Goal: Transaction & Acquisition: Purchase product/service

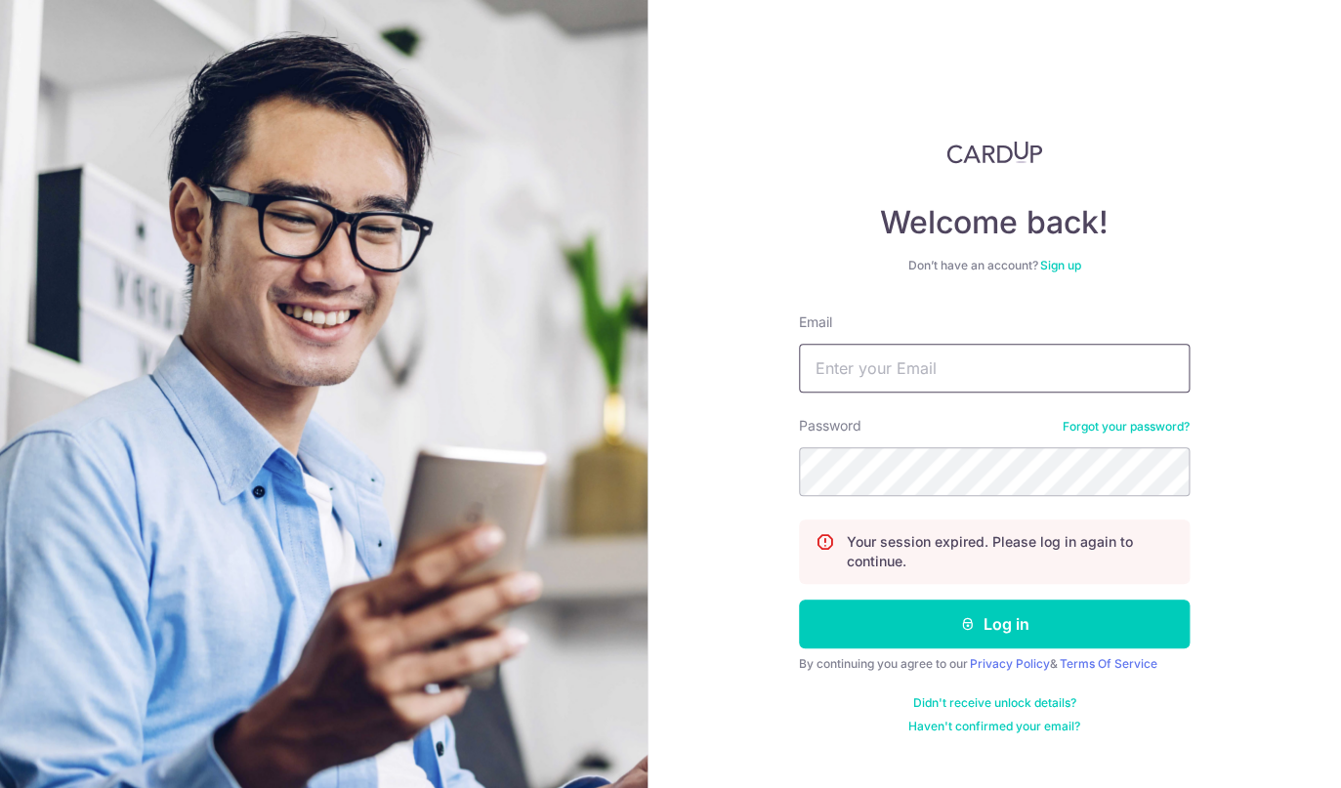
click at [869, 386] on input "Email" at bounding box center [994, 368] width 391 height 49
type input "amanu81@gmail.com"
click at [799, 600] on button "Log in" at bounding box center [994, 624] width 391 height 49
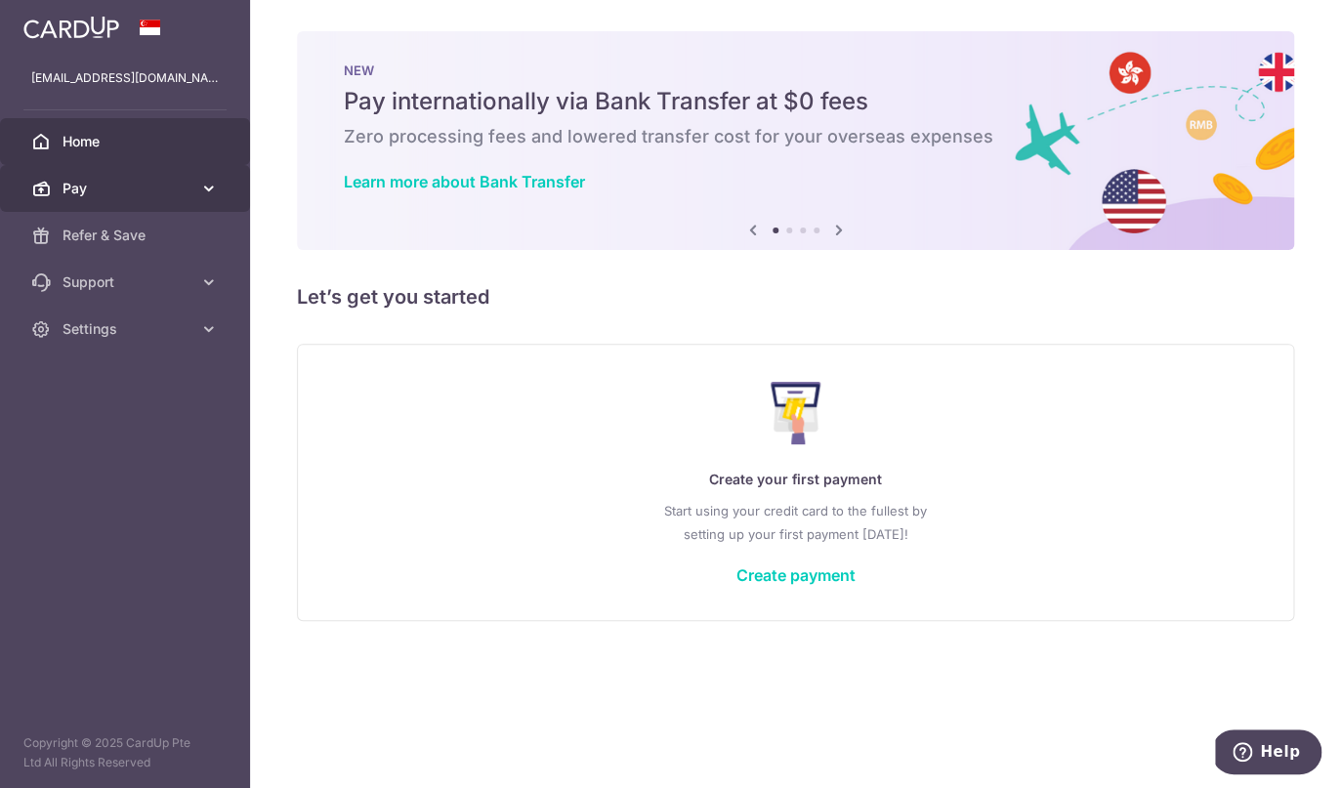
click at [225, 195] on link "Pay" at bounding box center [125, 188] width 250 height 47
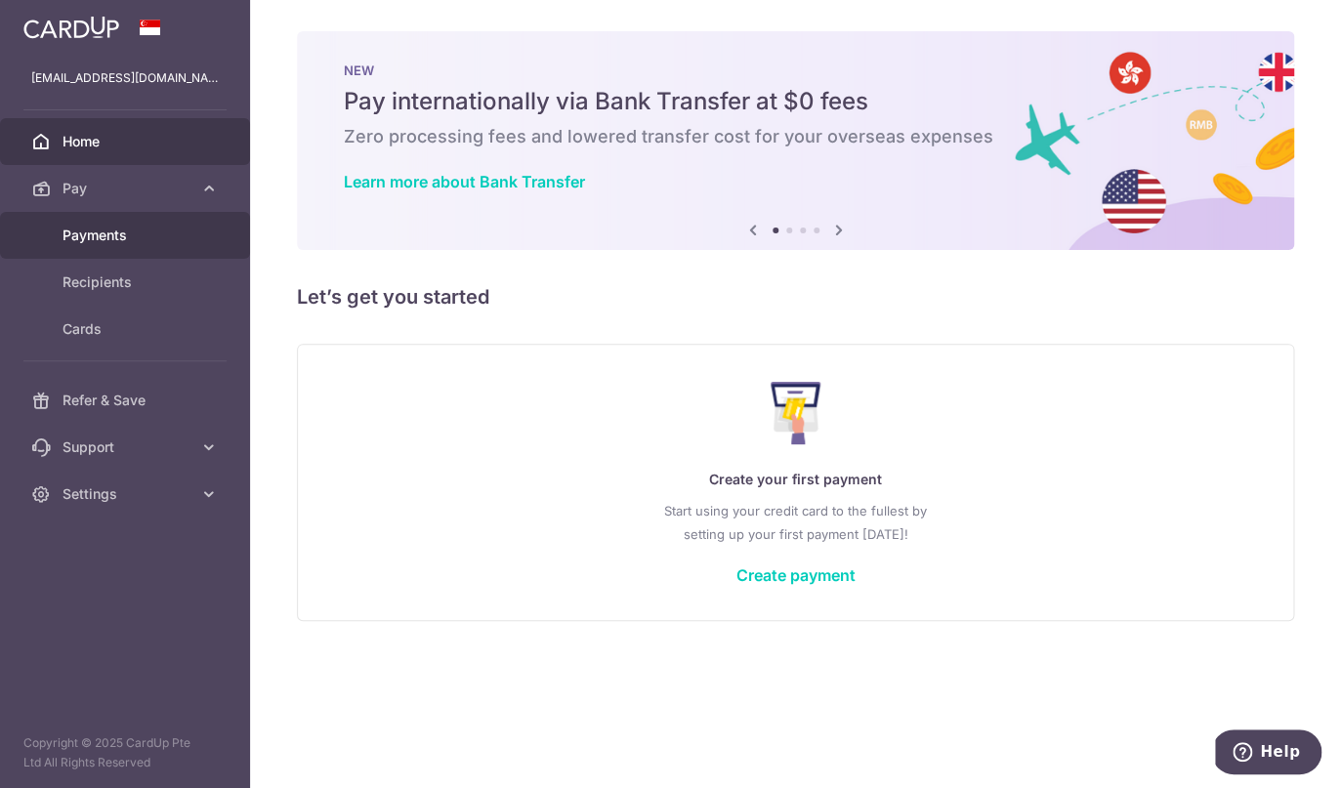
click at [87, 246] on link "Payments" at bounding box center [125, 235] width 250 height 47
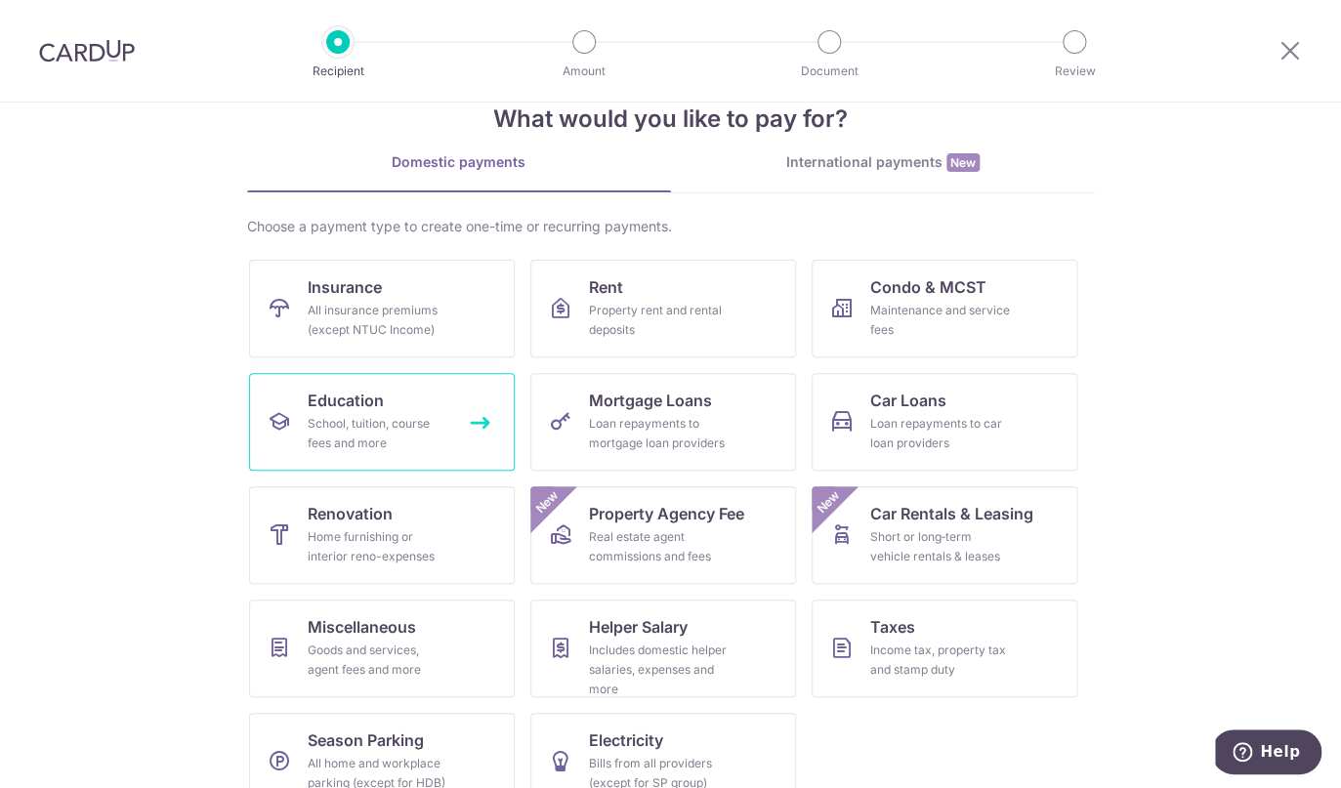
scroll to position [86, 0]
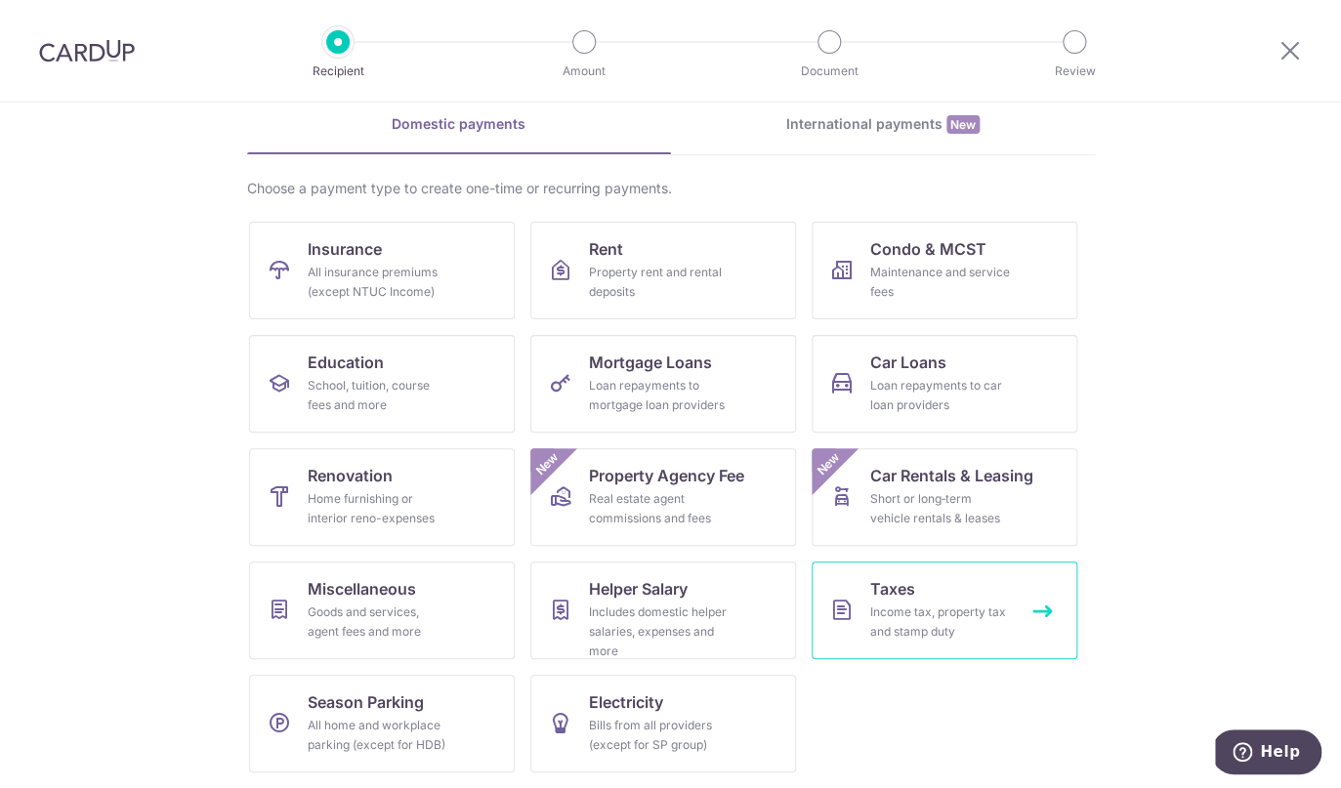
click at [909, 593] on span "Taxes" at bounding box center [892, 588] width 45 height 23
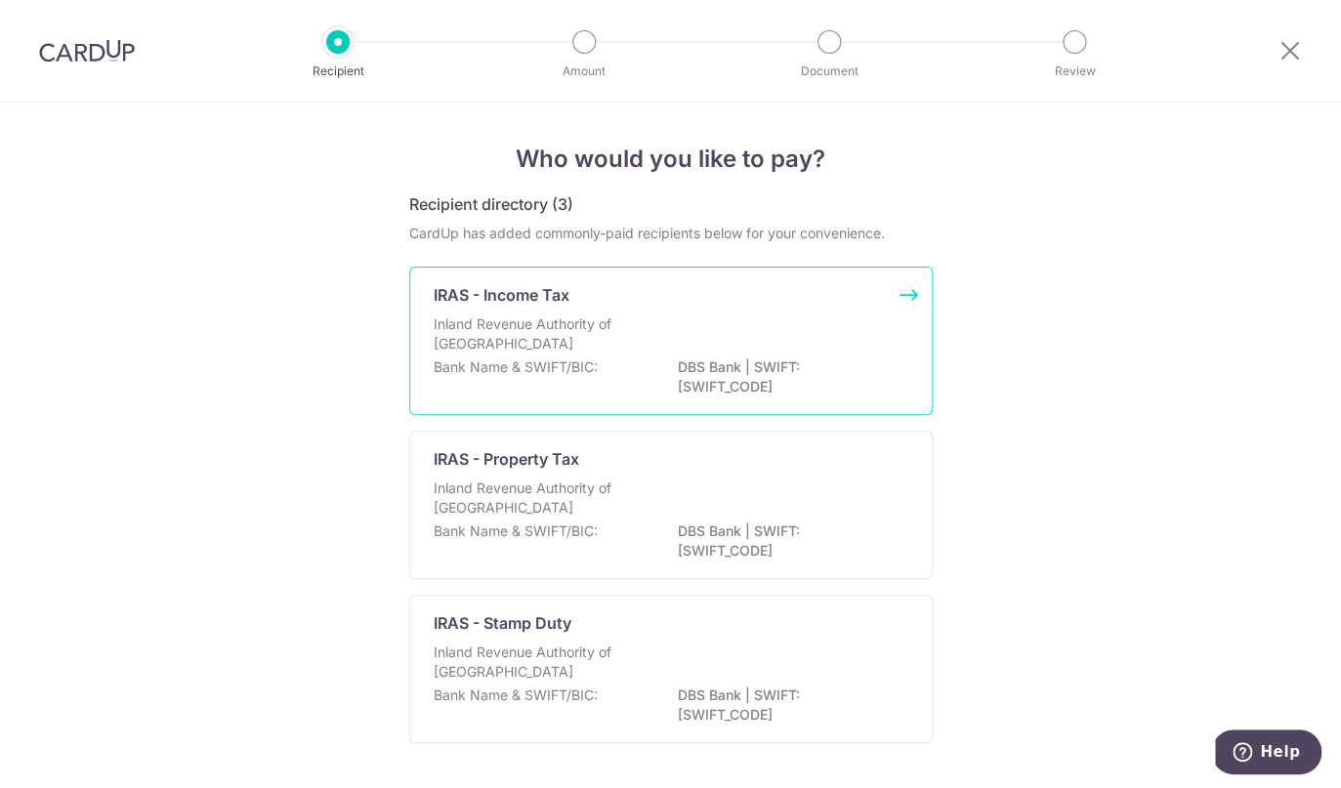
click at [752, 353] on div "Inland Revenue Authority of Singapore" at bounding box center [671, 335] width 475 height 43
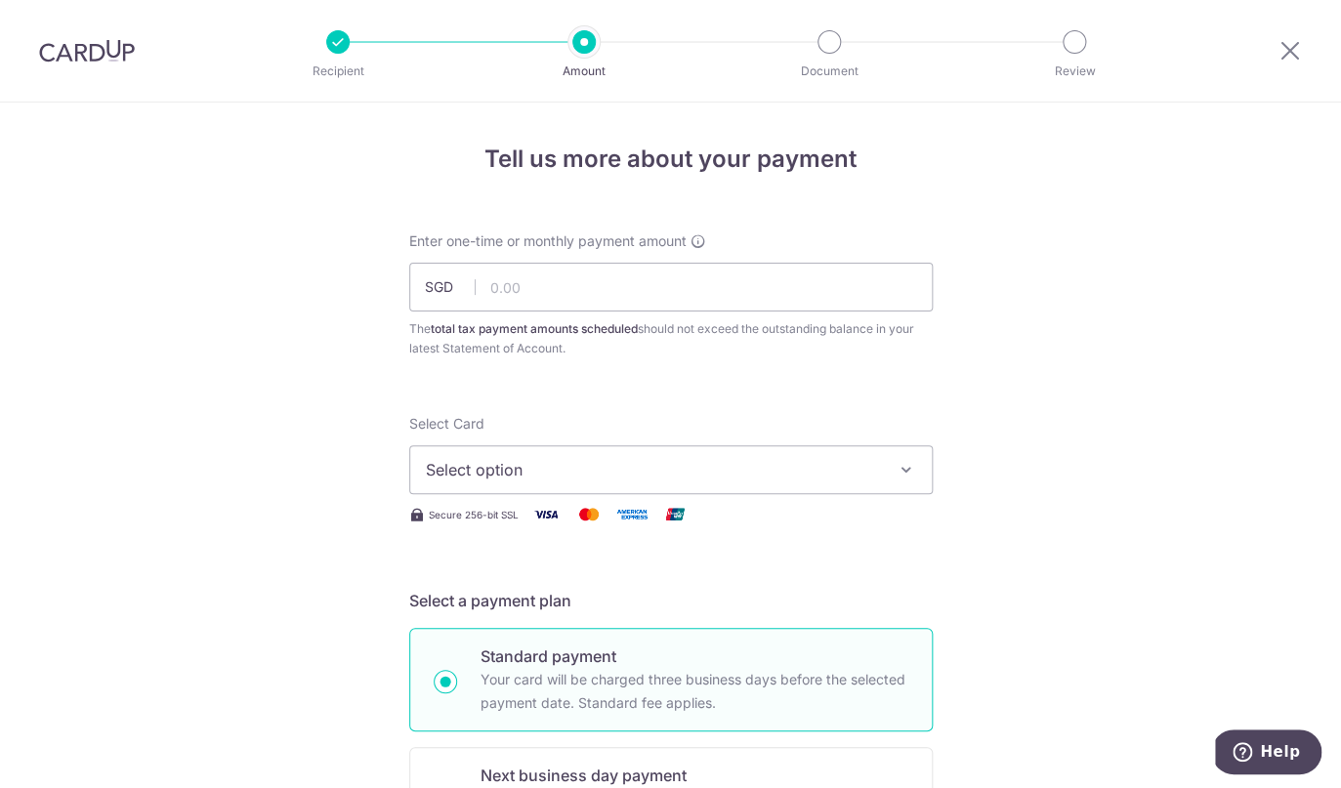
scroll to position [76, 0]
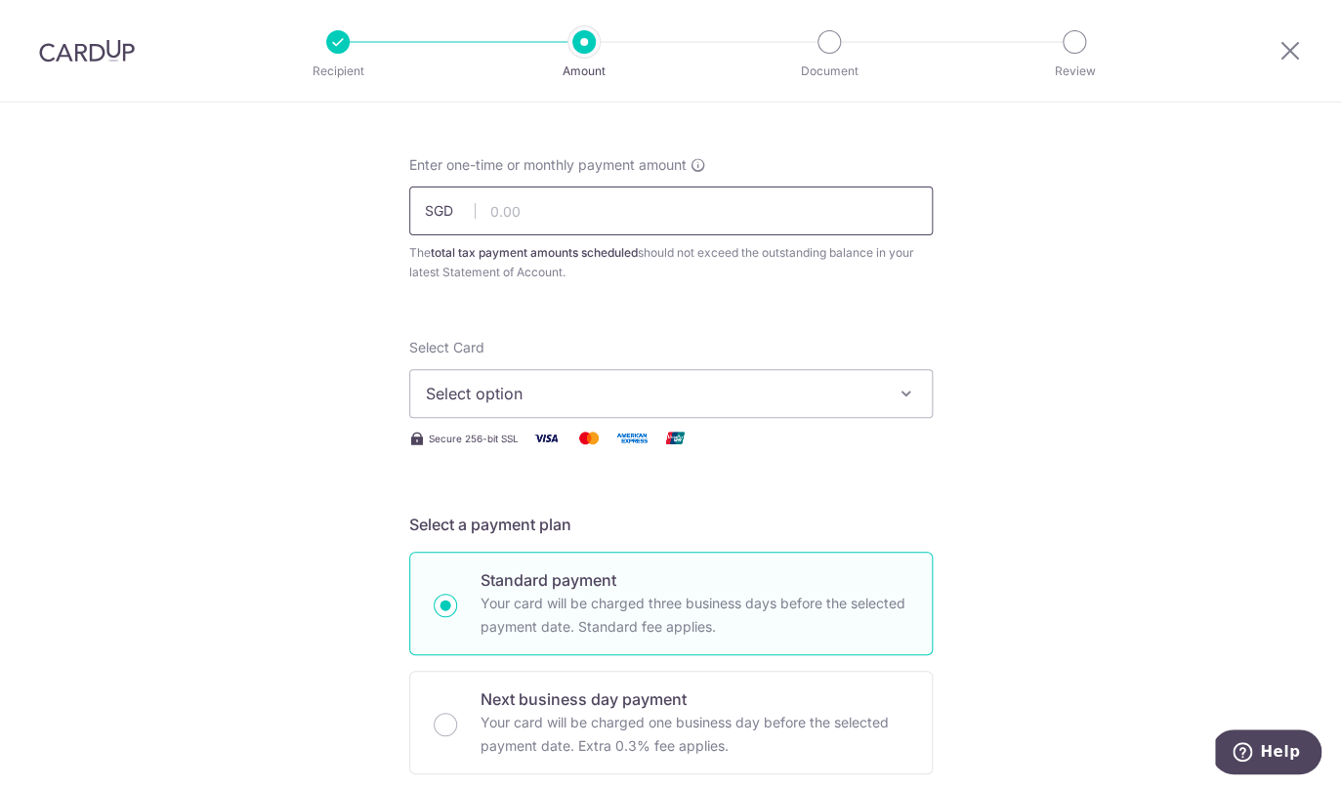
click at [681, 208] on input "text" at bounding box center [670, 211] width 523 height 49
paste input "13,489.71"
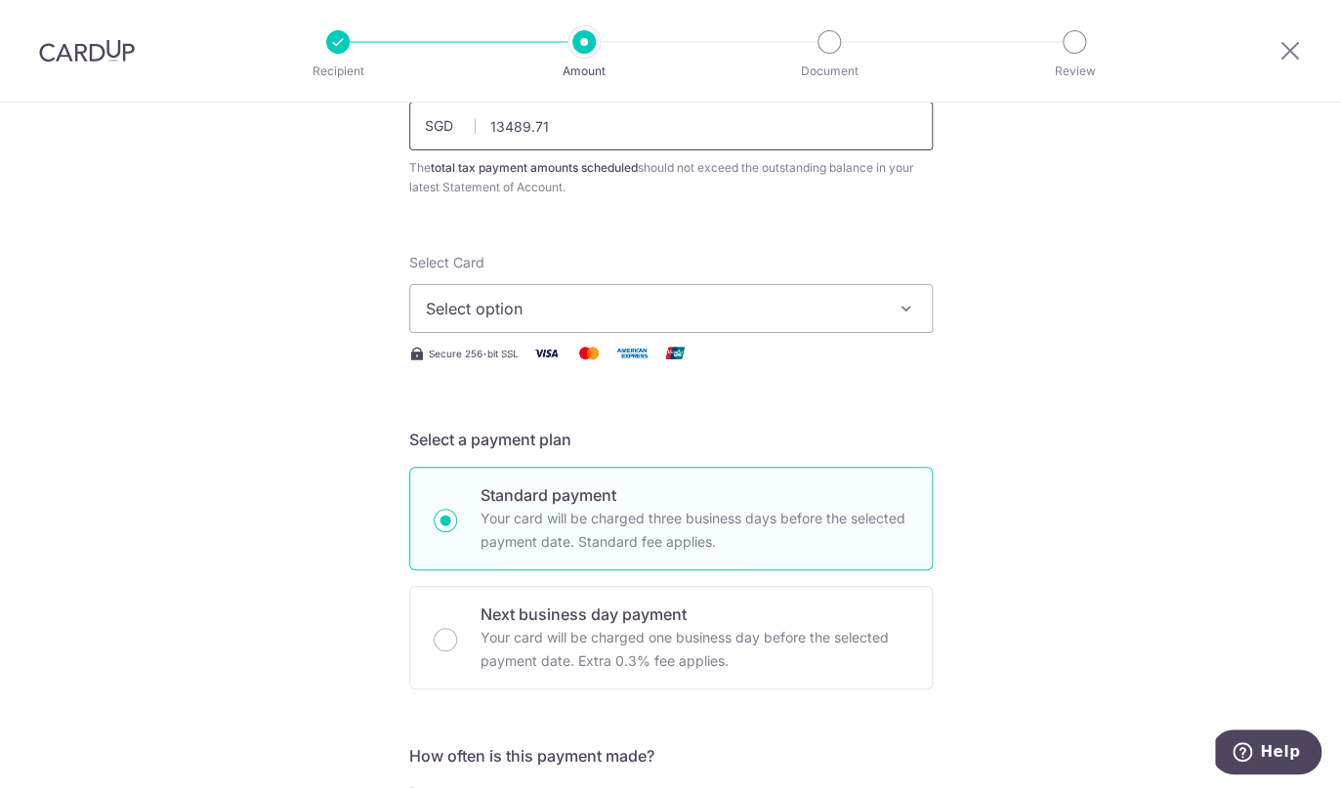
scroll to position [162, 0]
type input "13,489.71"
click at [678, 300] on span "Select option" at bounding box center [653, 307] width 455 height 23
click at [609, 363] on span "Add credit card" at bounding box center [688, 363] width 455 height 20
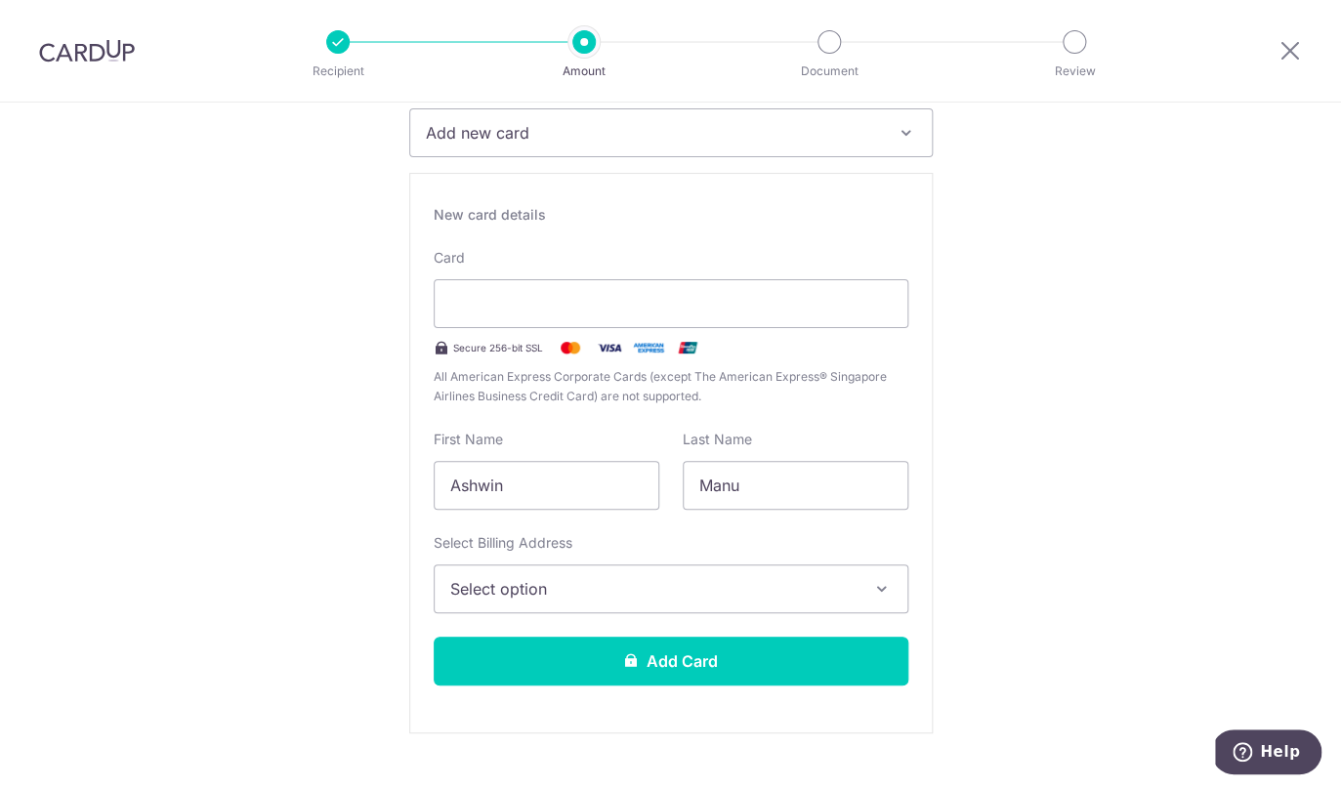
scroll to position [436, 0]
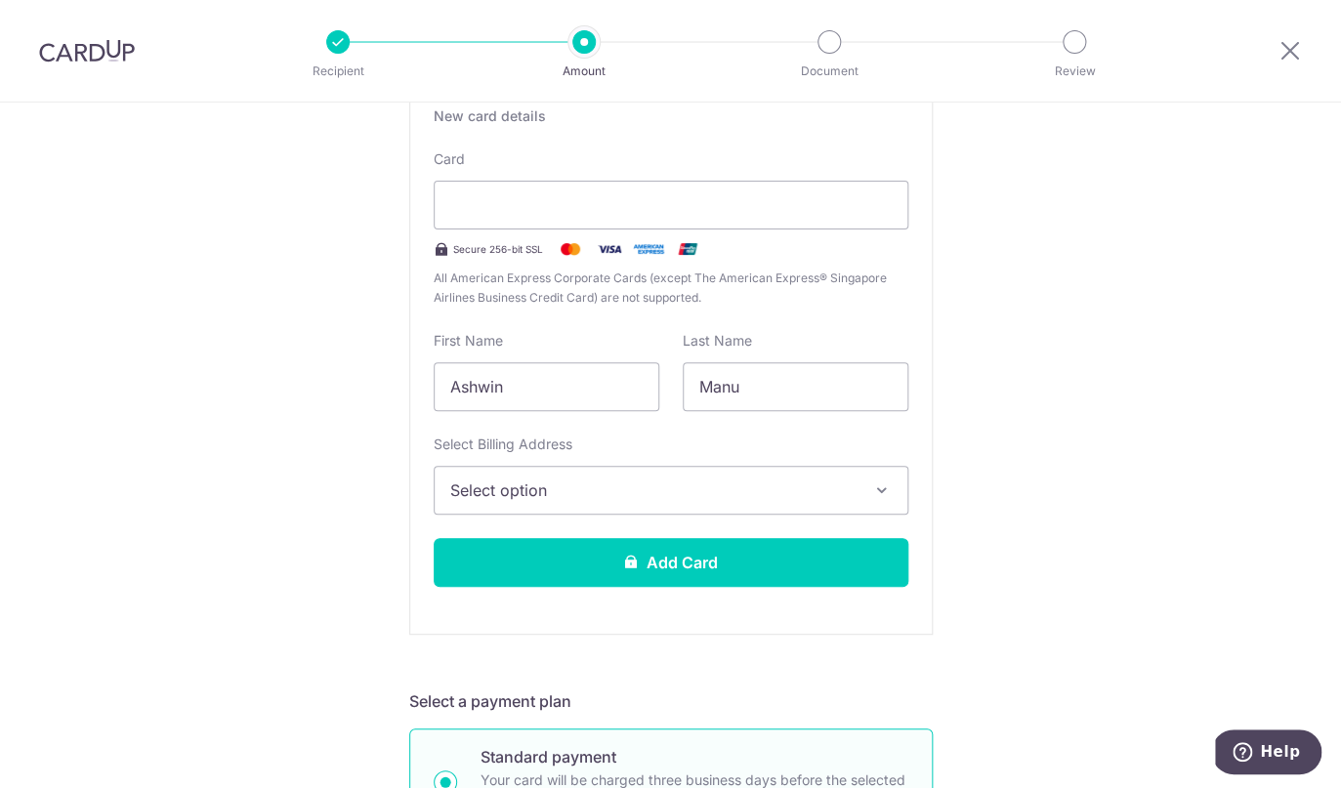
click at [656, 491] on span "Select option" at bounding box center [653, 489] width 406 height 23
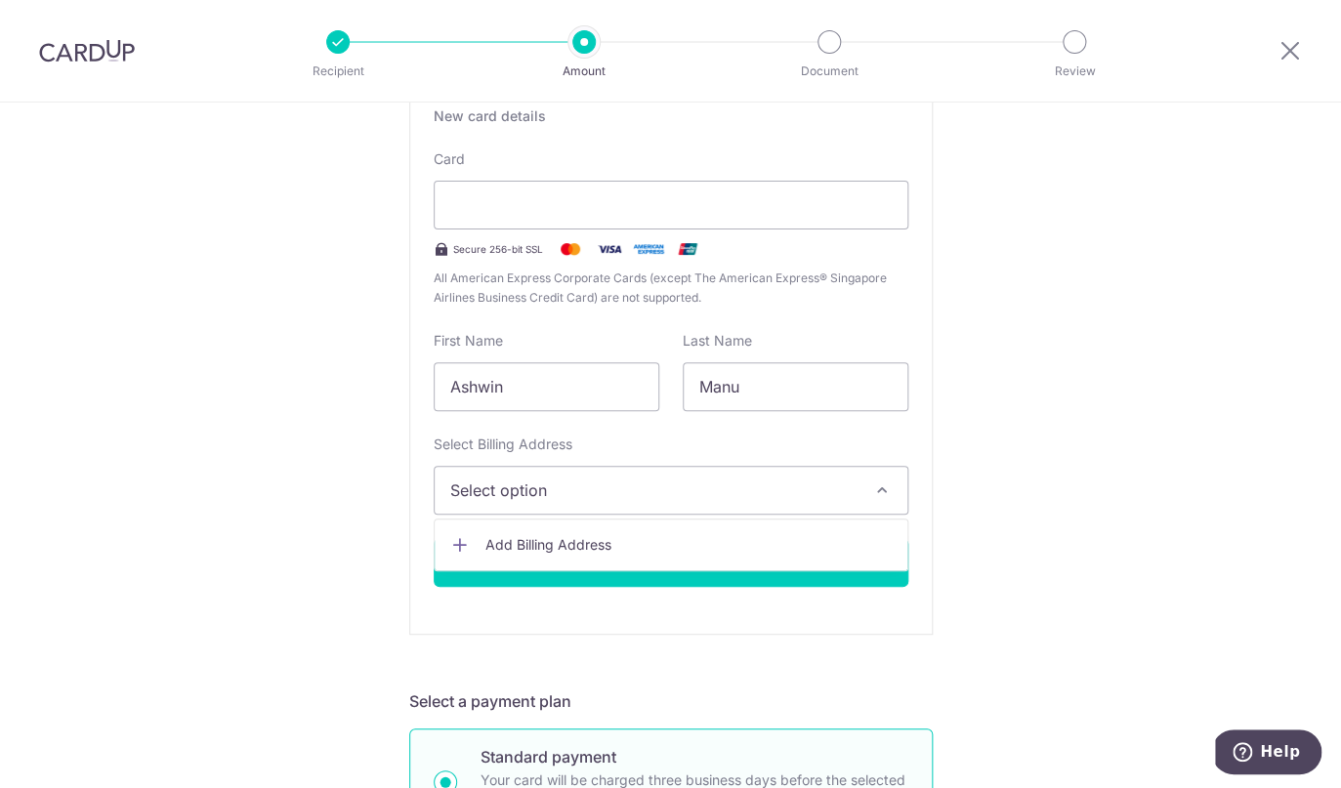
click at [632, 546] on span "Add Billing Address" at bounding box center [688, 545] width 406 height 20
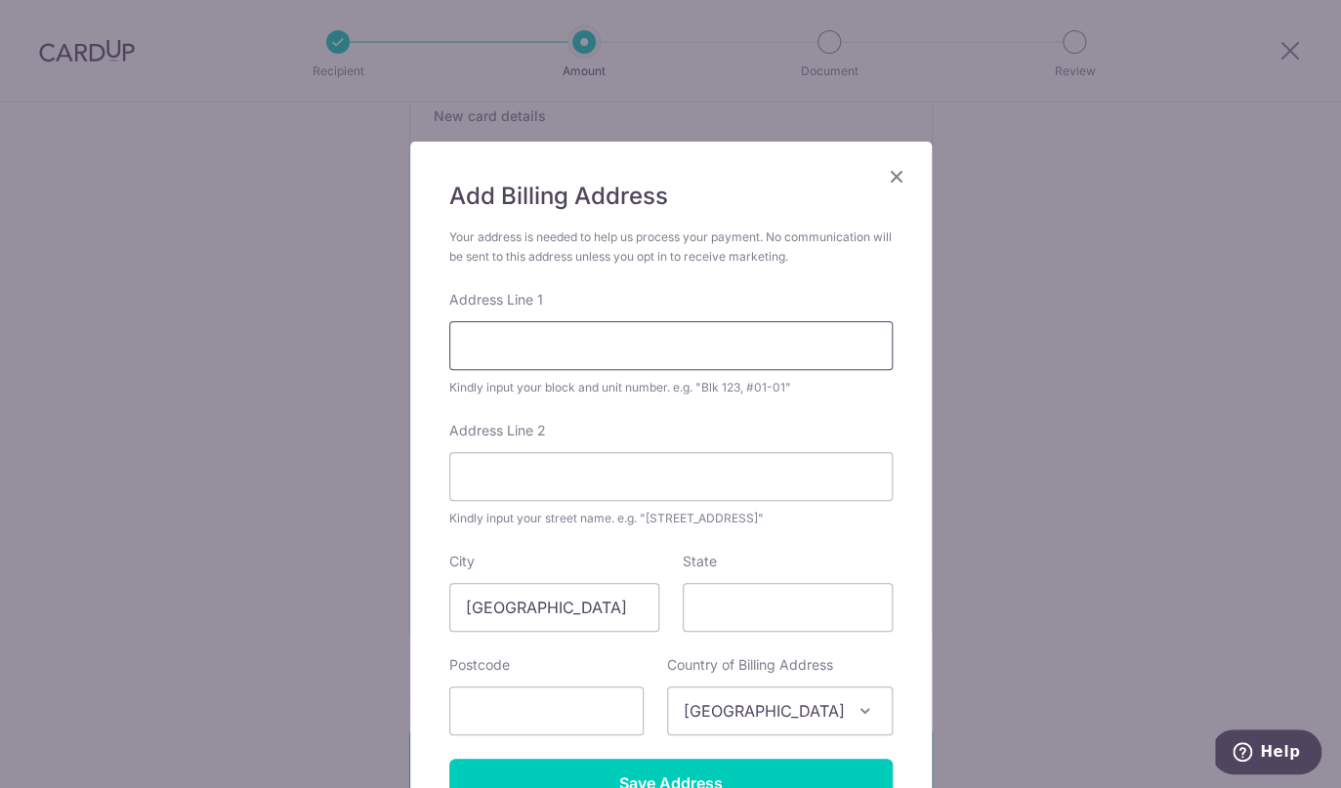
click at [642, 348] on input "Address Line 1" at bounding box center [670, 345] width 443 height 49
type input "13 Cove Drive, #02-09"
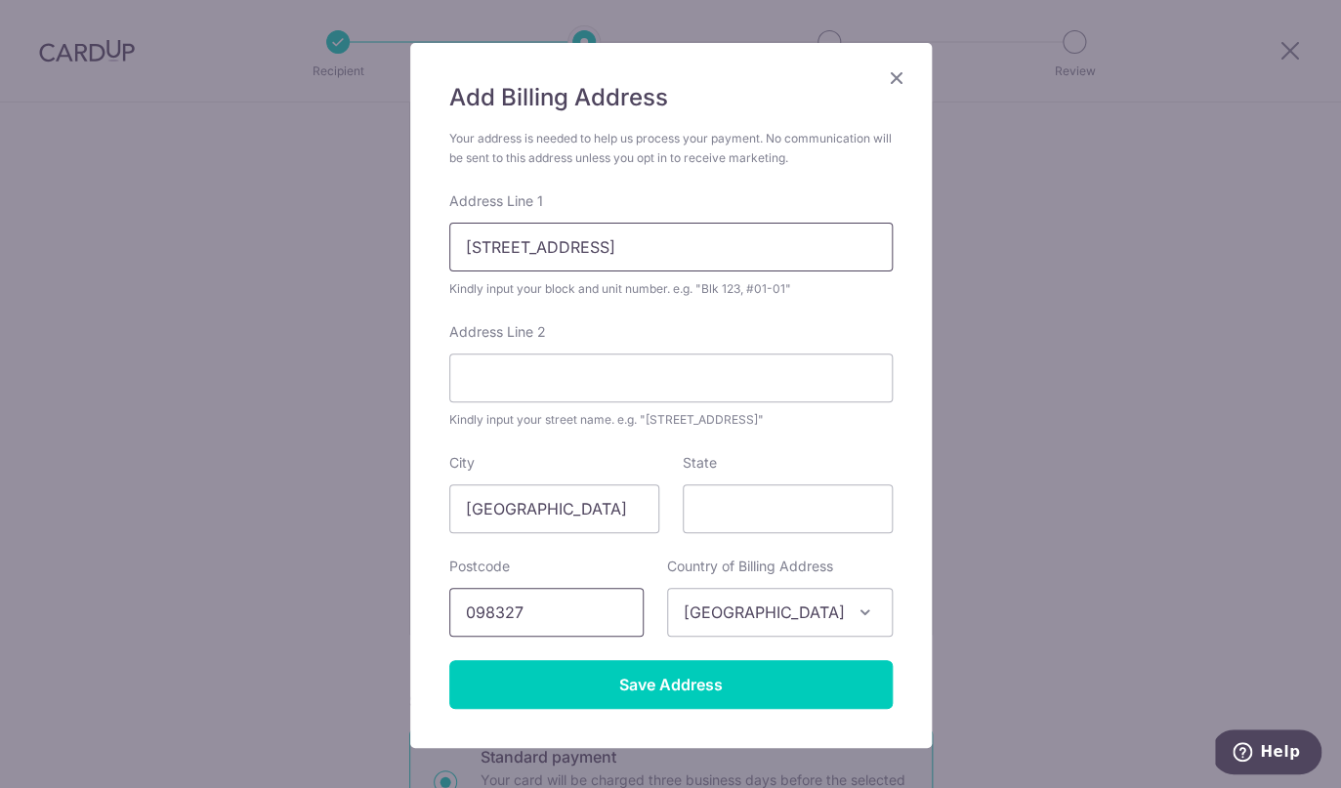
scroll to position [102, 0]
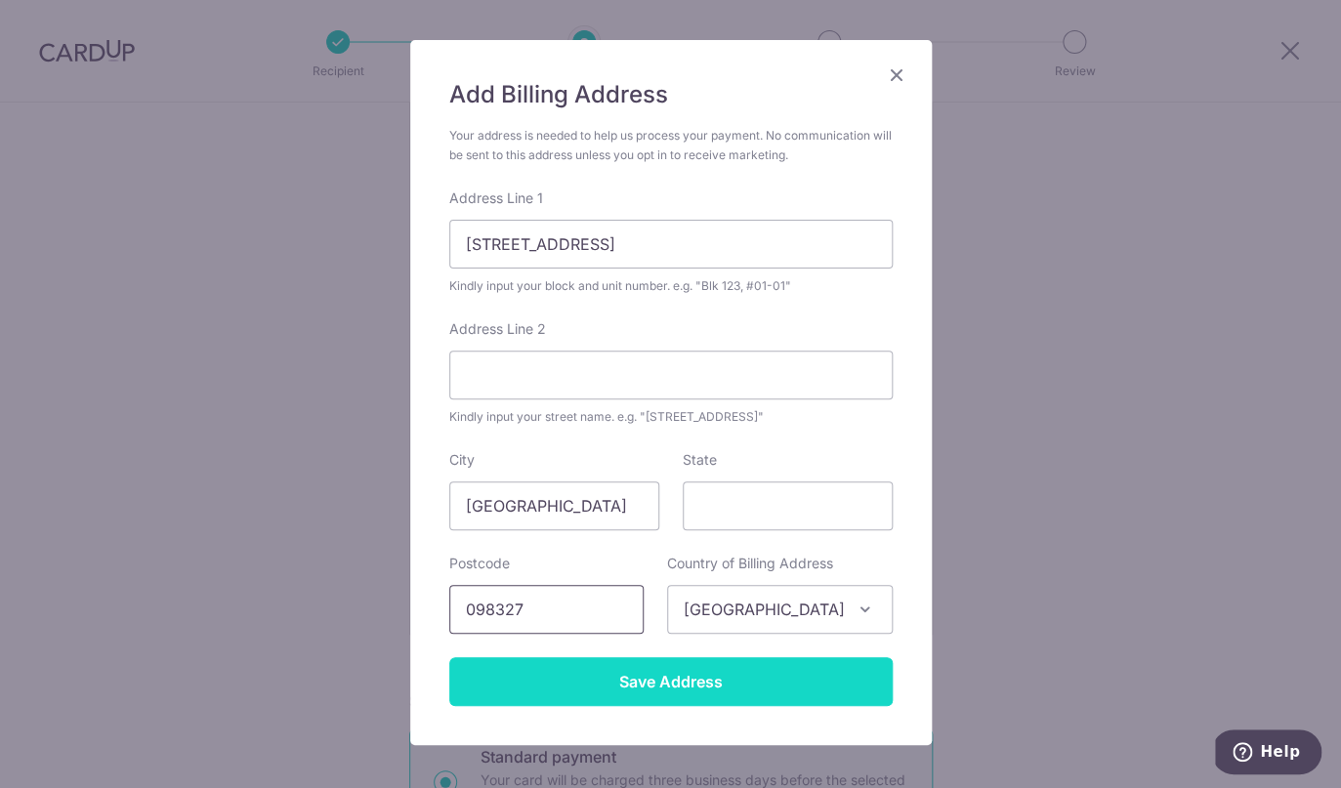
type input "098327"
click at [669, 684] on input "Save Address" at bounding box center [670, 681] width 443 height 49
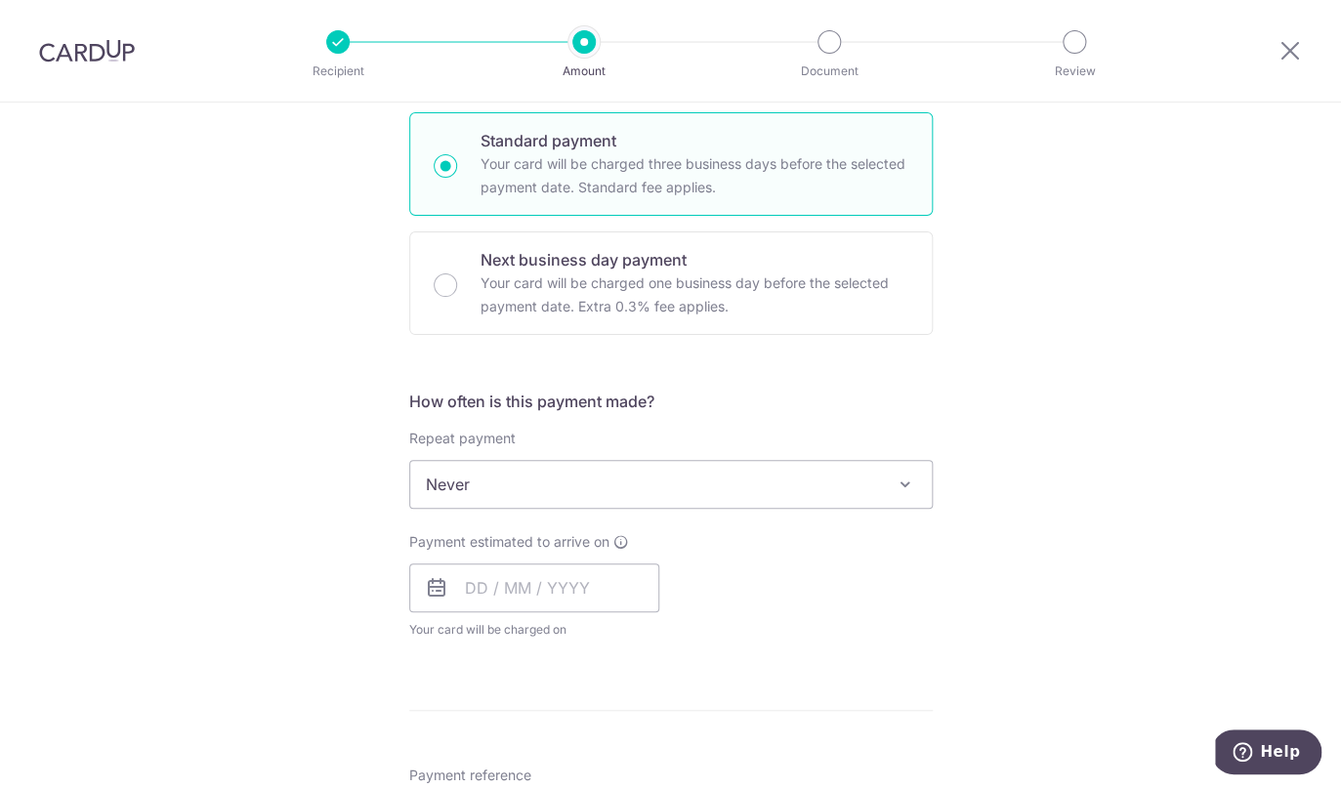
scroll to position [1089, 0]
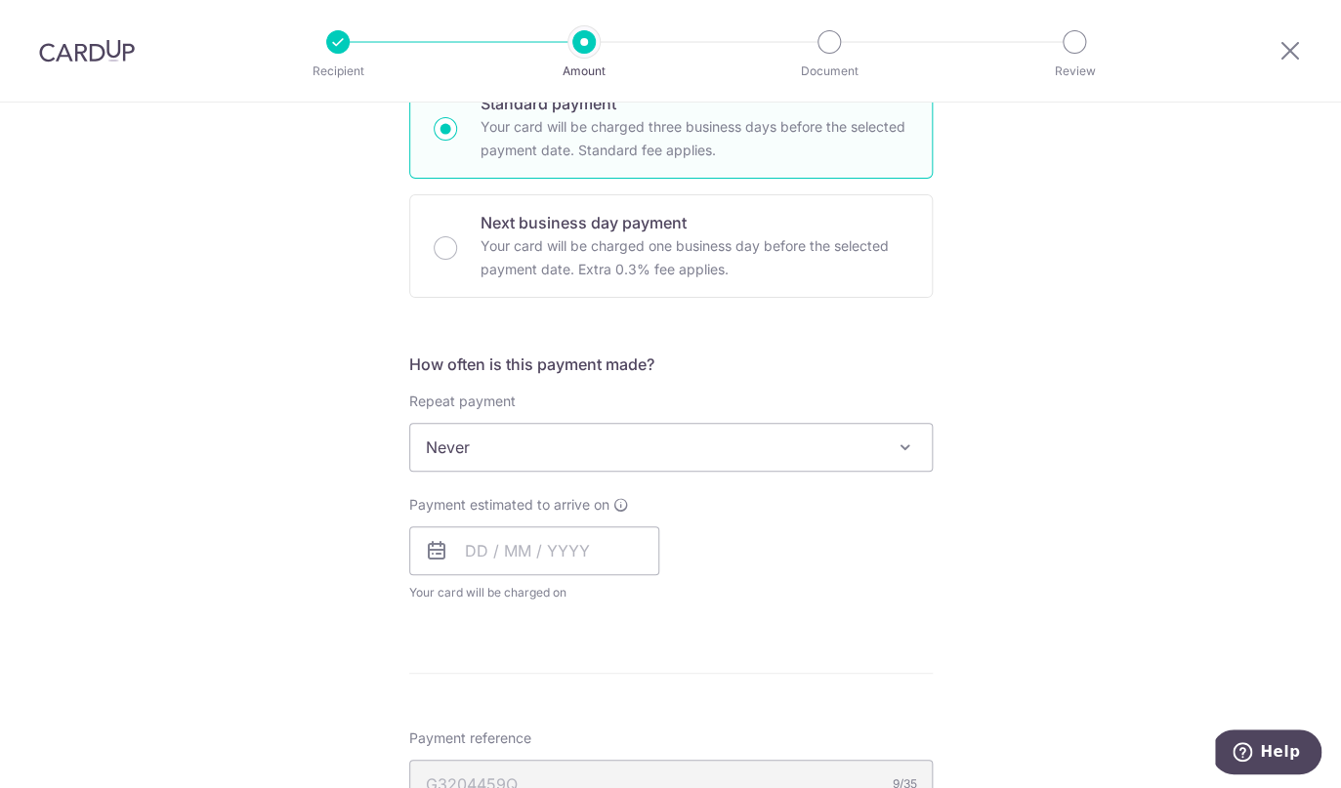
click at [851, 457] on span "Never" at bounding box center [670, 447] width 521 height 47
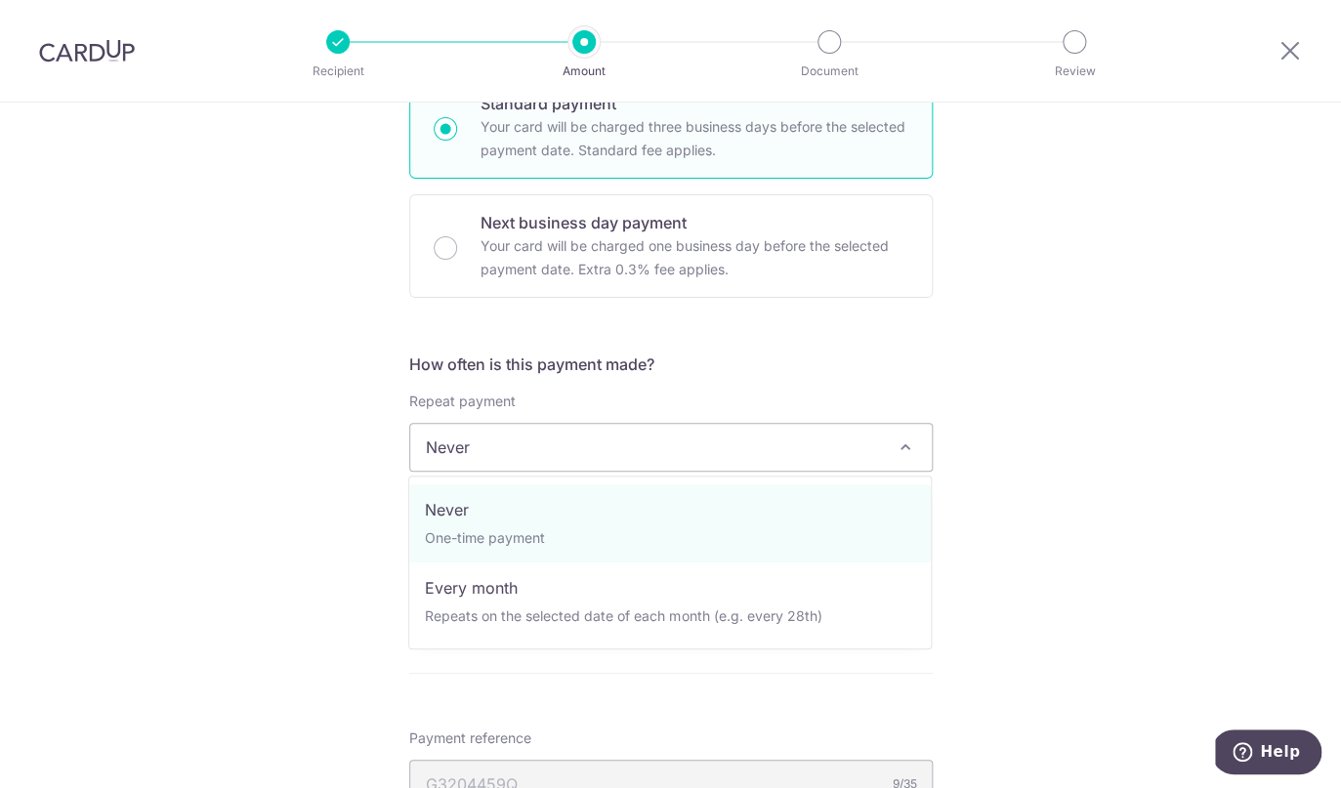
click at [851, 457] on span "Never" at bounding box center [670, 447] width 521 height 47
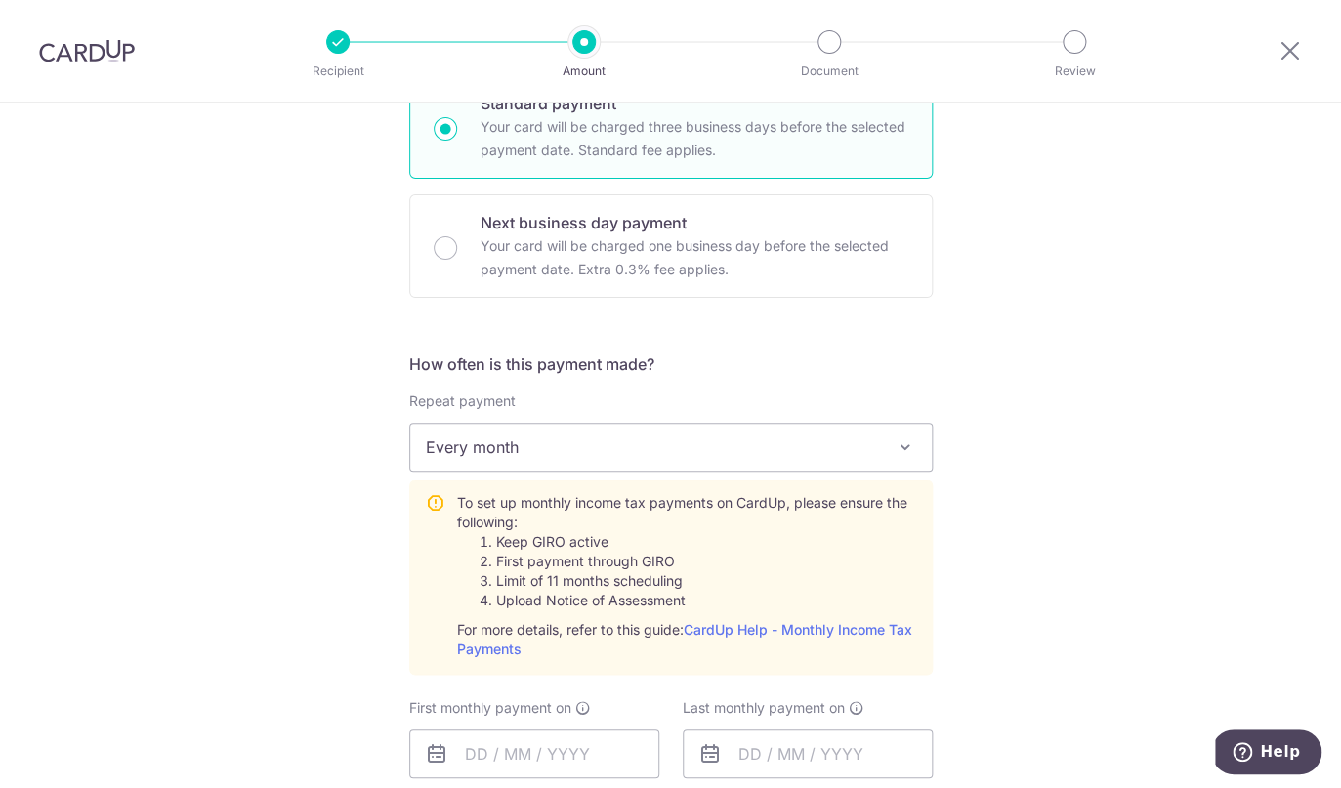
select select "3"
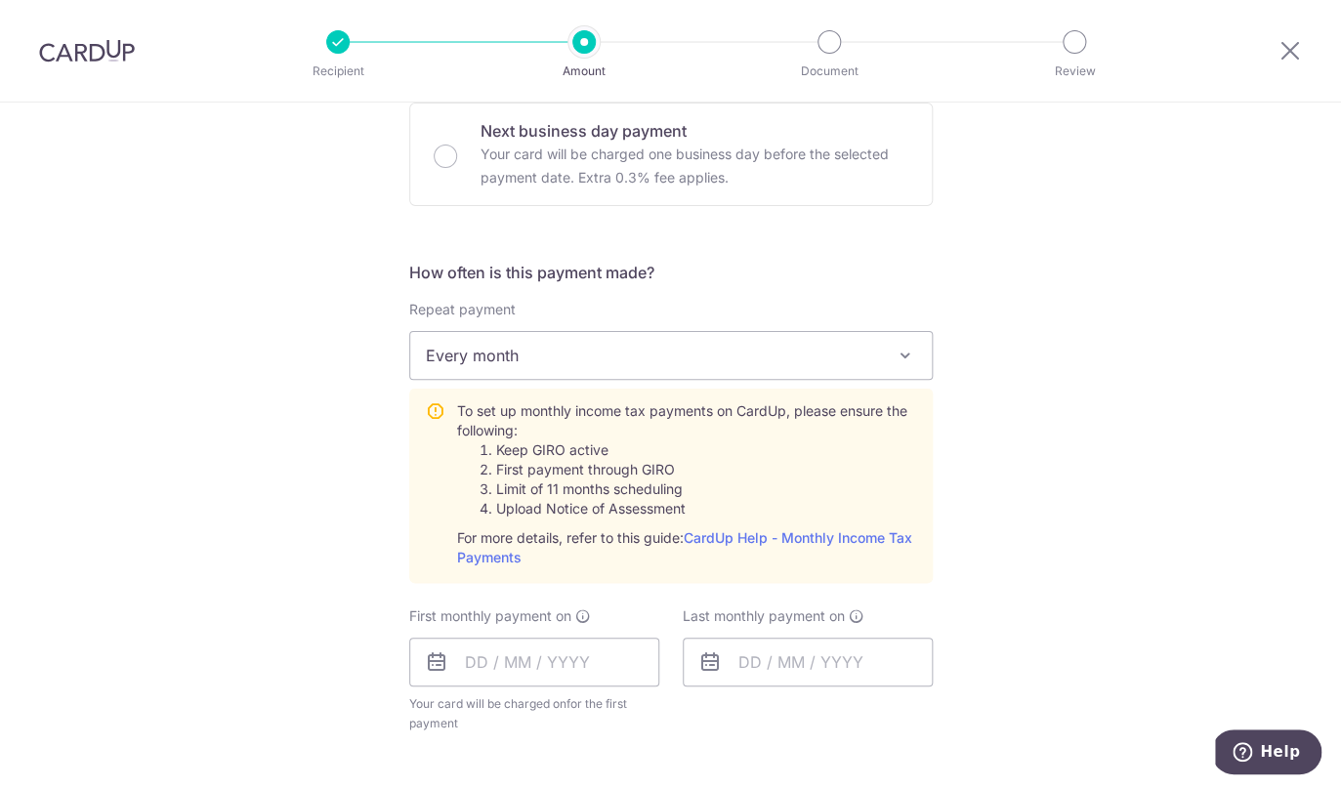
scroll to position [1182, 0]
click at [795, 529] on link "CardUp Help - Monthly Income Tax Payments" at bounding box center [684, 545] width 455 height 36
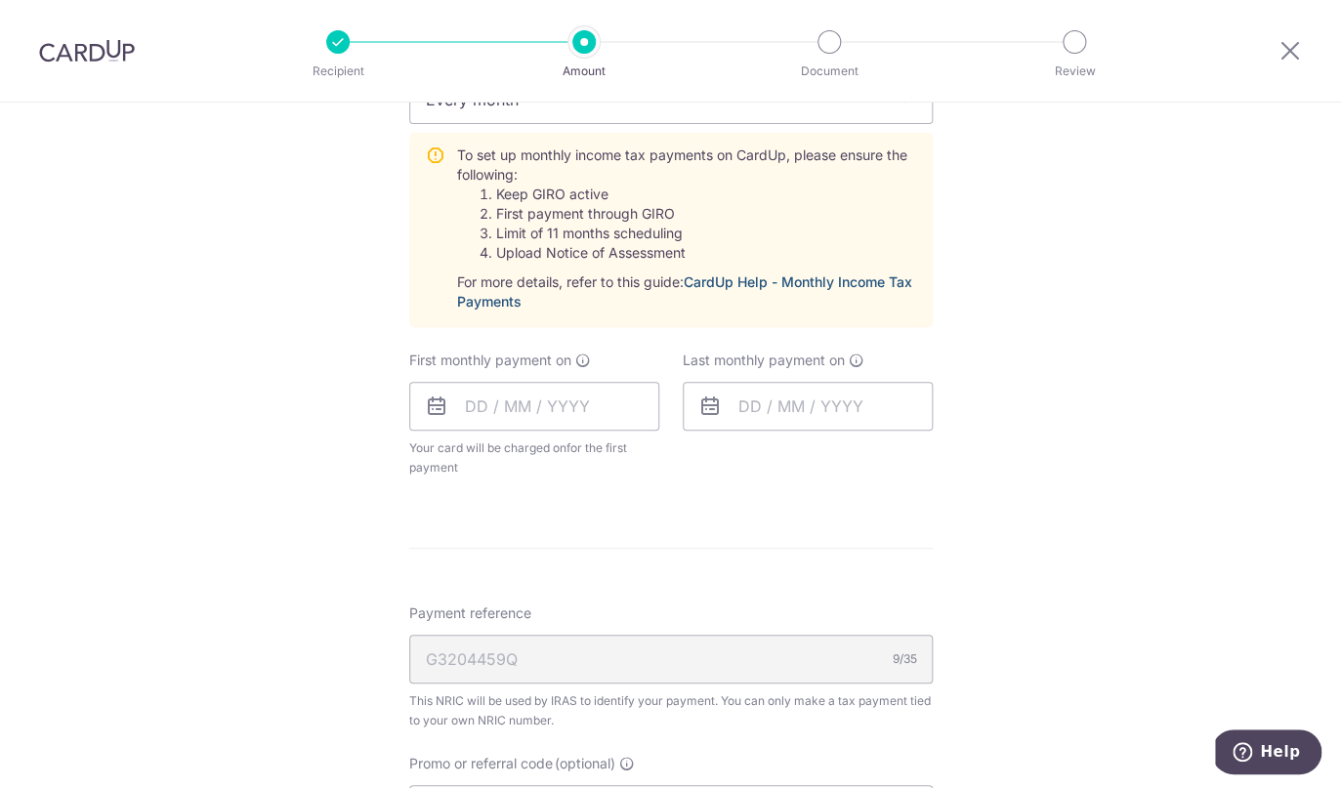
scroll to position [1442, 0]
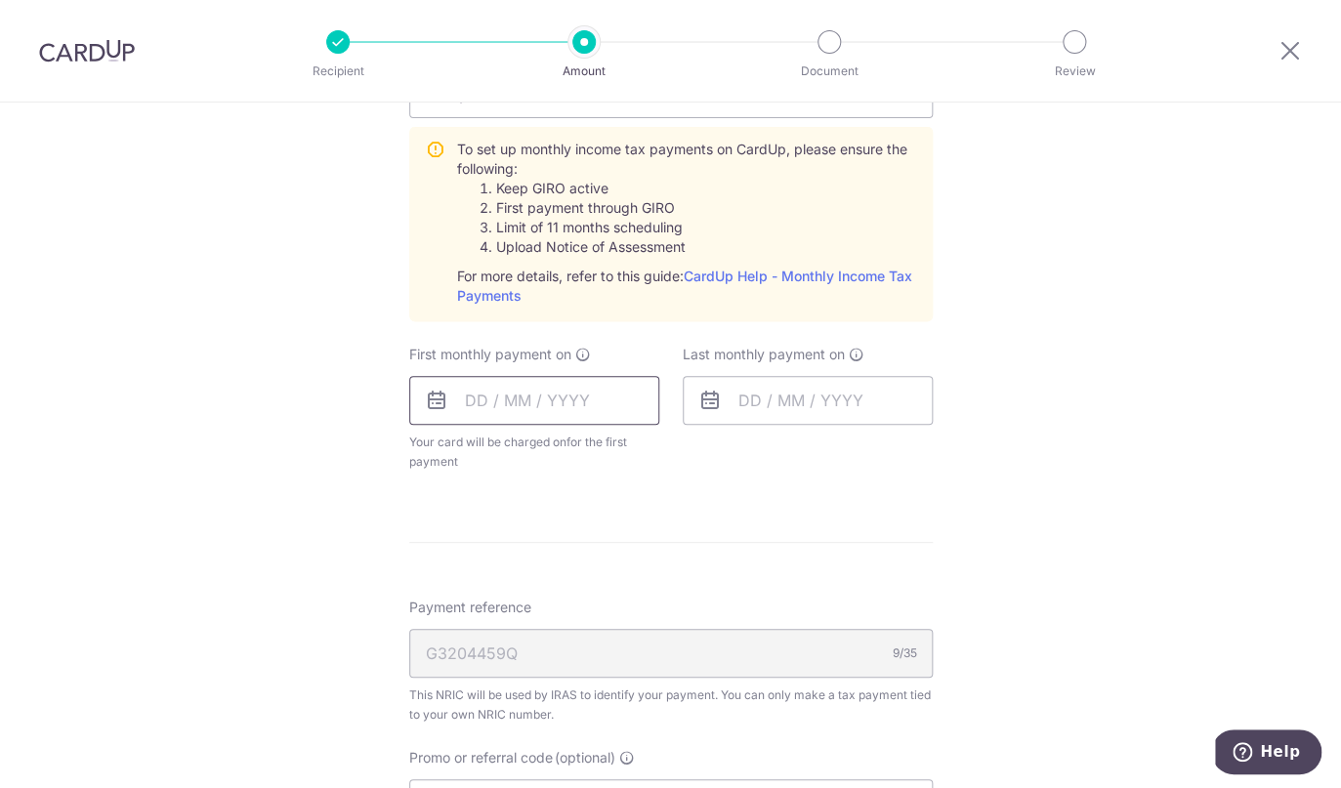
click at [565, 393] on input "text" at bounding box center [534, 400] width 250 height 49
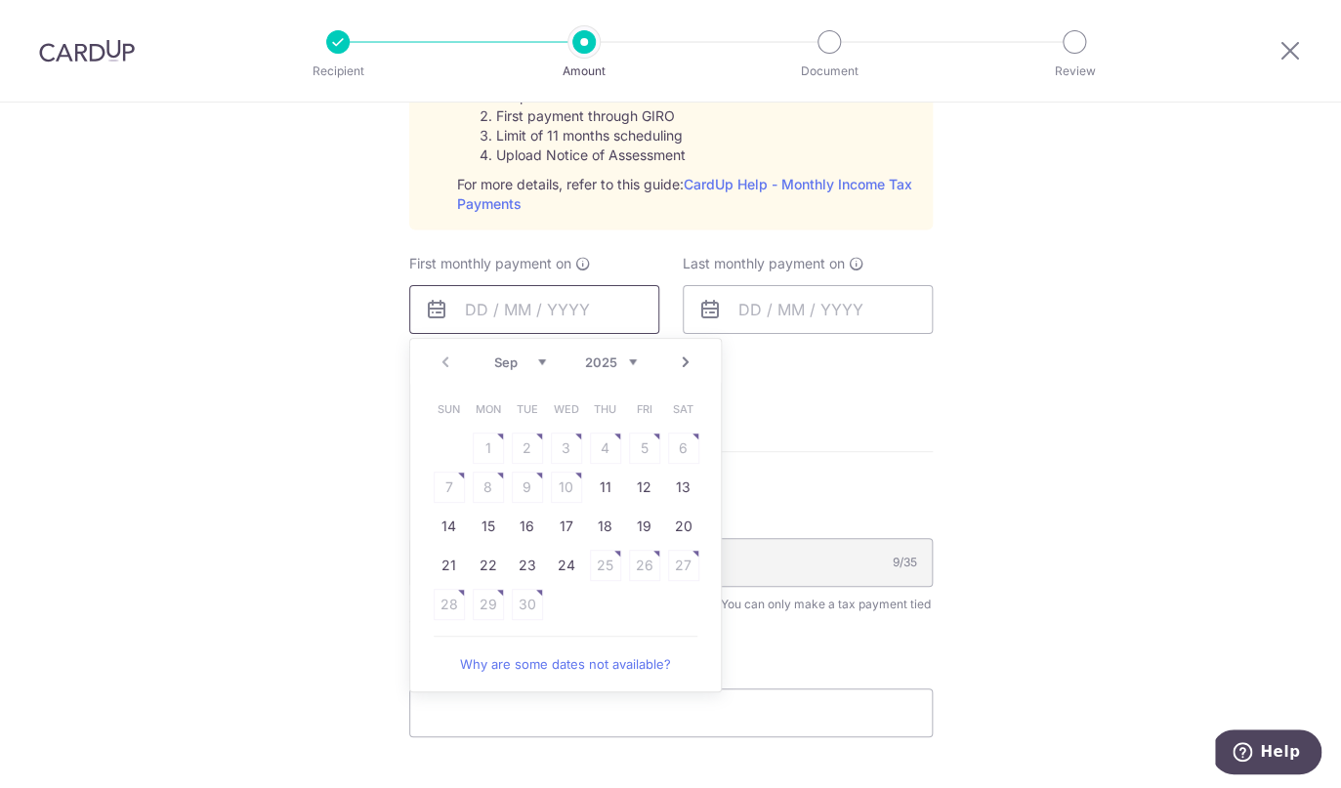
scroll to position [1579, 0]
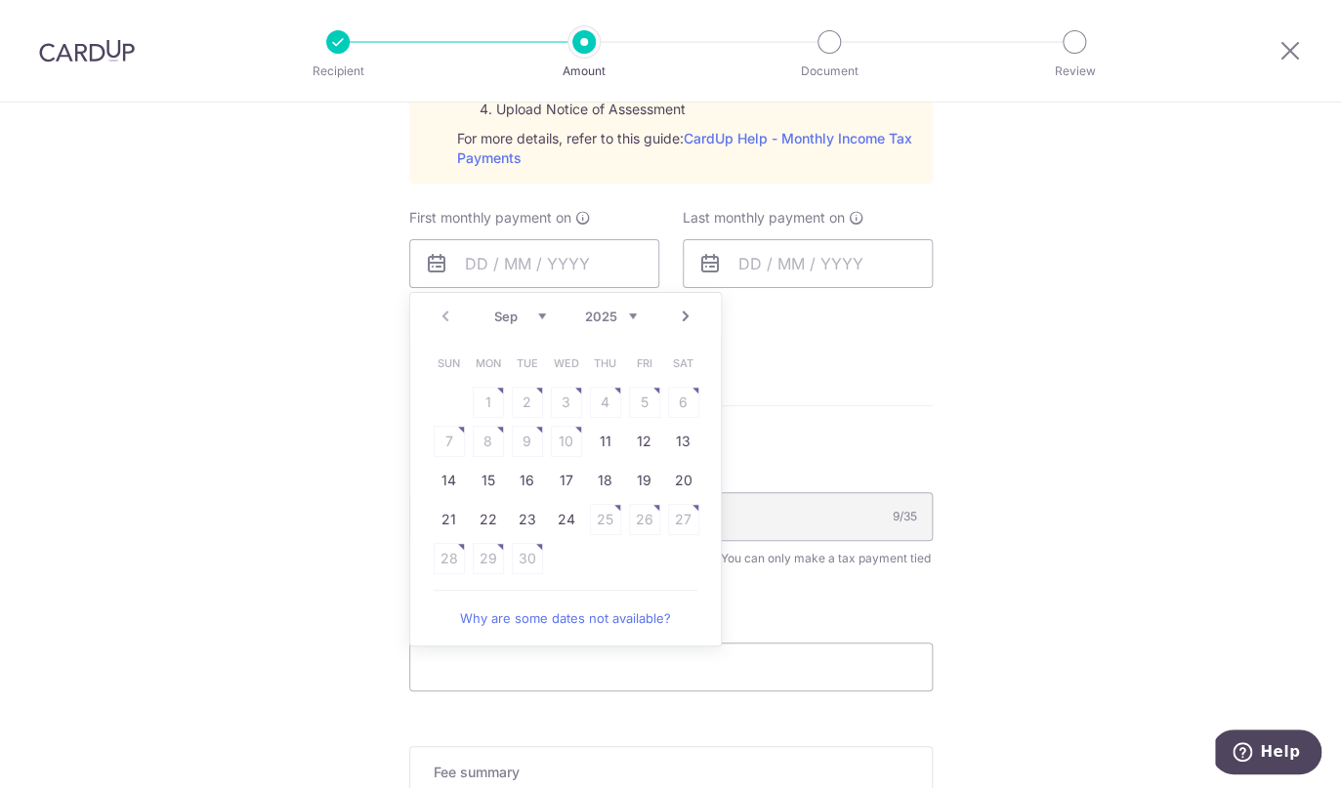
click at [683, 322] on link "Next" at bounding box center [685, 316] width 23 height 23
click at [497, 448] on table "Sun Mon Tue Wed Thu Fri Sat 1 2 3 4 5 6 7 8 9 10 11 12 13 14 15 16 17 18 19 20 …" at bounding box center [566, 461] width 273 height 234
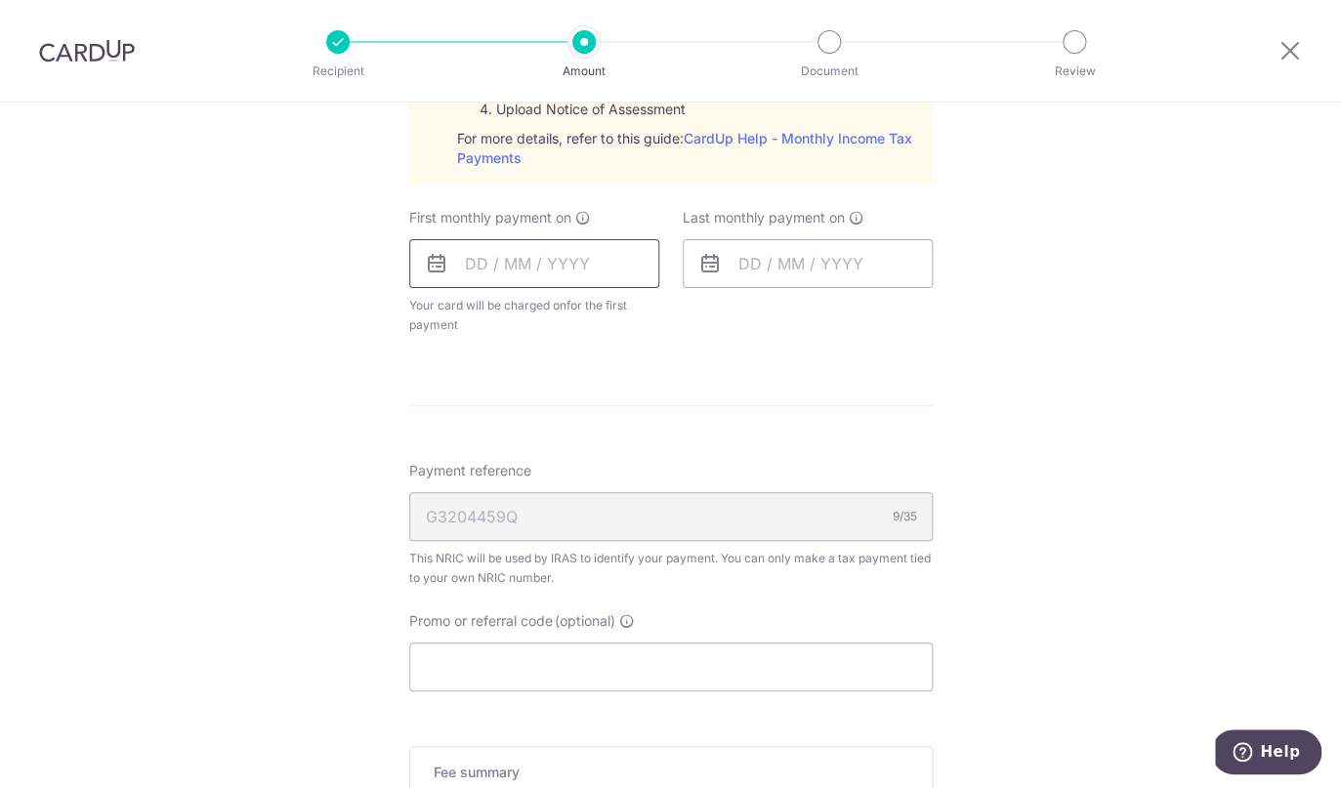
click at [499, 256] on input "text" at bounding box center [534, 263] width 250 height 49
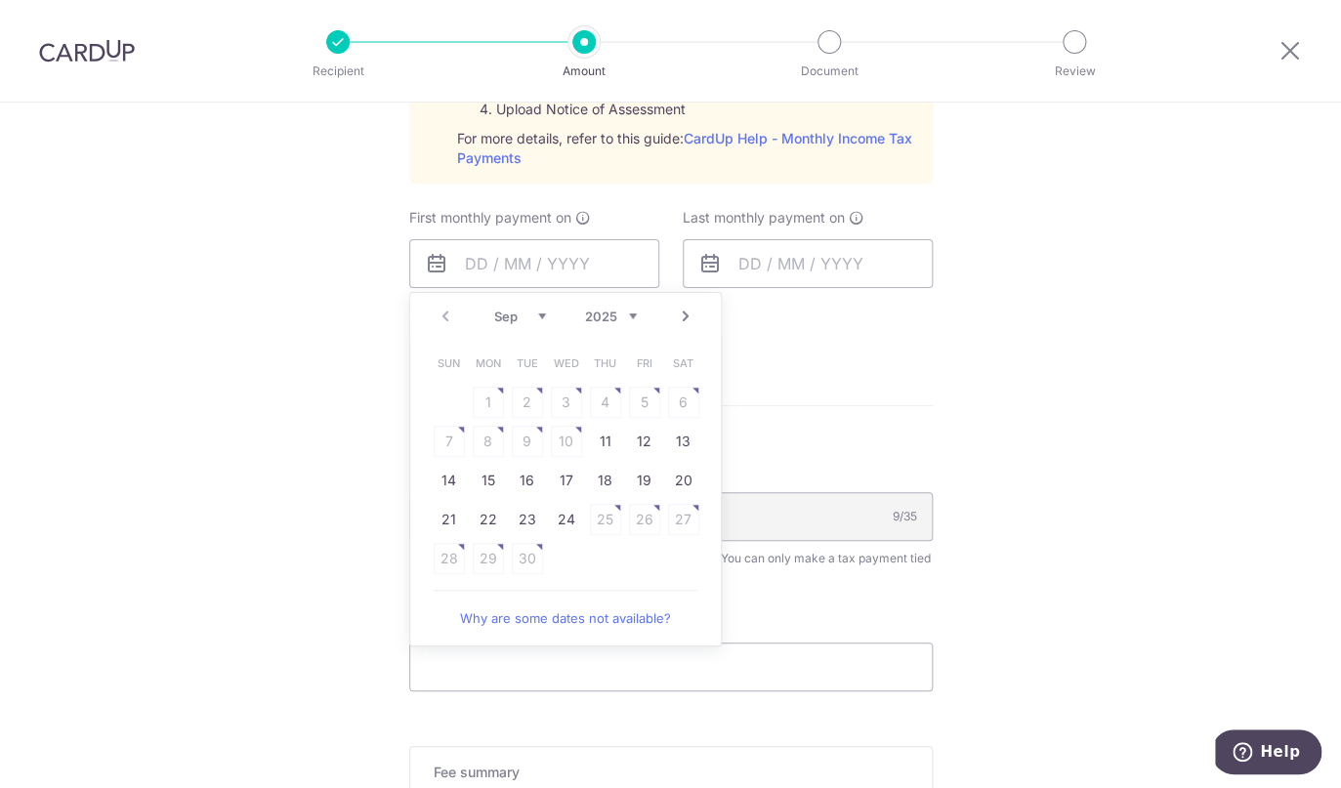
click at [685, 322] on link "Next" at bounding box center [685, 316] width 23 height 23
click at [483, 438] on table "Sun Mon Tue Wed Thu Fri Sat 1 2 3 4 5 6 7 8 9 10 11 12 13 14 15 16 17 18 19 20 …" at bounding box center [566, 461] width 273 height 234
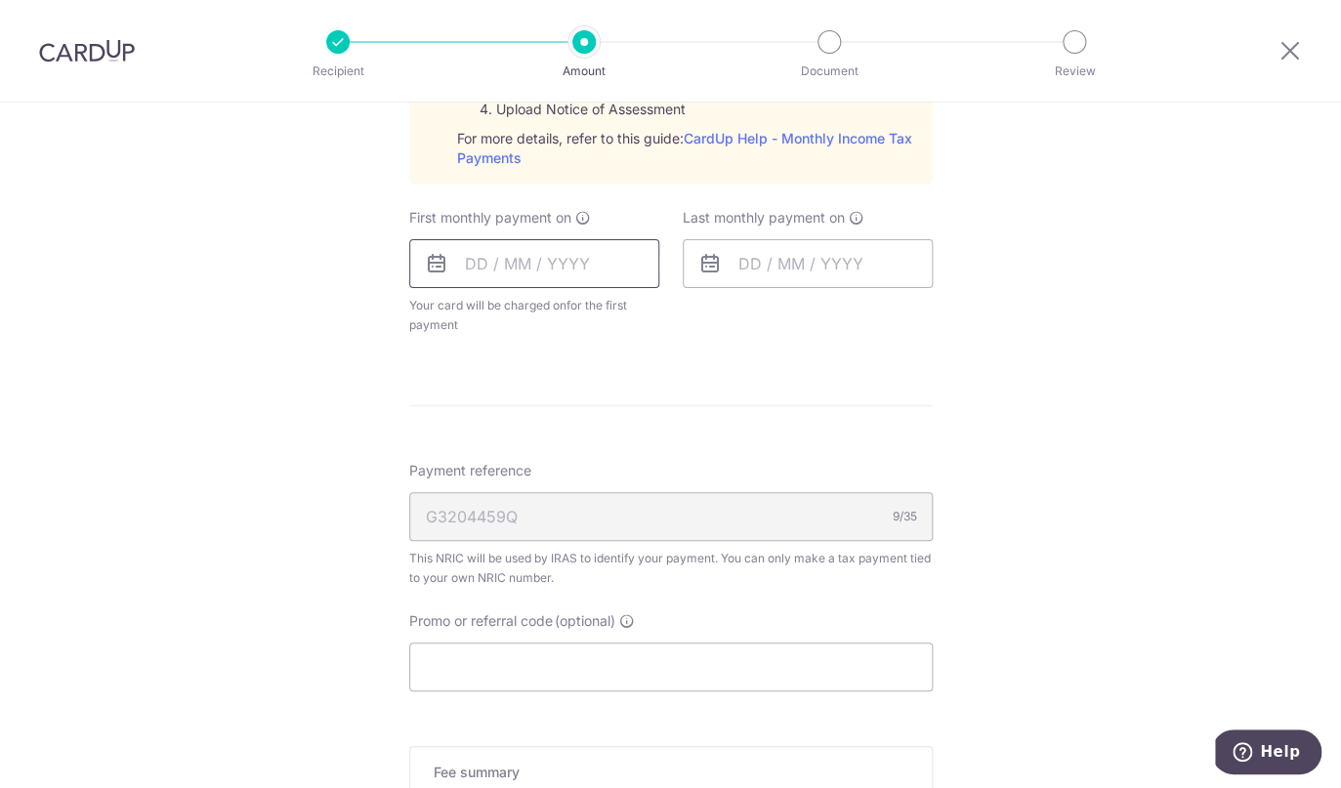
click at [560, 244] on input "text" at bounding box center [534, 263] width 250 height 49
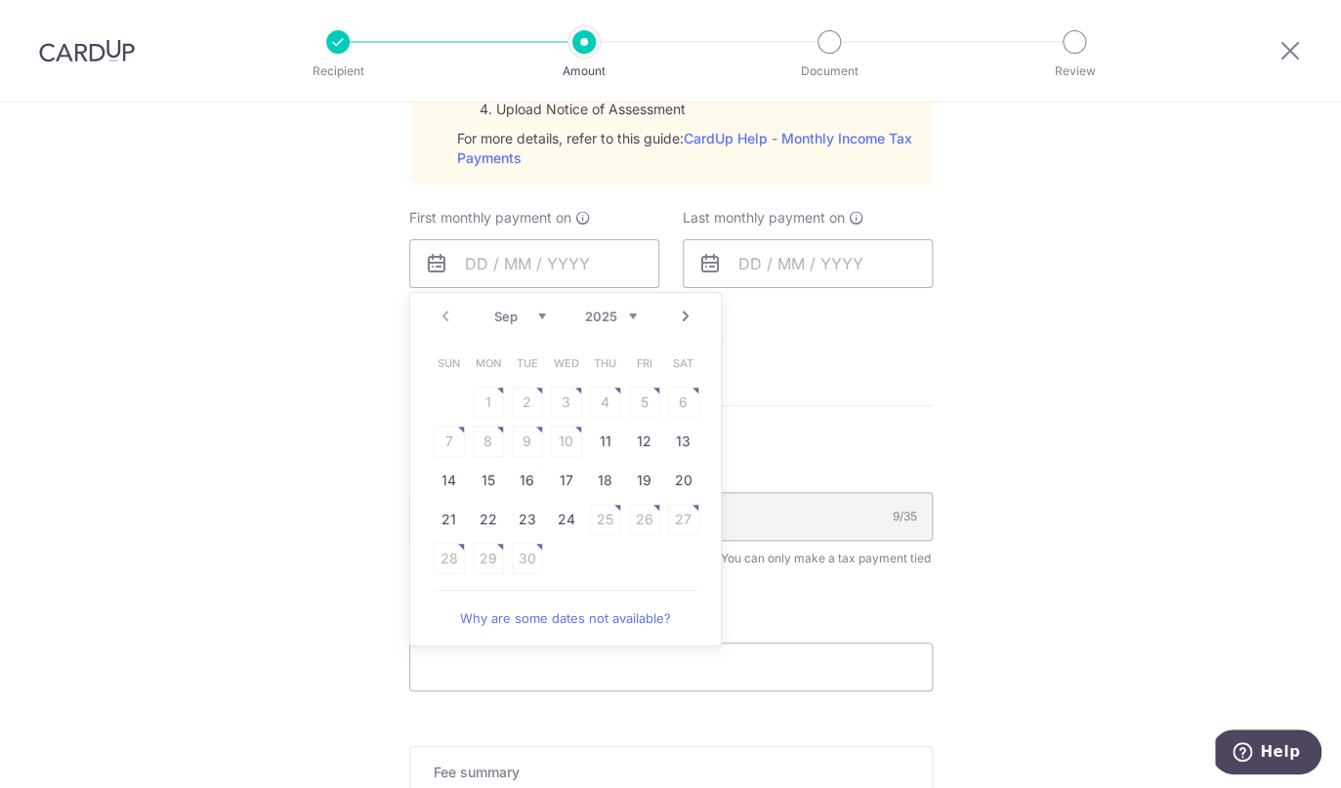
click at [690, 326] on link "Next" at bounding box center [685, 316] width 23 height 23
click at [1259, 755] on span "Help" at bounding box center [1245, 752] width 27 height 20
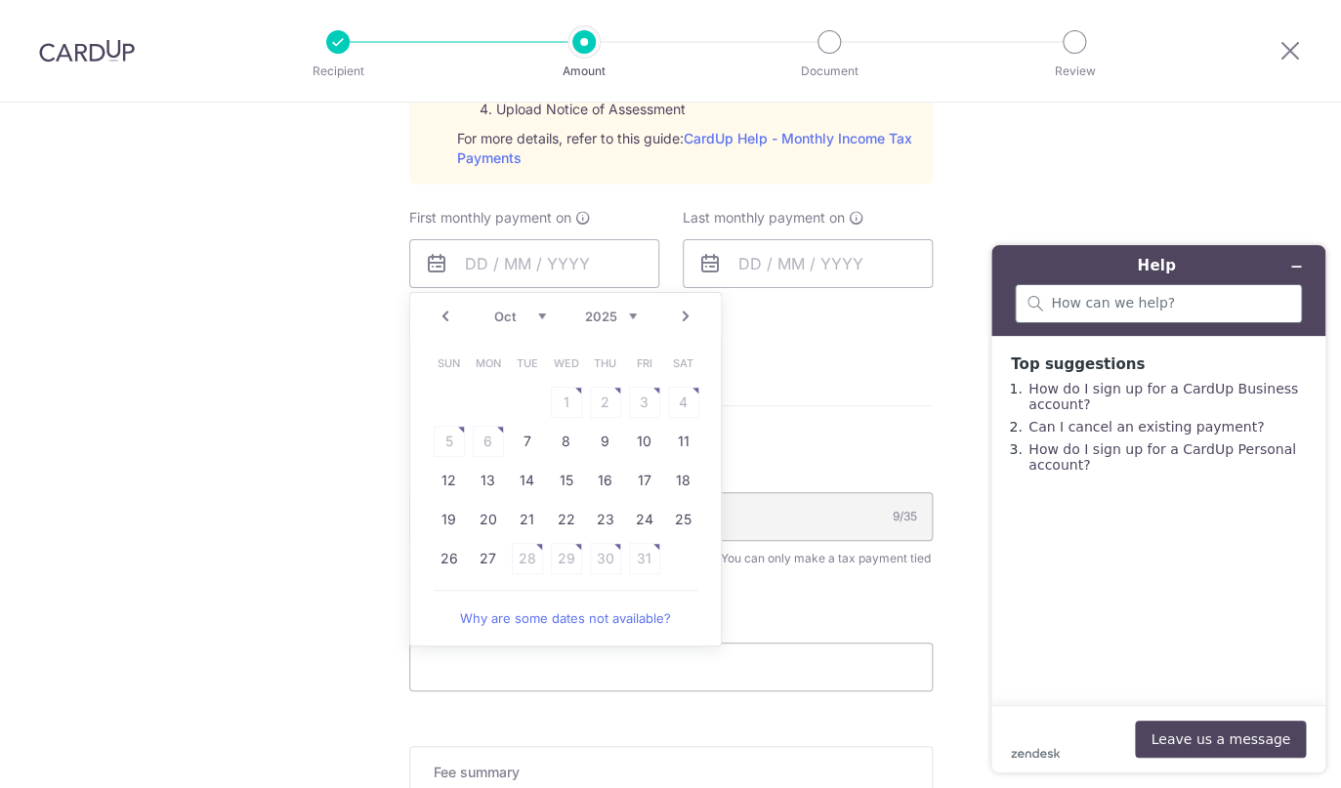
click at [1158, 313] on div at bounding box center [1158, 303] width 287 height 39
type input "i'm not sure how to setup my tax payment. my tax statement says its deducated o…"
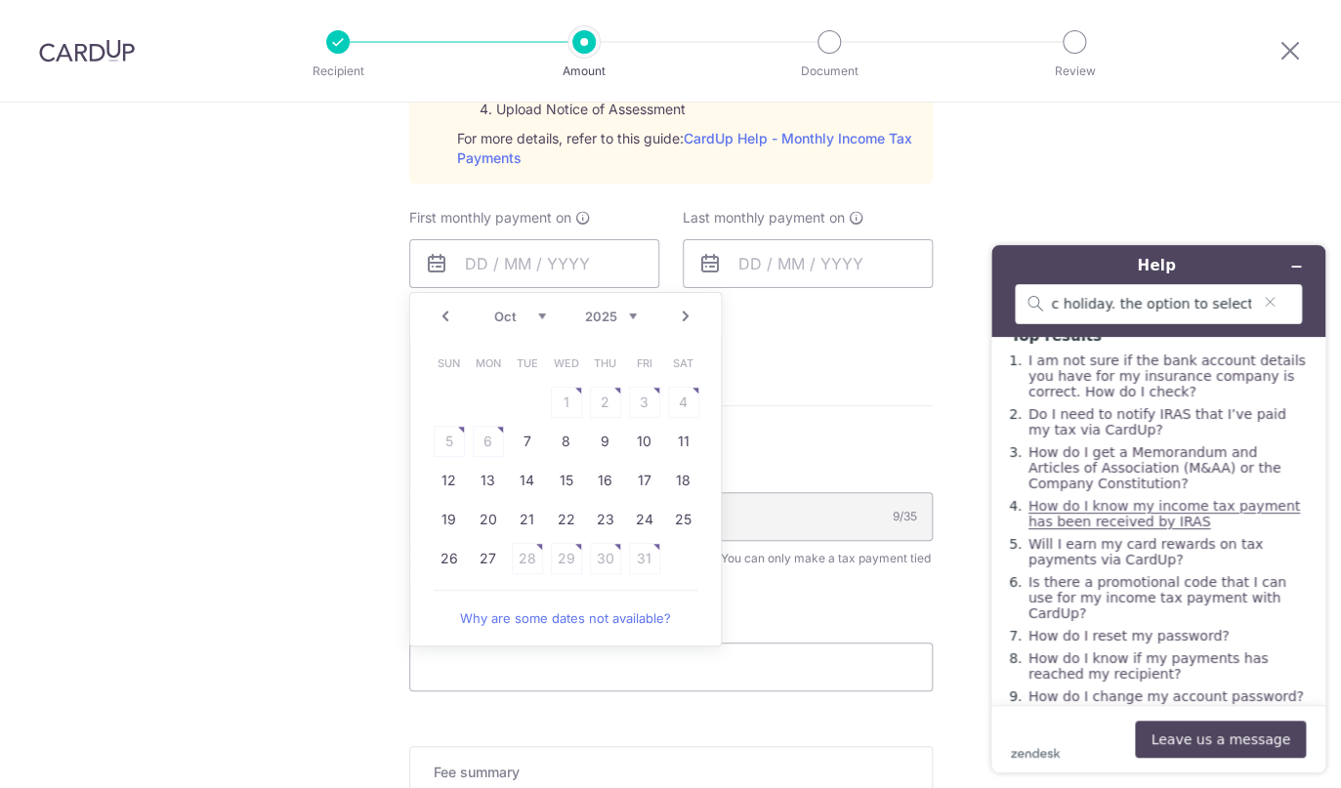
scroll to position [49, 0]
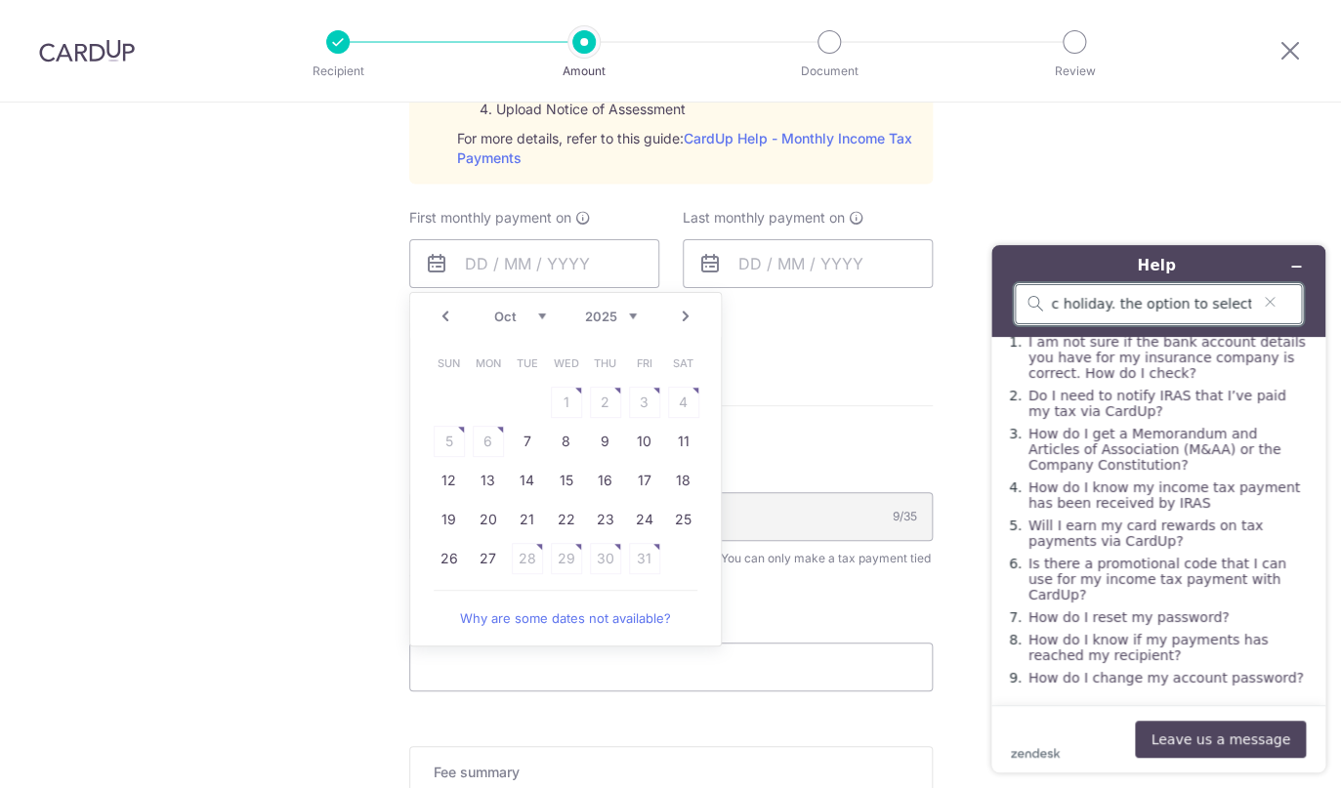
click at [1116, 305] on input "i'm not sure how to setup my tax payment. my tax statement says its deducated o…" at bounding box center [1150, 305] width 199 height 18
click at [1222, 737] on button "Leave us a message" at bounding box center [1220, 739] width 171 height 37
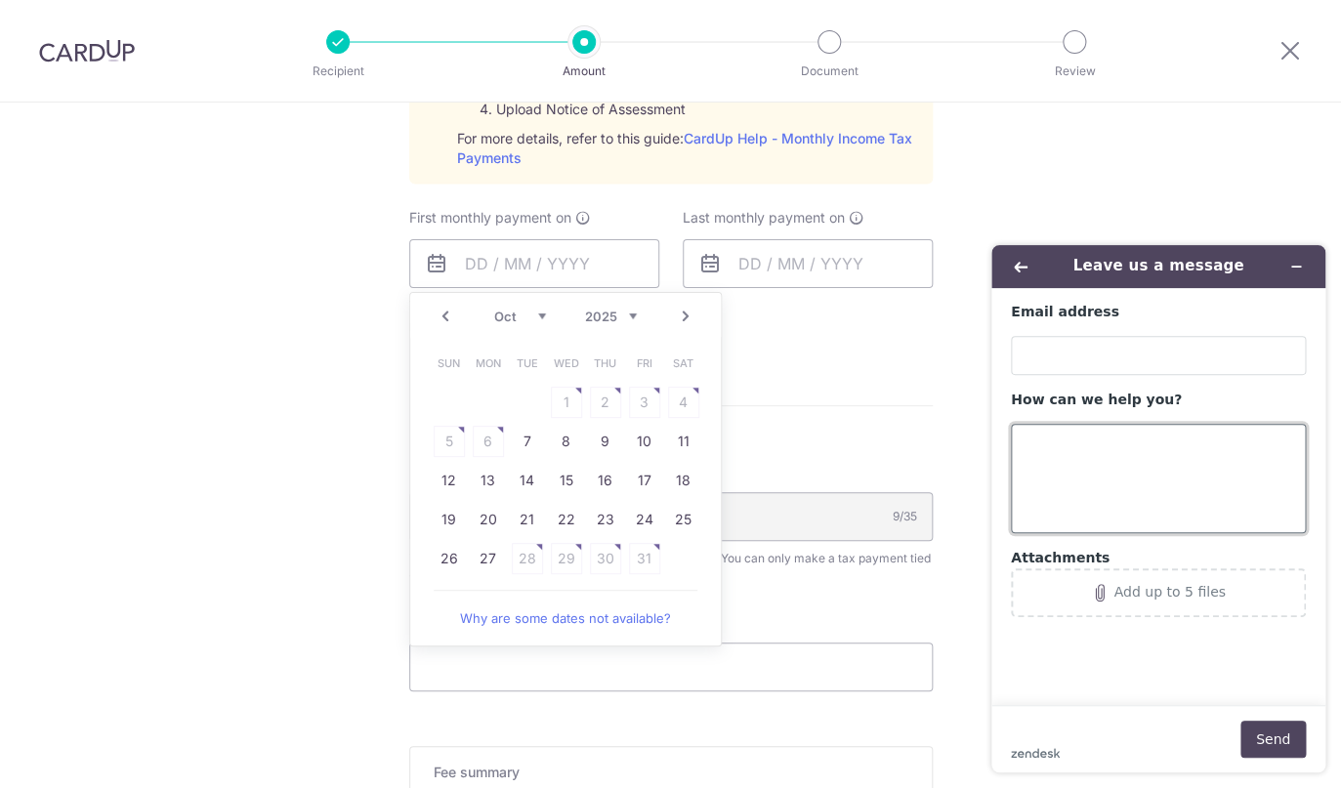
click at [1160, 473] on textarea "How can we help you?" at bounding box center [1158, 478] width 295 height 109
paste textarea "i'm not sure how to setup my tax payment. my tax statement says its deducated o…"
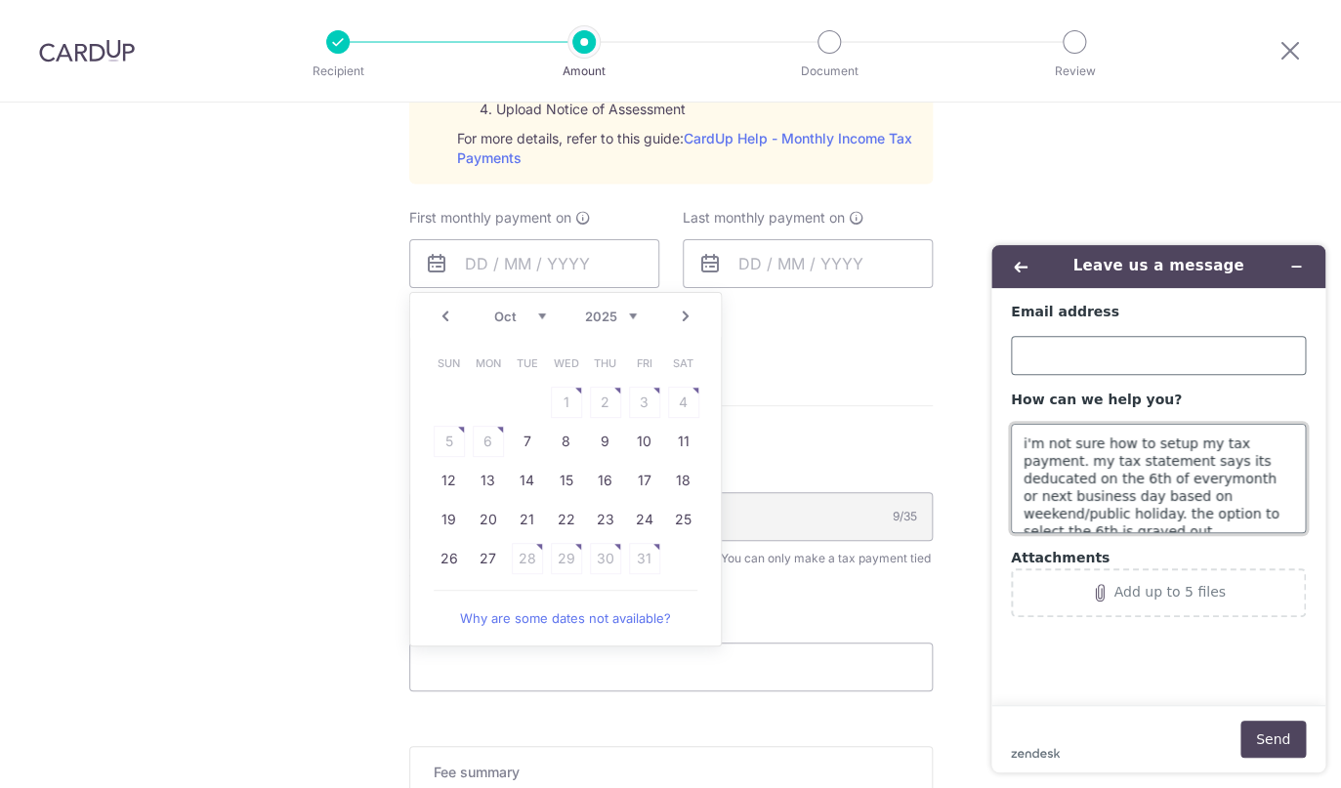
type textarea "i'm not sure how to setup my tax payment. my tax statement says its deducated o…"
click at [1131, 363] on input "Email address" at bounding box center [1158, 355] width 295 height 39
type input "amanu81@gmail.com"
click at [684, 324] on link "Next" at bounding box center [685, 316] width 23 height 23
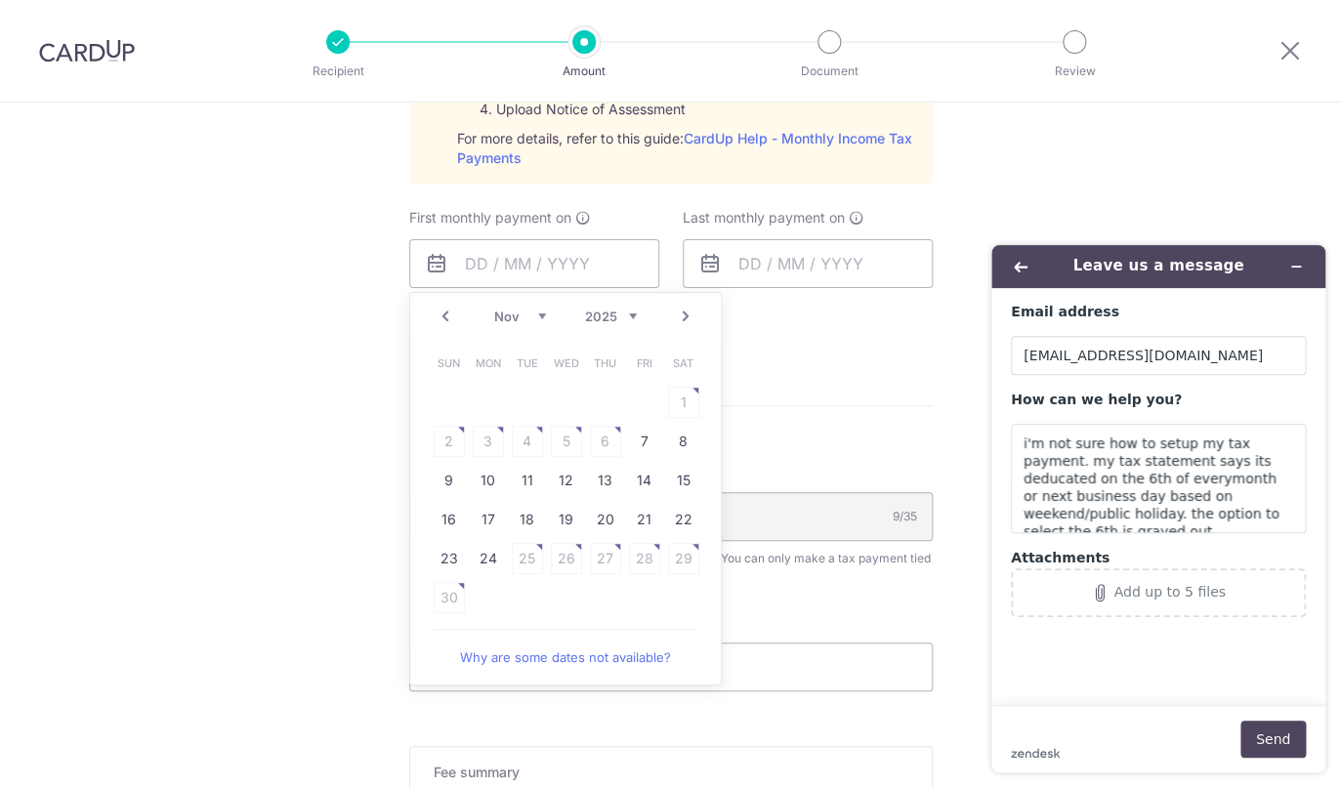
click at [684, 324] on link "Next" at bounding box center [685, 316] width 23 height 23
click at [1286, 743] on button "Send" at bounding box center [1272, 739] width 65 height 37
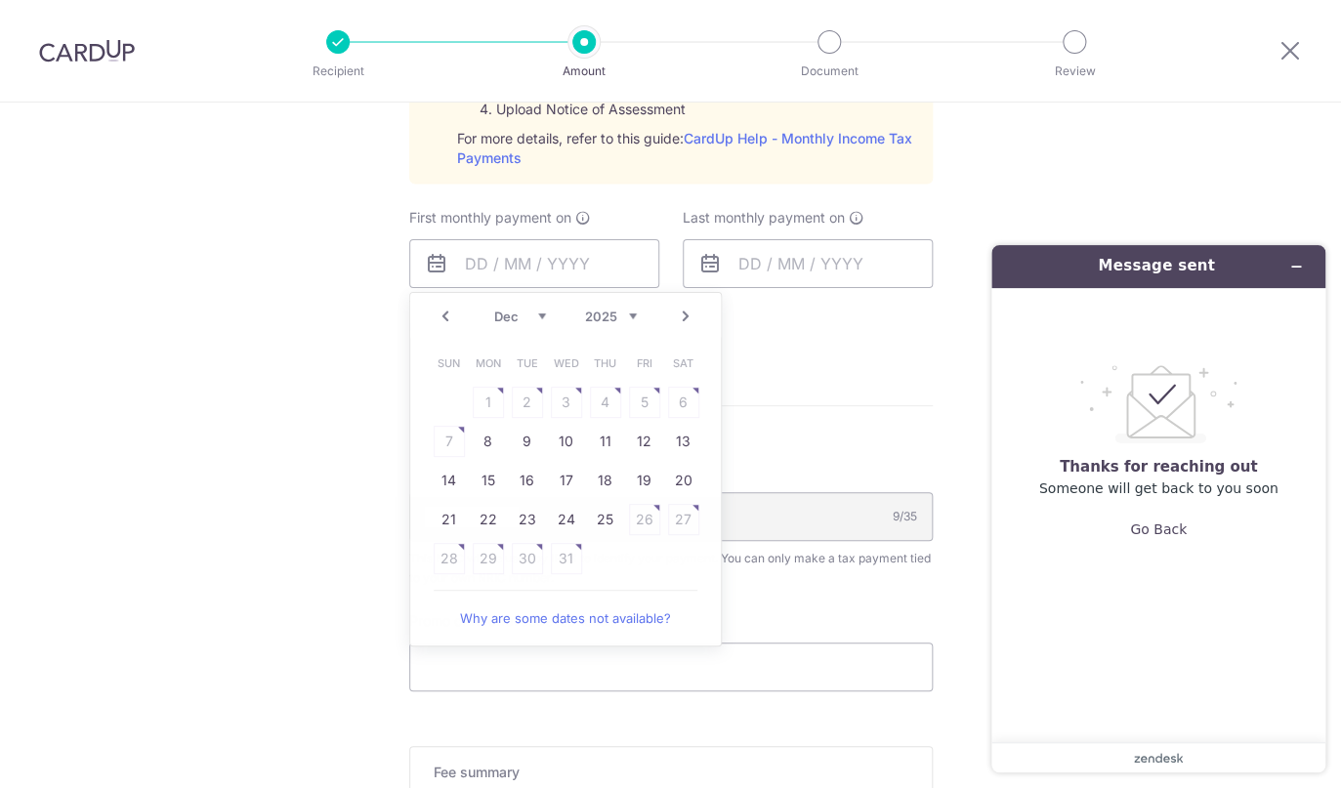
click at [97, 59] on img at bounding box center [87, 50] width 96 height 23
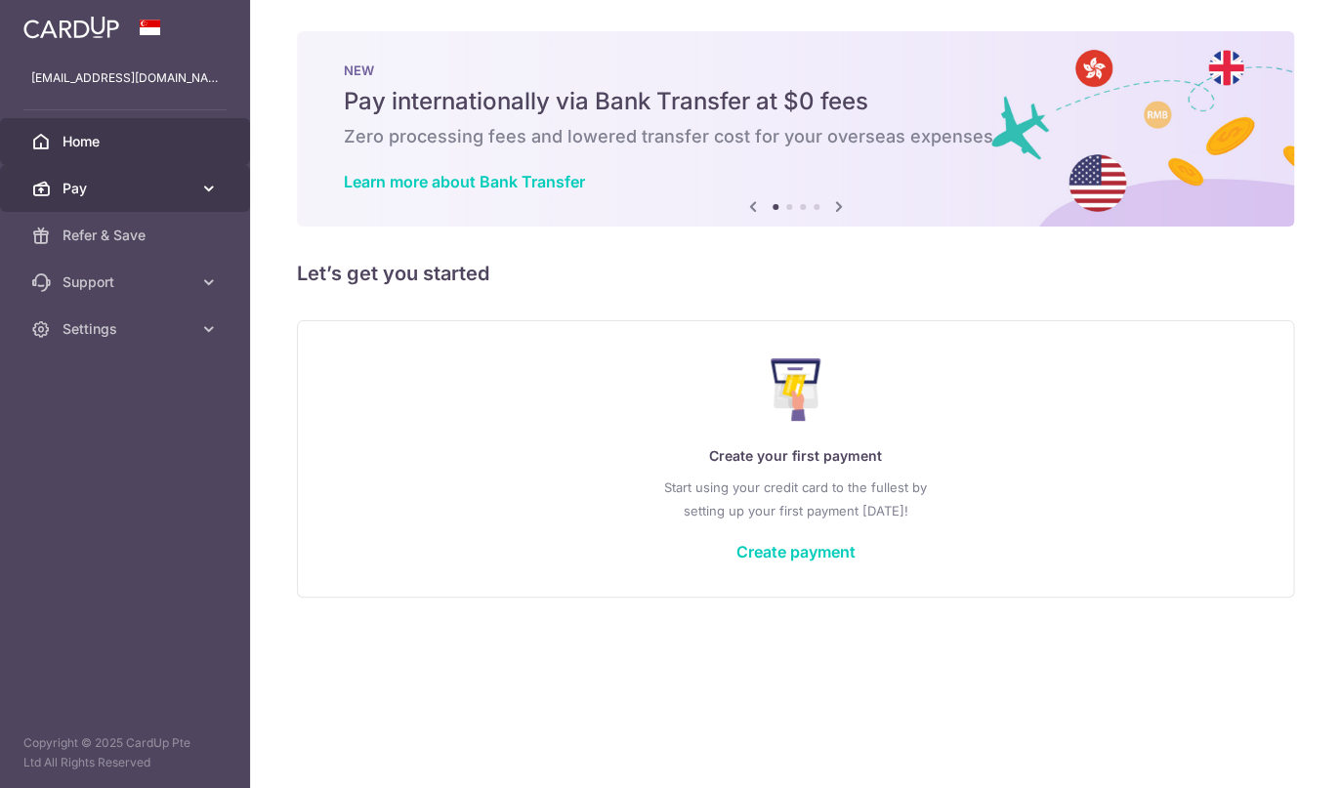
click at [161, 202] on link "Pay" at bounding box center [125, 188] width 250 height 47
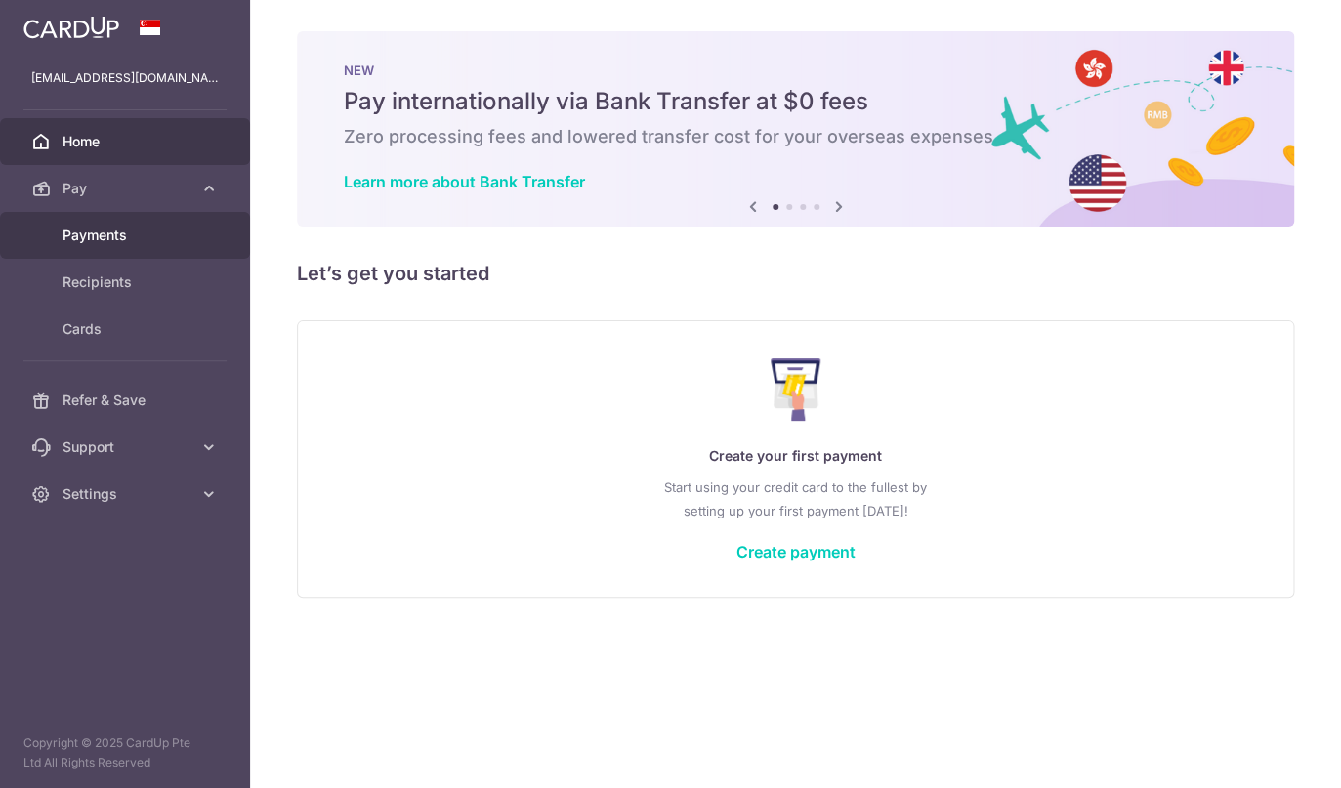
click at [114, 252] on link "Payments" at bounding box center [125, 235] width 250 height 47
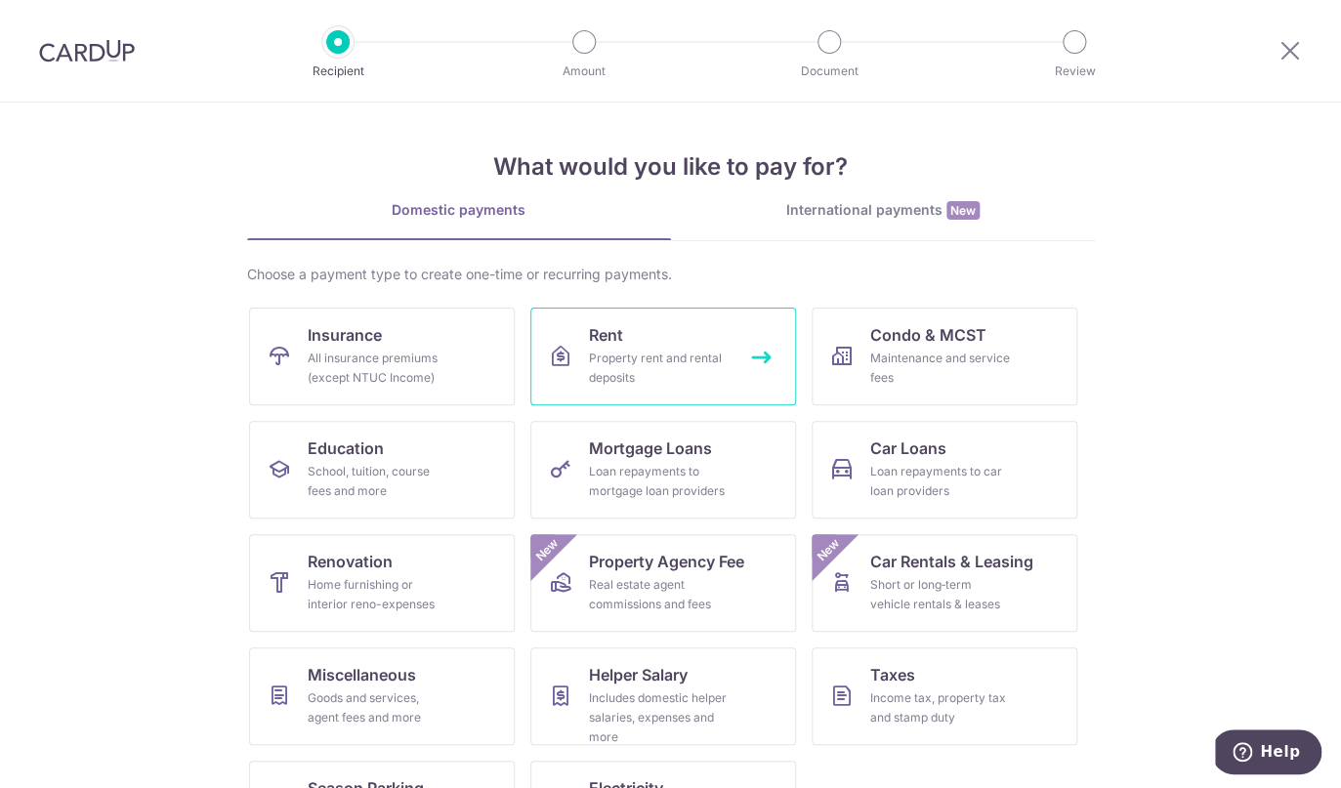
click at [700, 388] on link "Rent Property rent and rental deposits" at bounding box center [663, 357] width 266 height 98
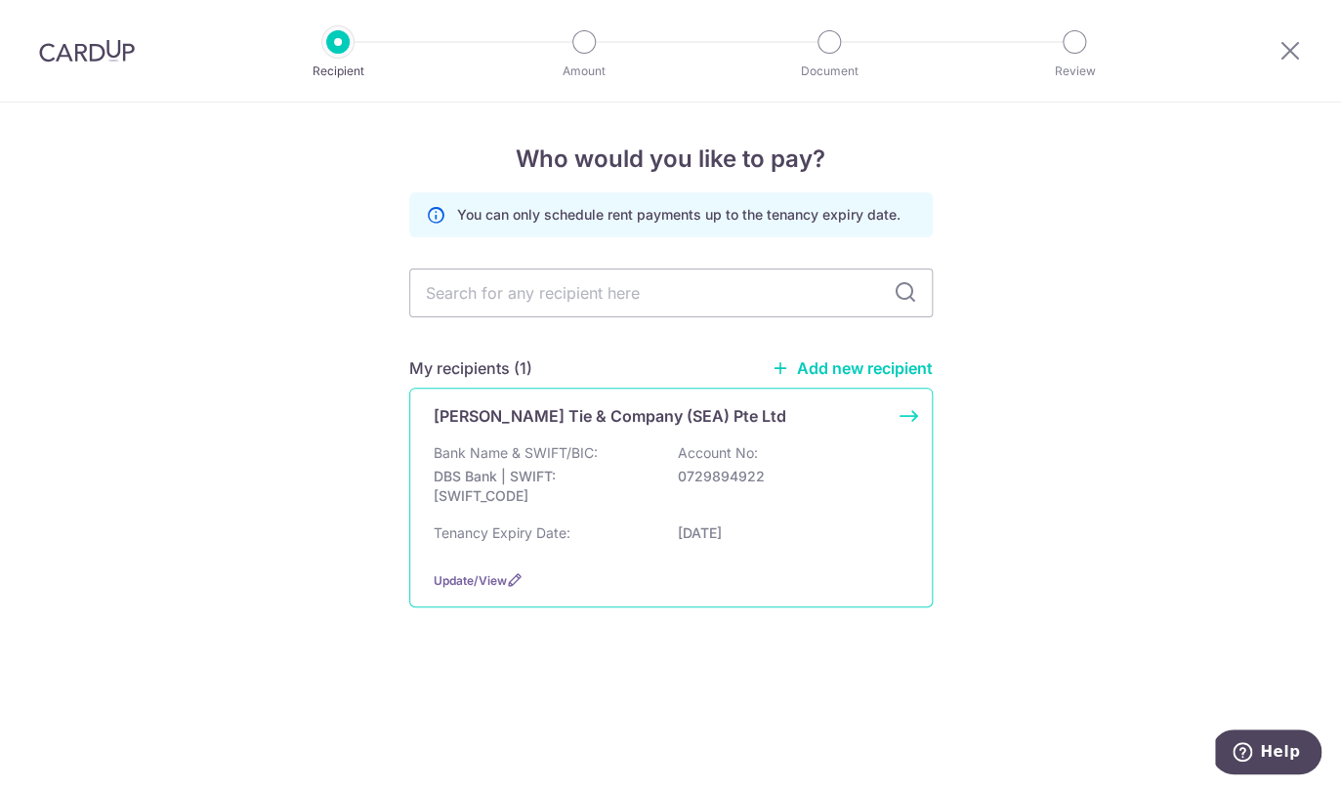
click at [758, 555] on div "Tenancy Expiry Date: [DATE]" at bounding box center [671, 538] width 475 height 31
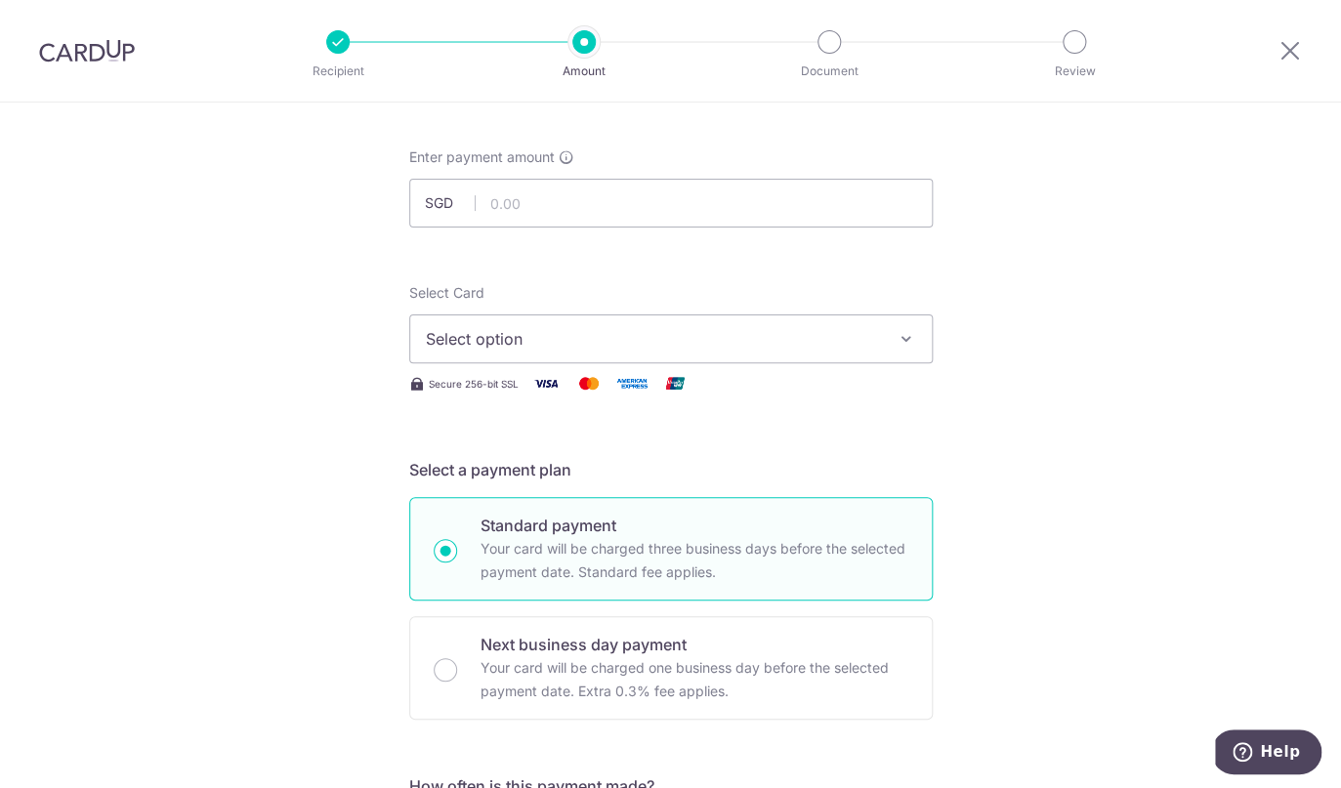
scroll to position [98, 0]
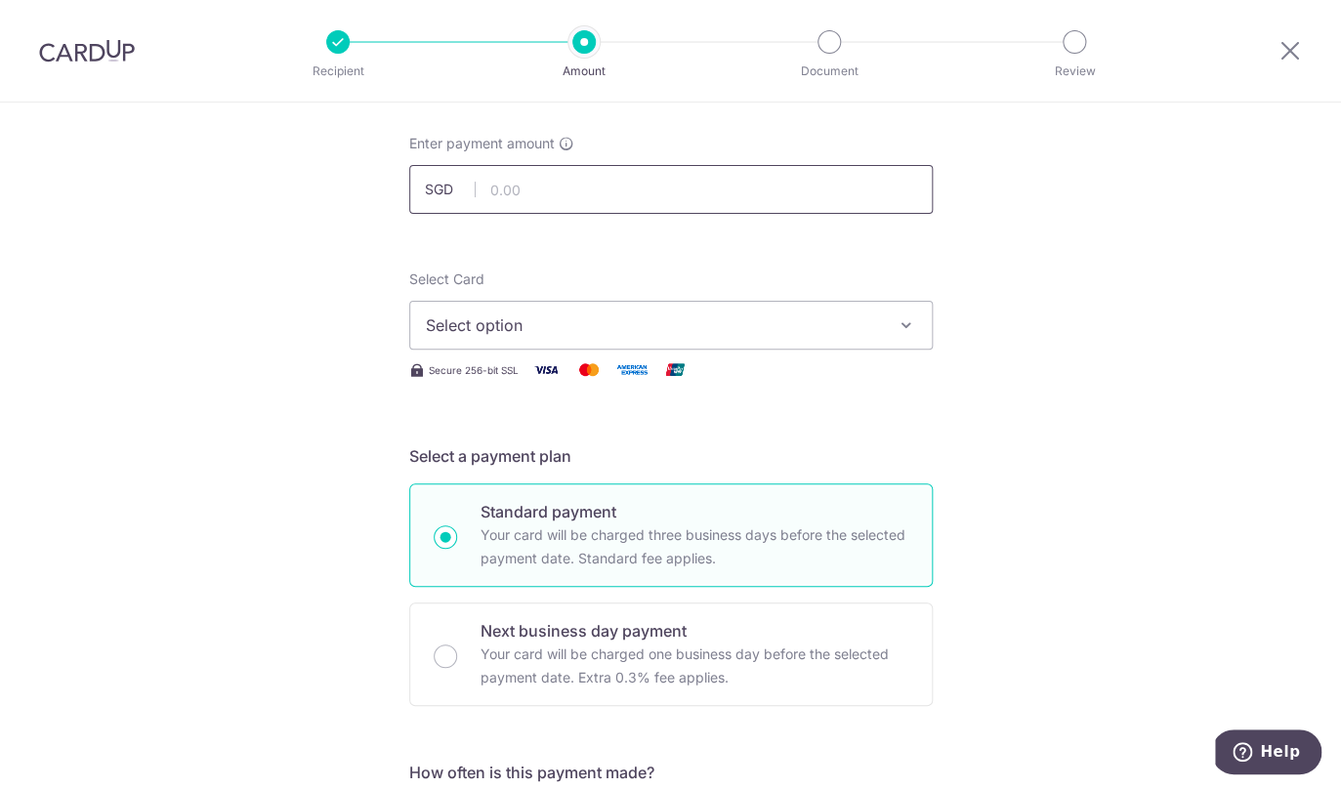
click at [548, 197] on input "text" at bounding box center [670, 189] width 523 height 49
type input "10,500.00"
click at [639, 324] on span "Select option" at bounding box center [653, 324] width 455 height 23
click at [597, 387] on span "Add credit card" at bounding box center [688, 380] width 455 height 20
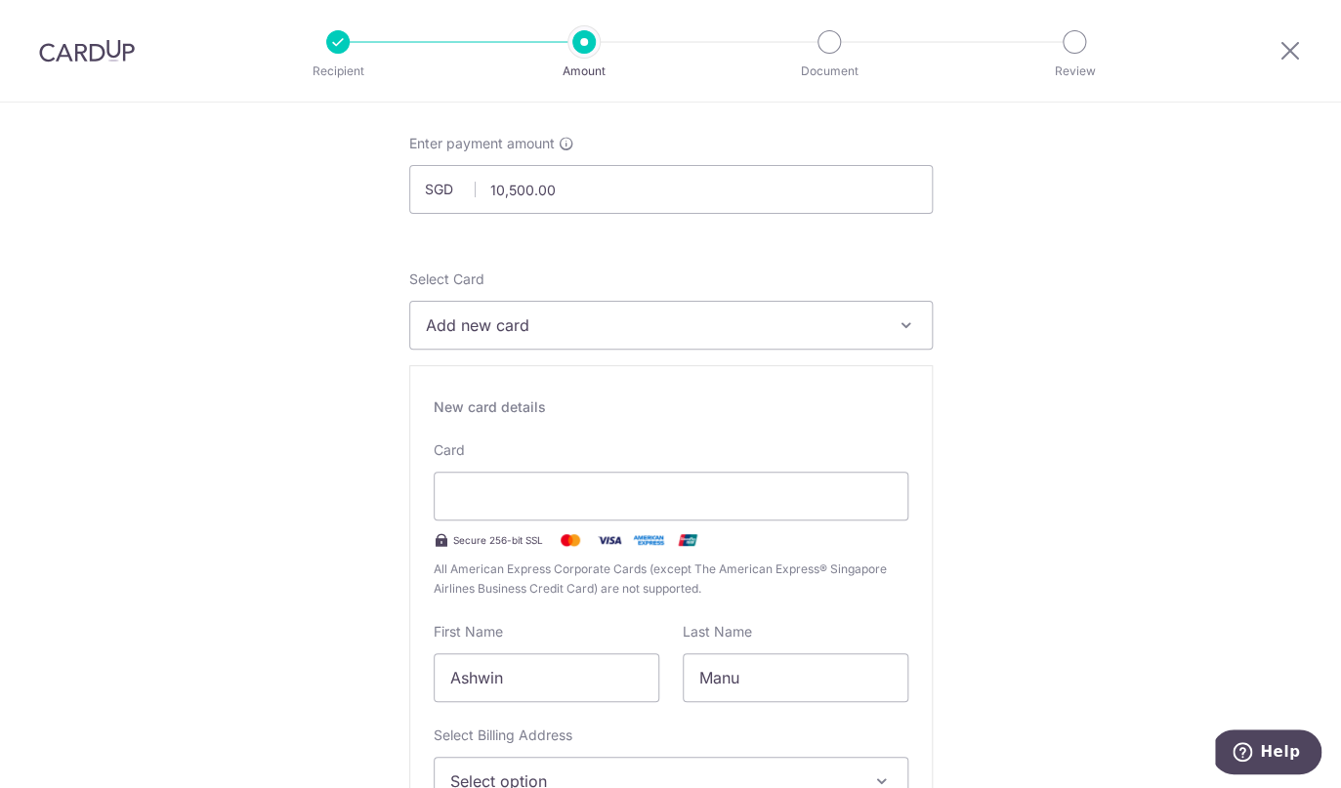
click at [108, 62] on img at bounding box center [87, 50] width 96 height 23
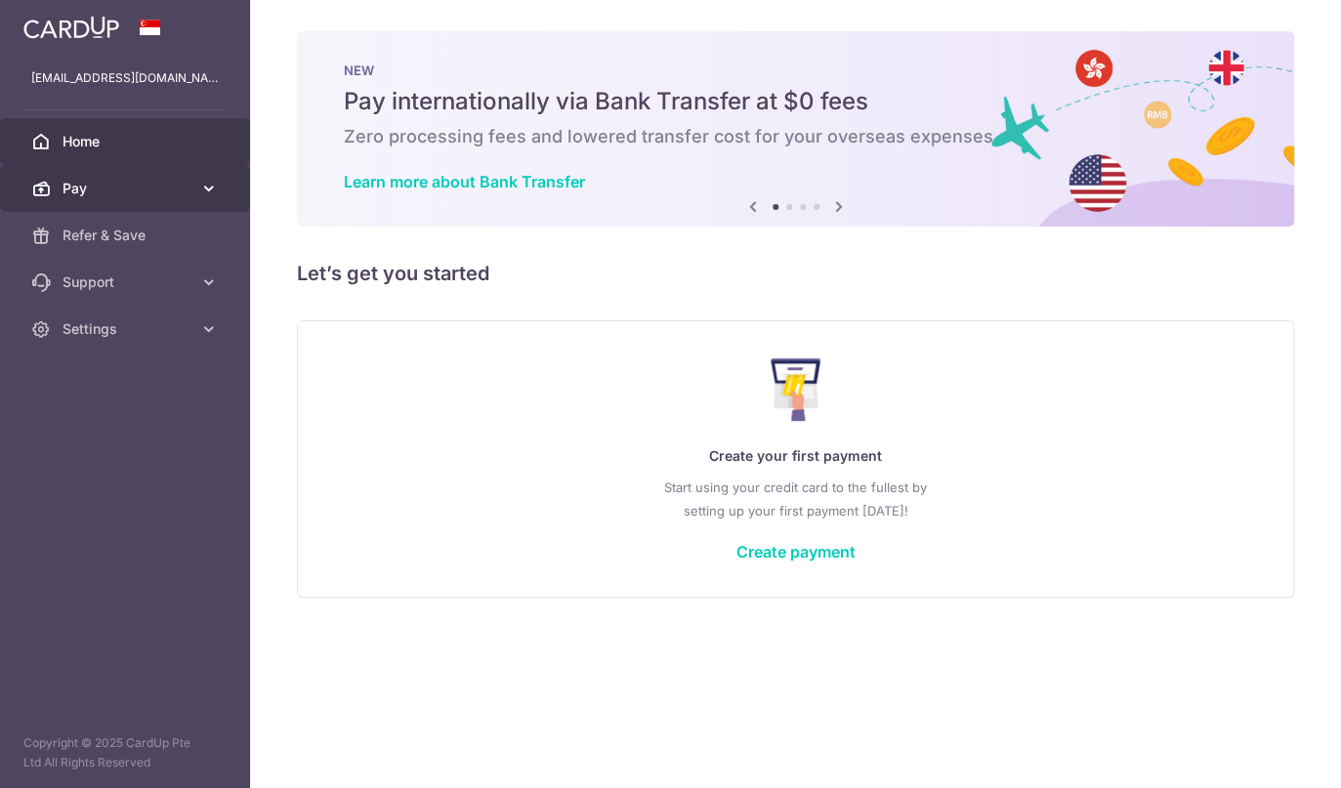
click at [172, 196] on span "Pay" at bounding box center [126, 189] width 129 height 20
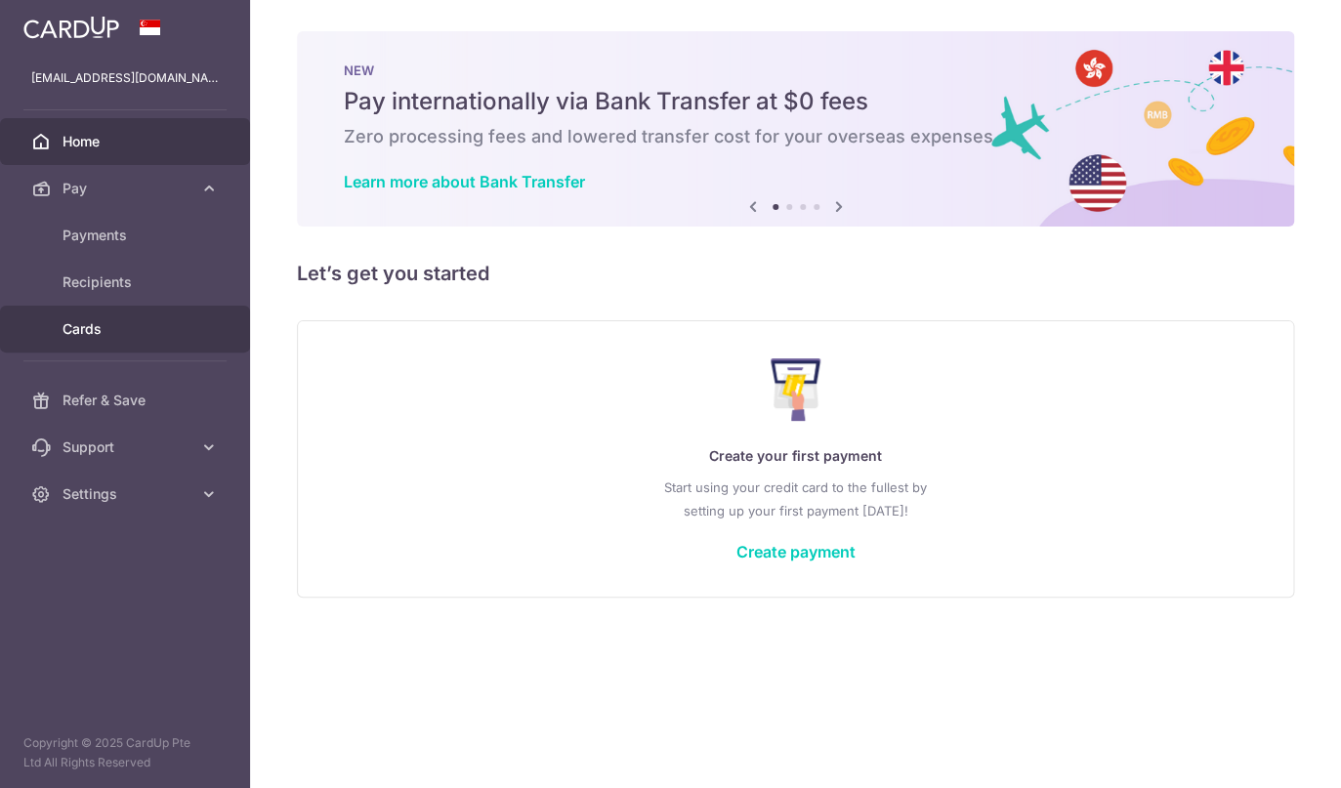
click at [104, 329] on span "Cards" at bounding box center [126, 329] width 129 height 20
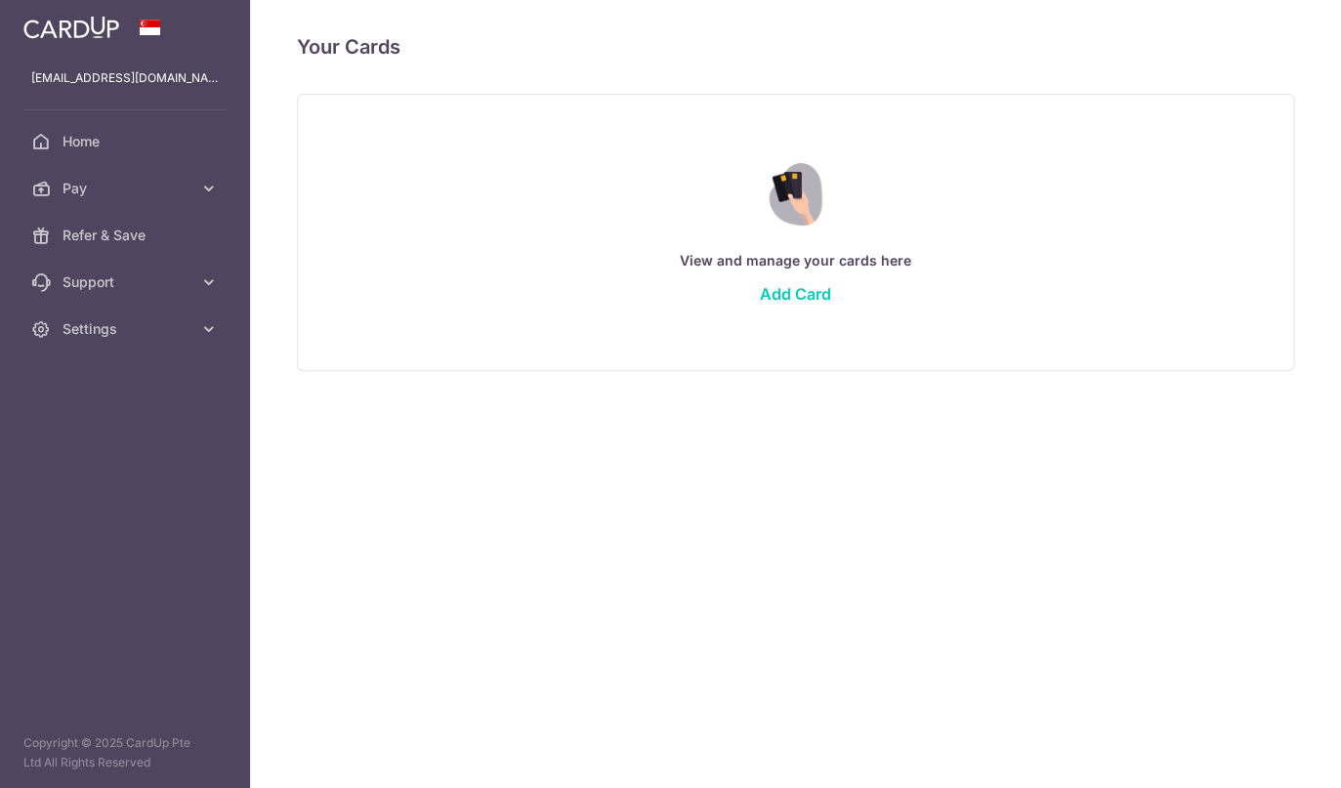
click at [794, 306] on div "View and manage your cards here Add Card" at bounding box center [795, 231] width 948 height 169
click at [794, 303] on link "Add Card" at bounding box center [795, 294] width 71 height 20
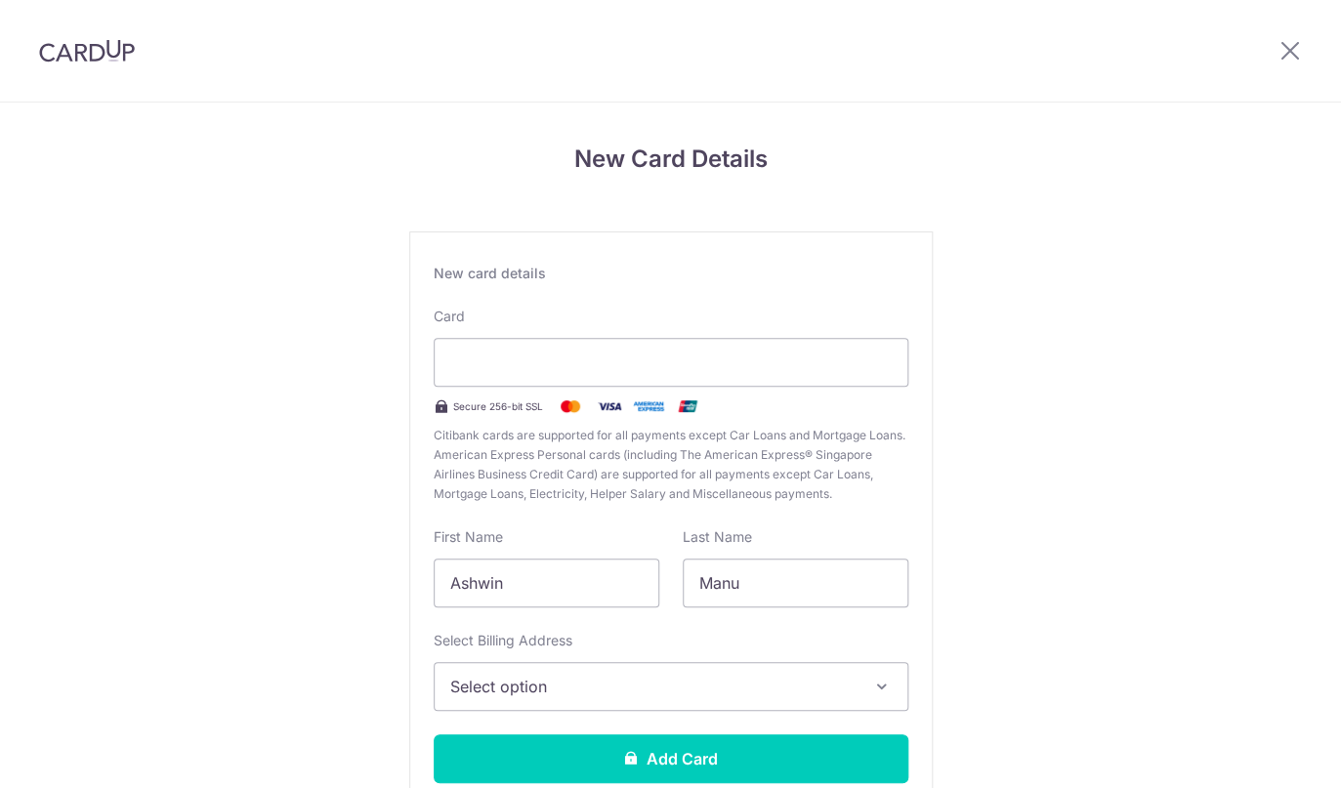
click at [817, 698] on span "Select option" at bounding box center [653, 686] width 406 height 23
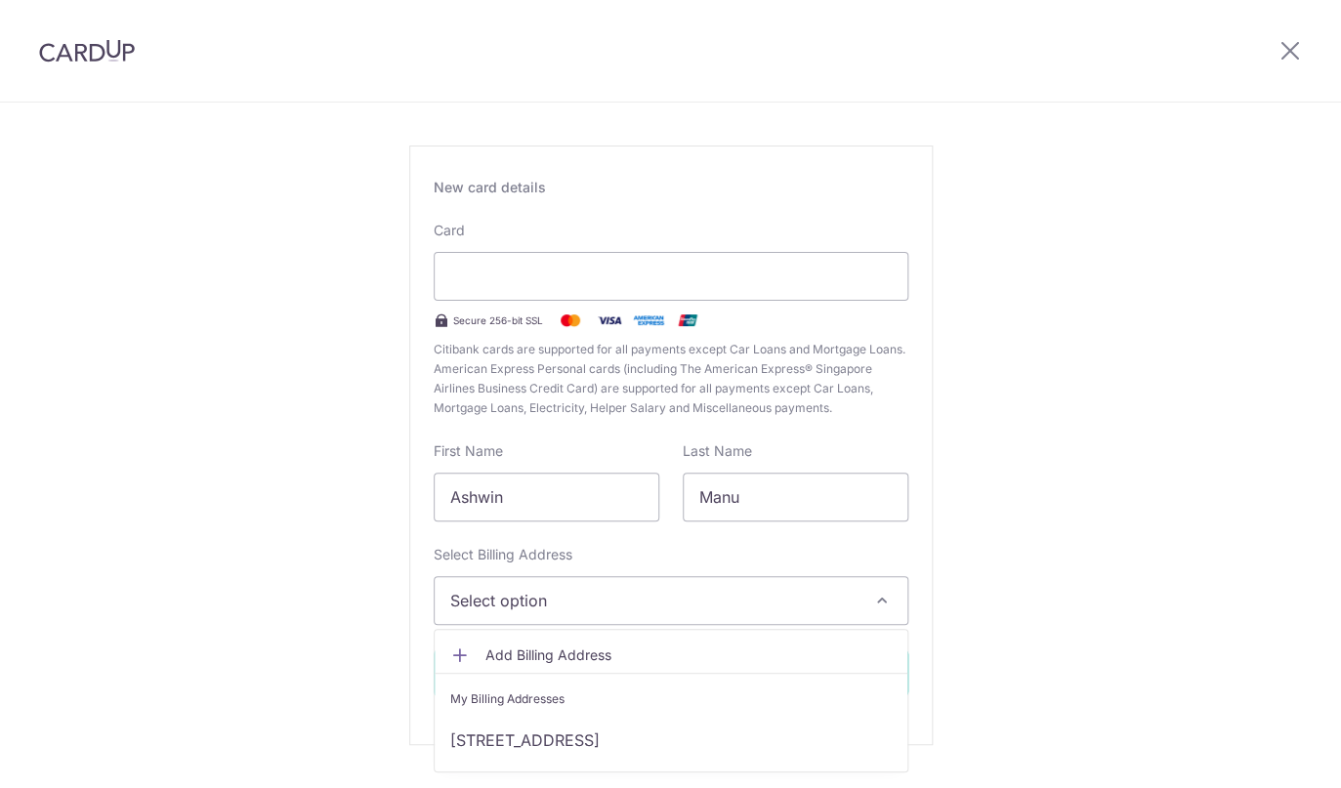
scroll to position [135, 0]
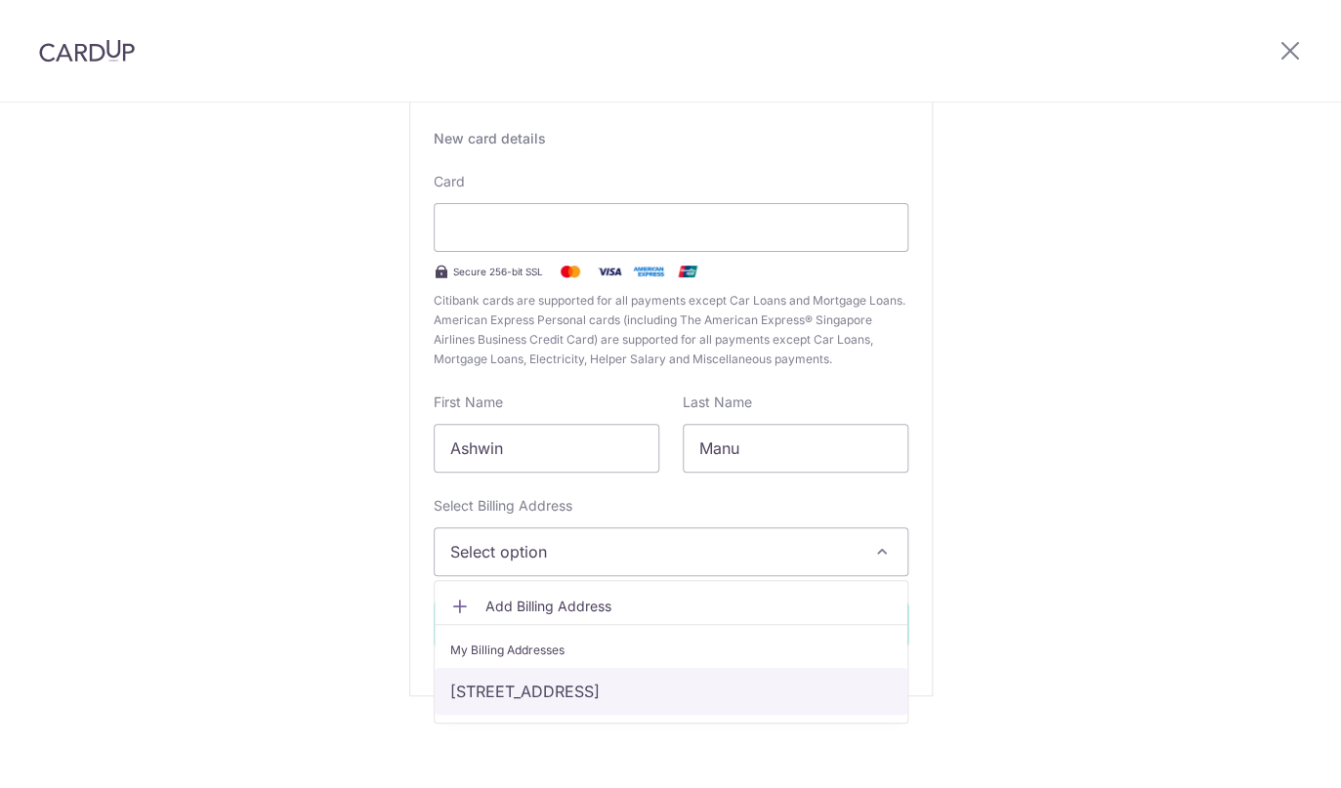
click at [809, 694] on link "13 Cove Drive, #02-09, Singapore, Singapore-098327" at bounding box center [671, 691] width 473 height 47
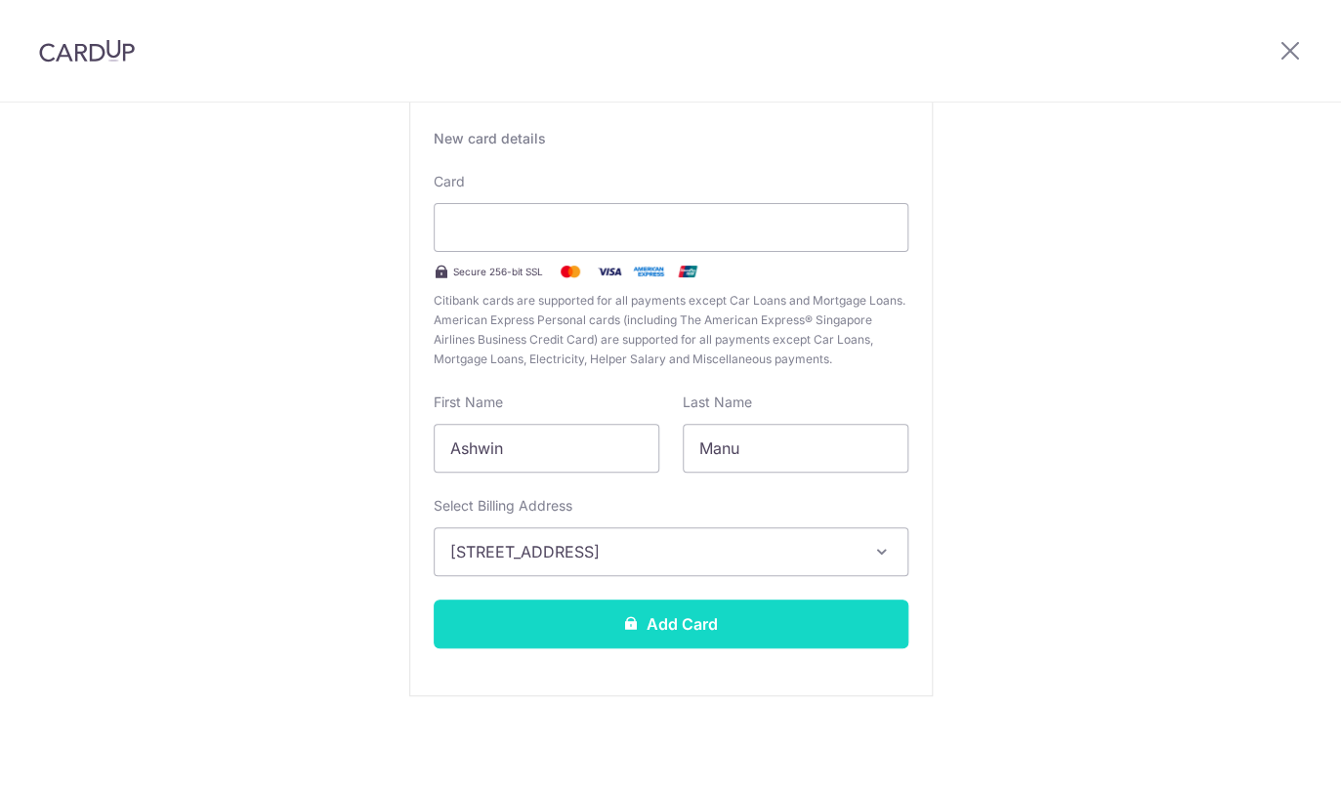
click at [867, 638] on button "Add Card" at bounding box center [671, 624] width 475 height 49
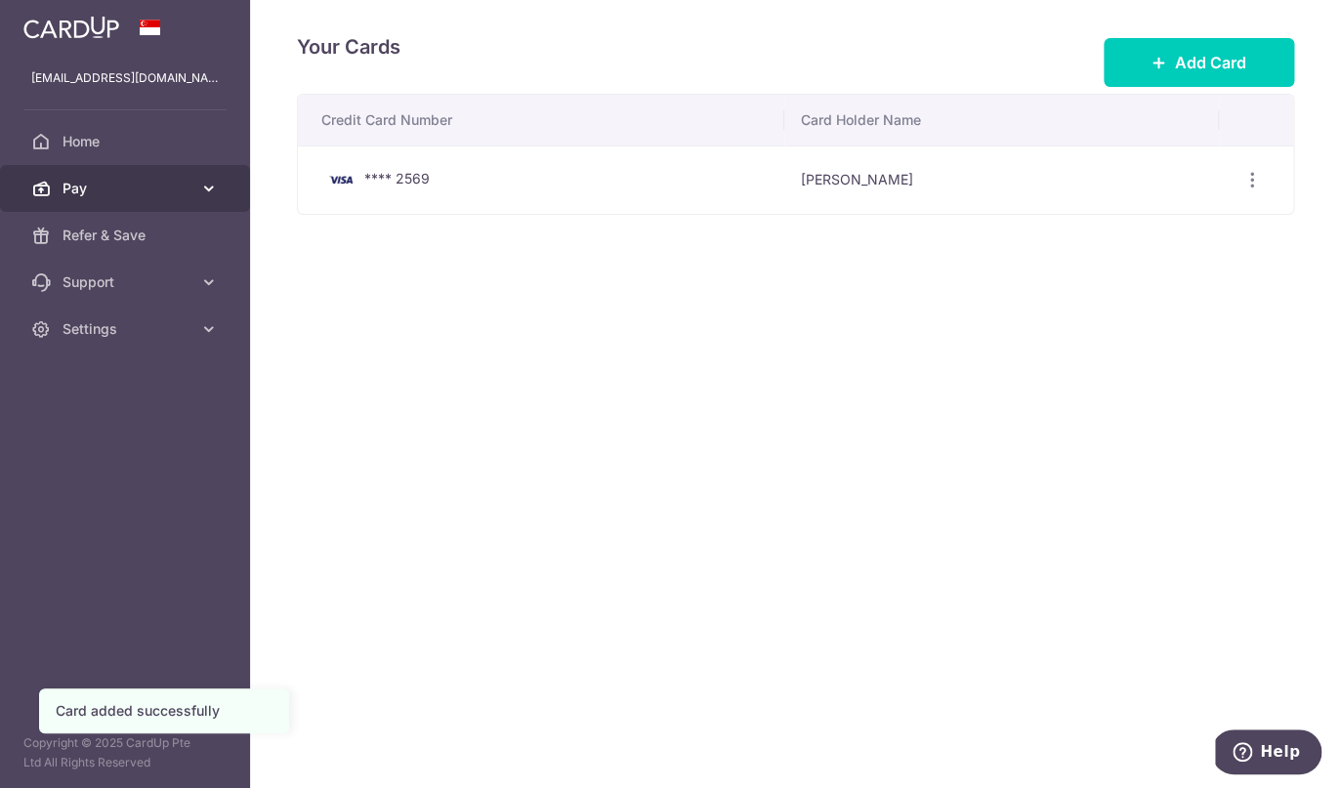
click at [150, 184] on span "Pay" at bounding box center [126, 189] width 129 height 20
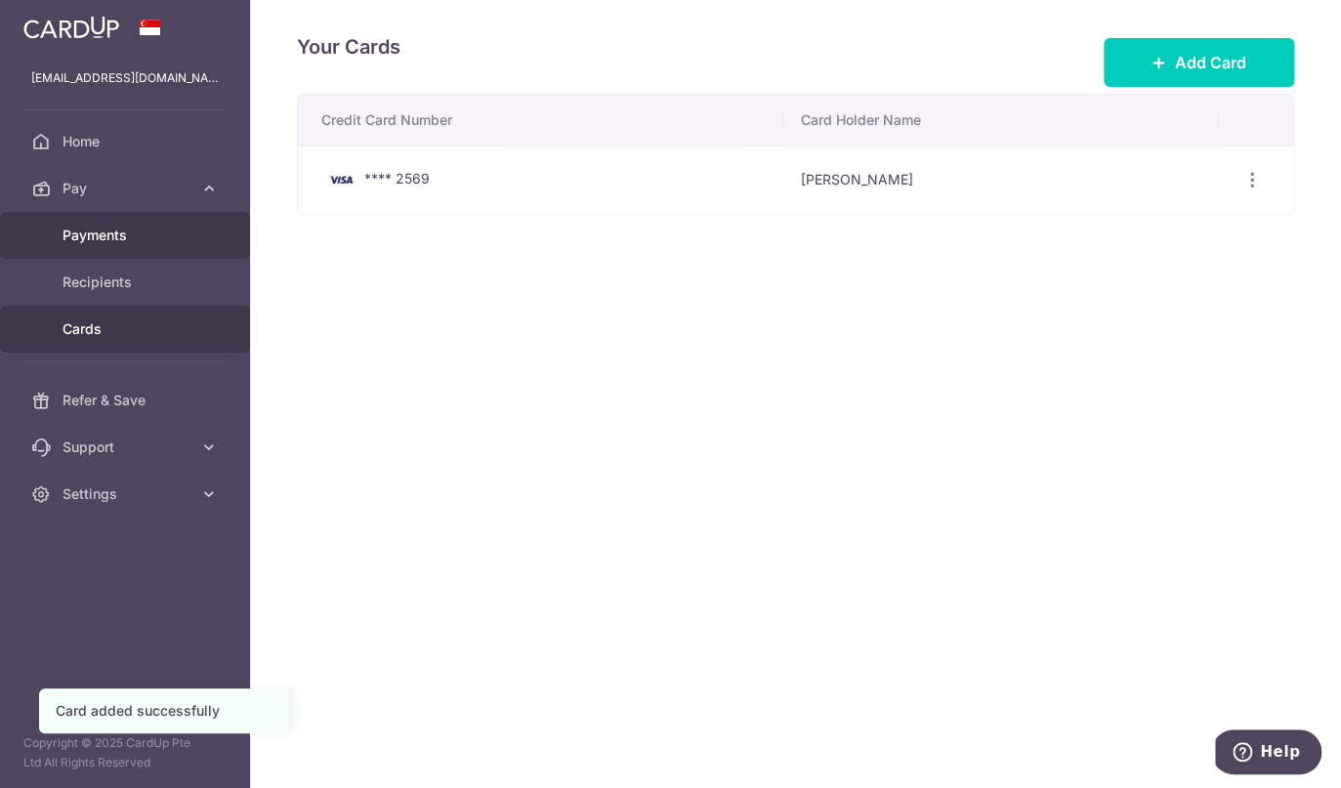
click at [145, 231] on span "Payments" at bounding box center [126, 236] width 129 height 20
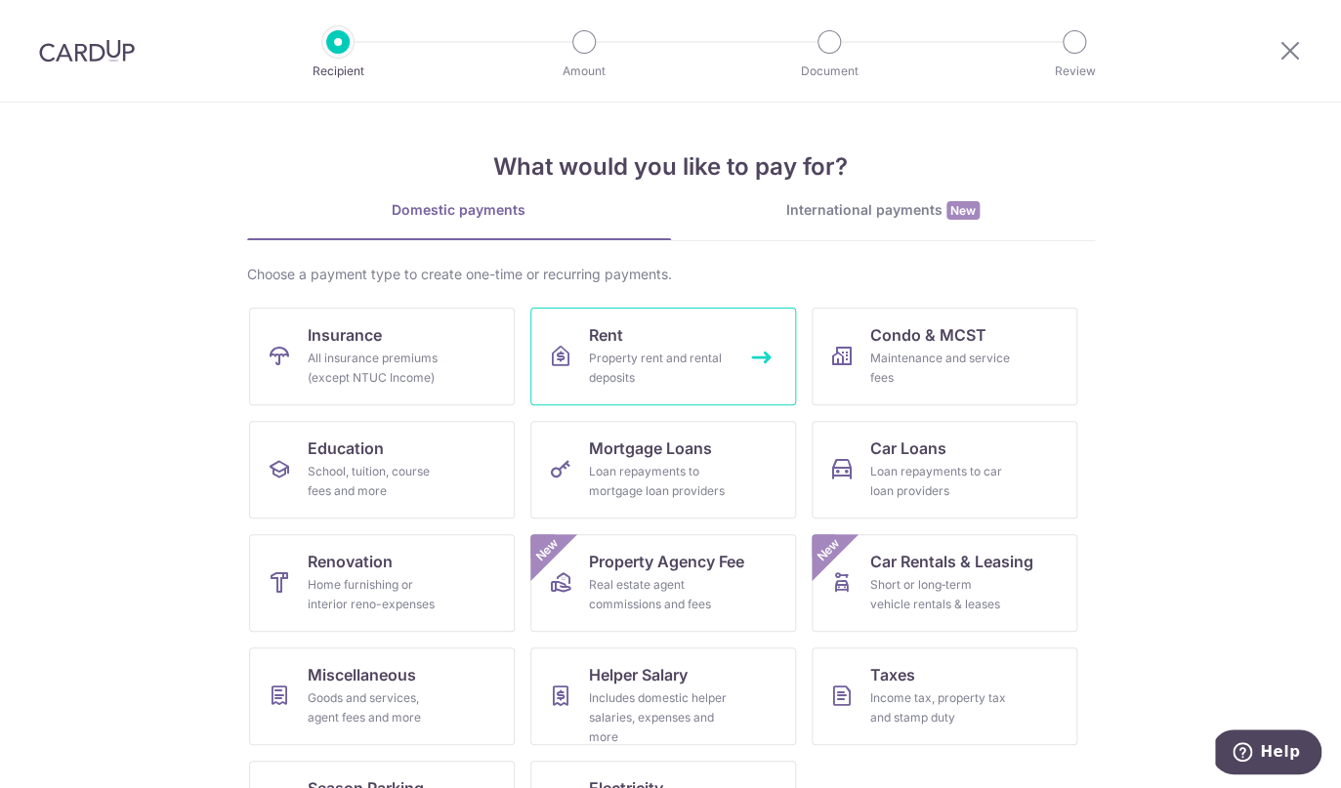
click at [633, 360] on div "Property rent and rental deposits" at bounding box center [659, 368] width 141 height 39
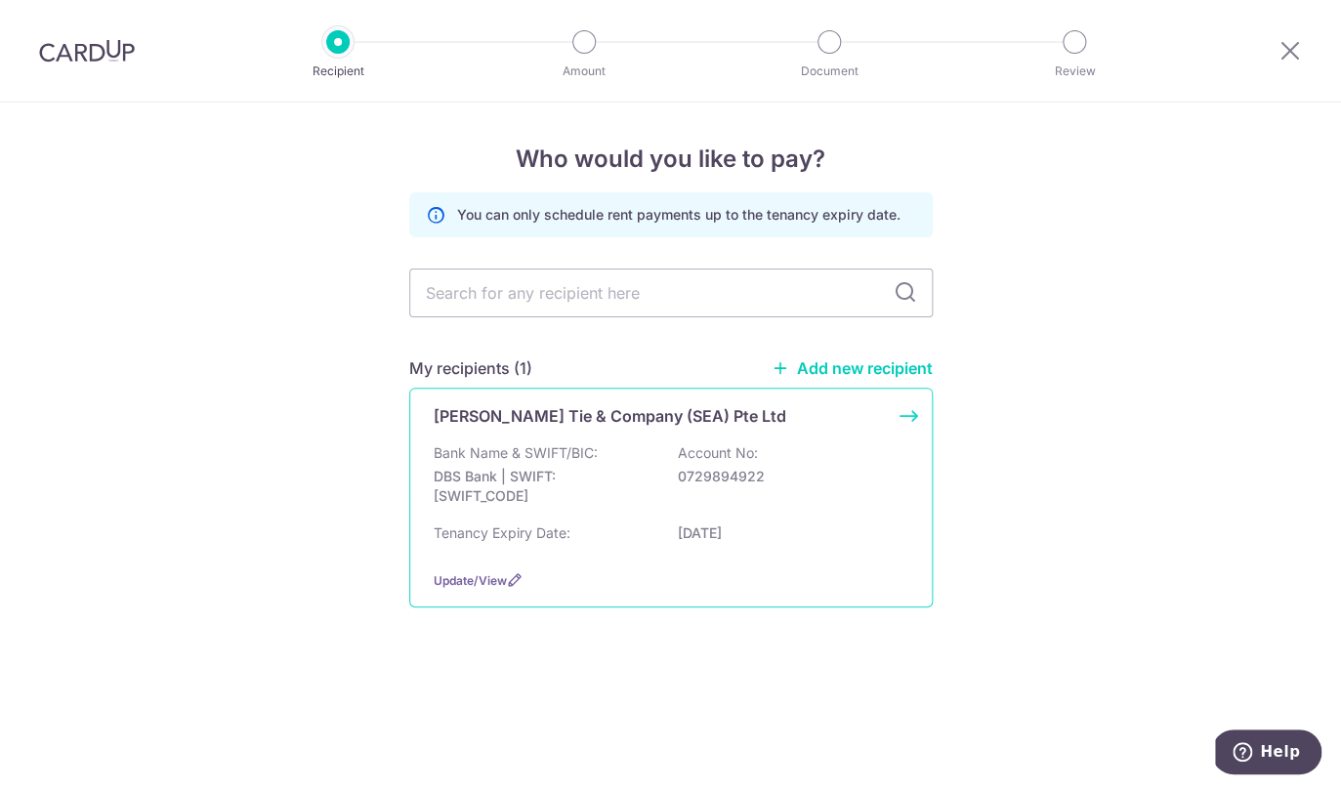
click at [605, 492] on p "DBS Bank | SWIFT: [SWIFT_CODE]" at bounding box center [543, 486] width 219 height 39
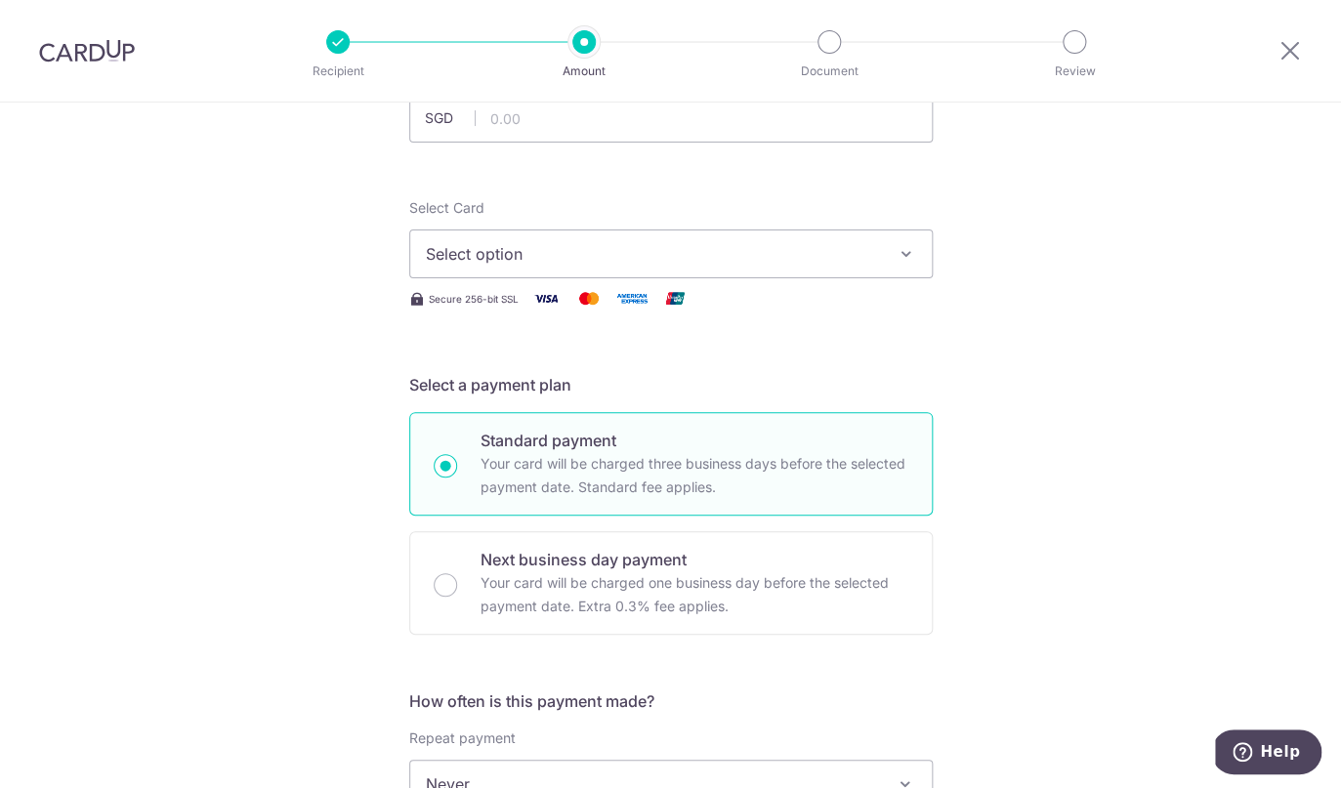
scroll to position [114, 0]
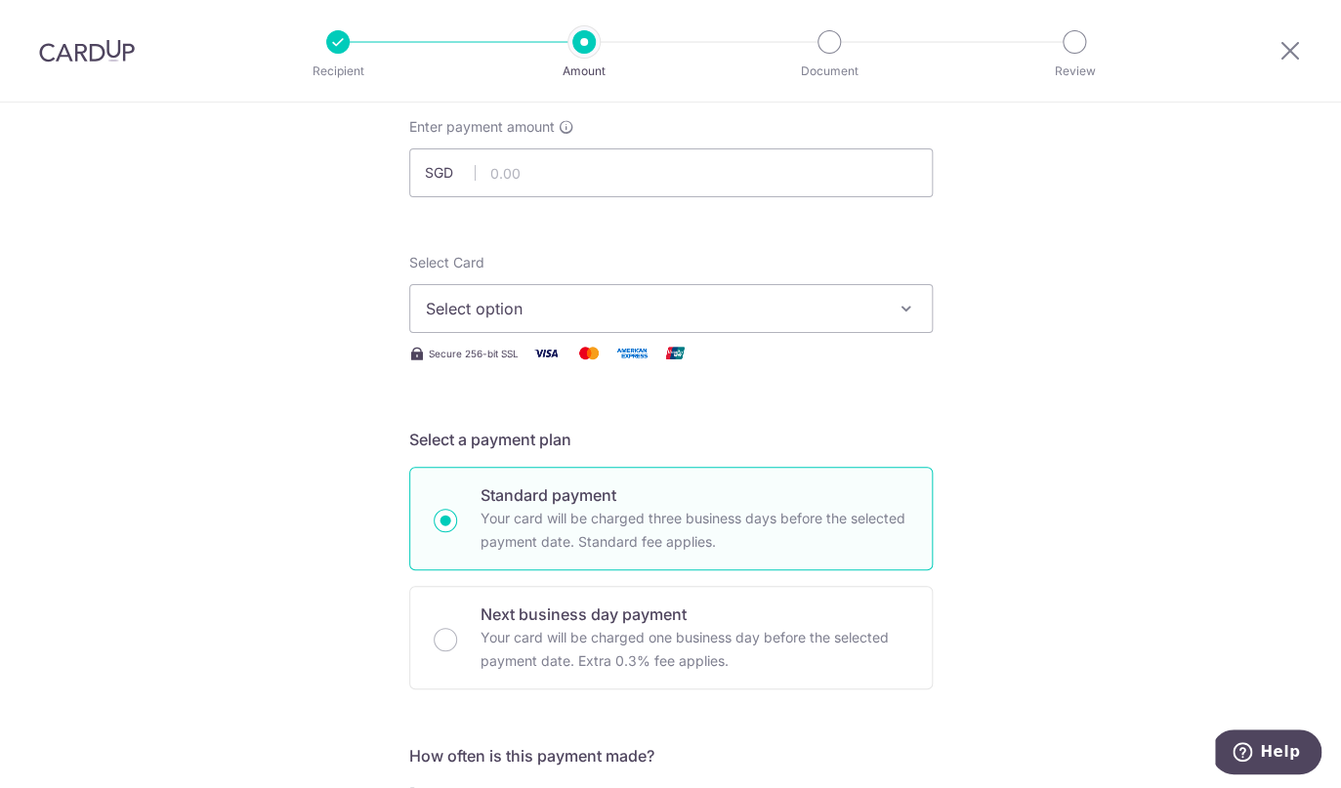
click at [695, 308] on span "Select option" at bounding box center [653, 308] width 455 height 23
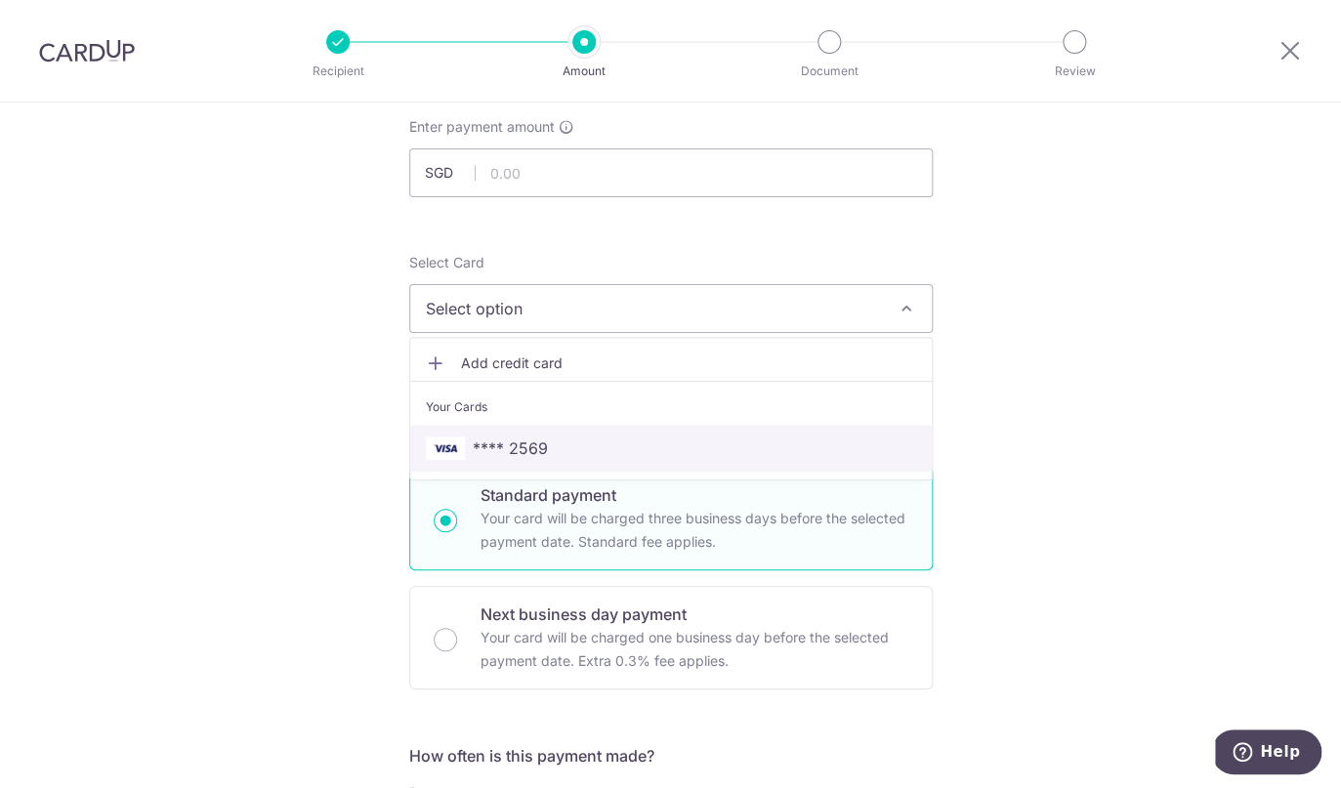
click at [599, 442] on span "**** 2569" at bounding box center [671, 447] width 490 height 23
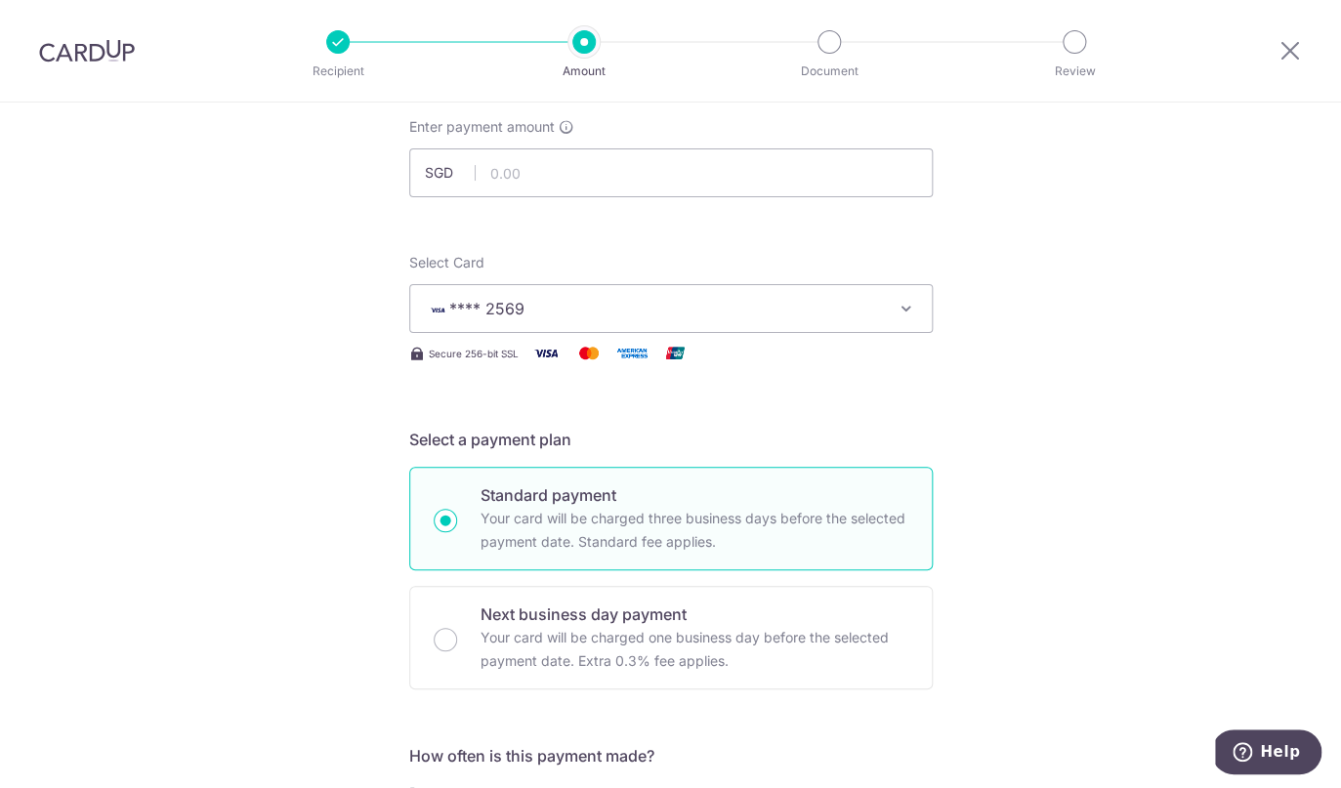
click at [620, 141] on div "Enter payment amount SGD" at bounding box center [670, 157] width 523 height 80
click at [618, 152] on input "text" at bounding box center [670, 172] width 523 height 49
type input "10,500.00"
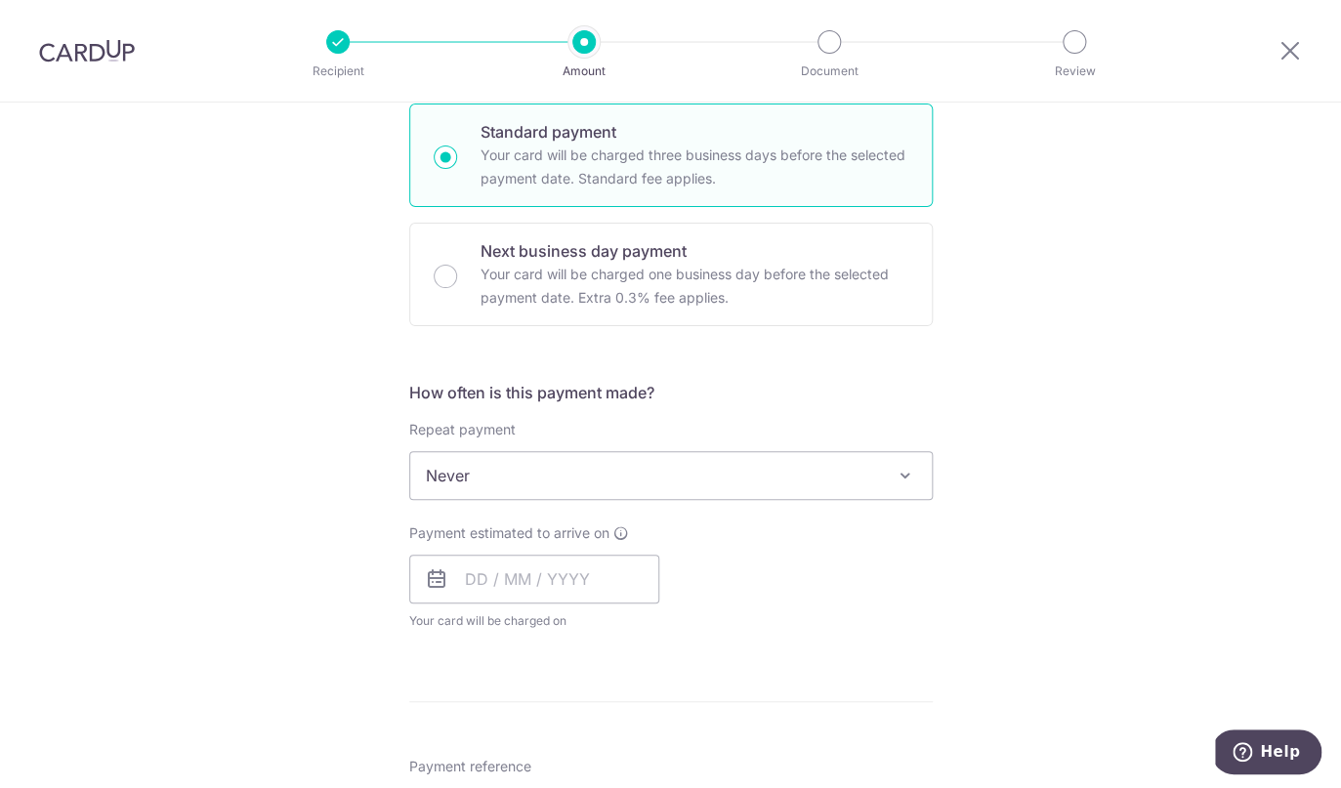
scroll to position [478, 0]
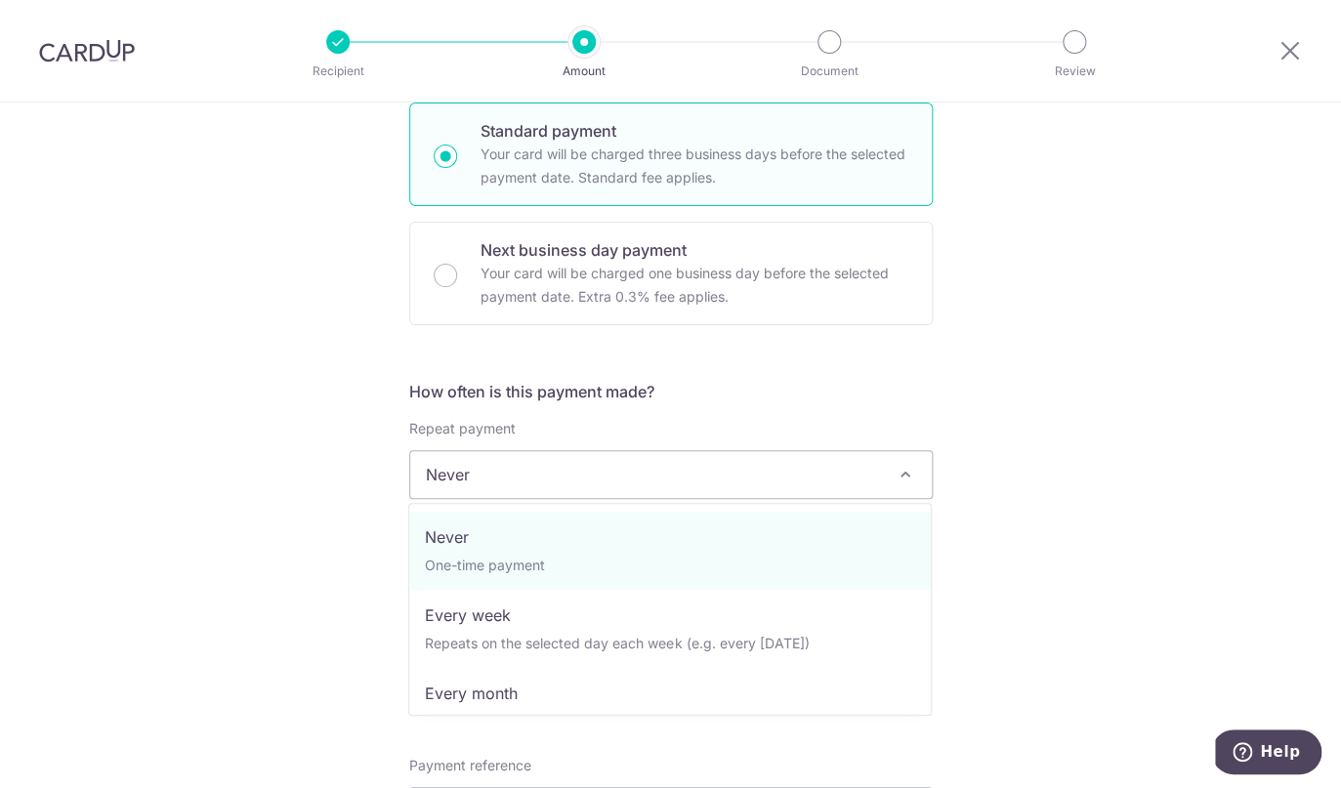
click at [864, 471] on span "Never" at bounding box center [670, 474] width 521 height 47
select select "3"
type input "31/01/2026"
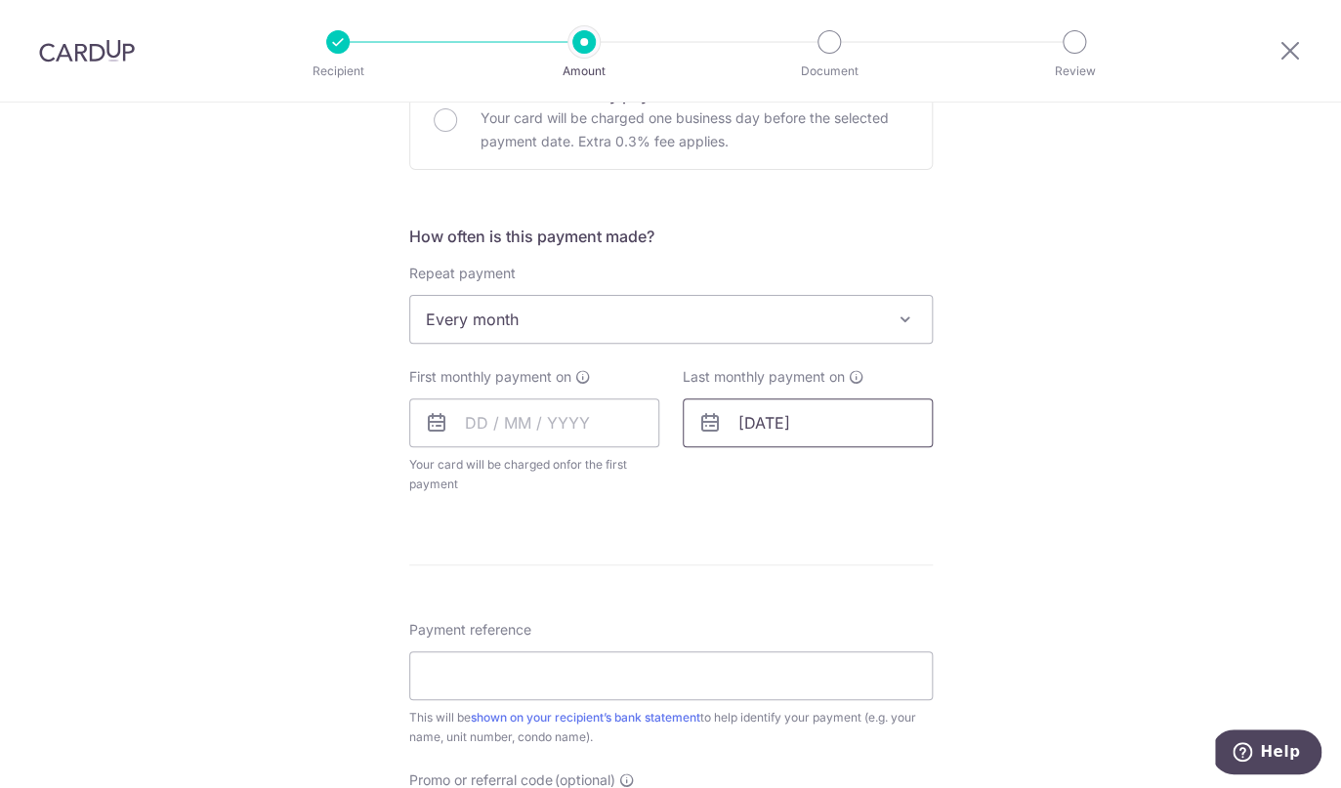
scroll to position [638, 0]
click at [482, 434] on input "text" at bounding box center [534, 419] width 250 height 49
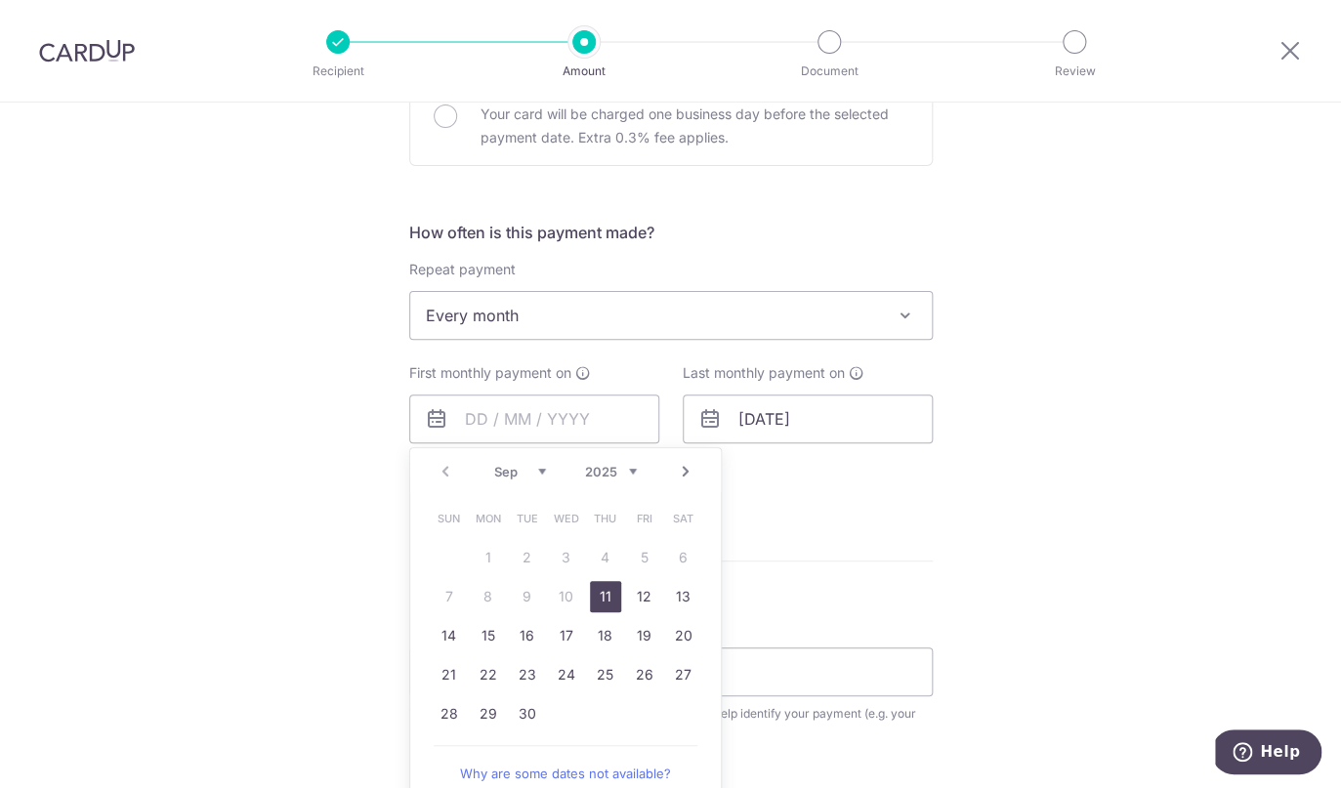
click at [689, 468] on link "Next" at bounding box center [685, 471] width 23 height 23
click at [574, 565] on link "1" at bounding box center [566, 557] width 31 height 31
type input "01/10/2025"
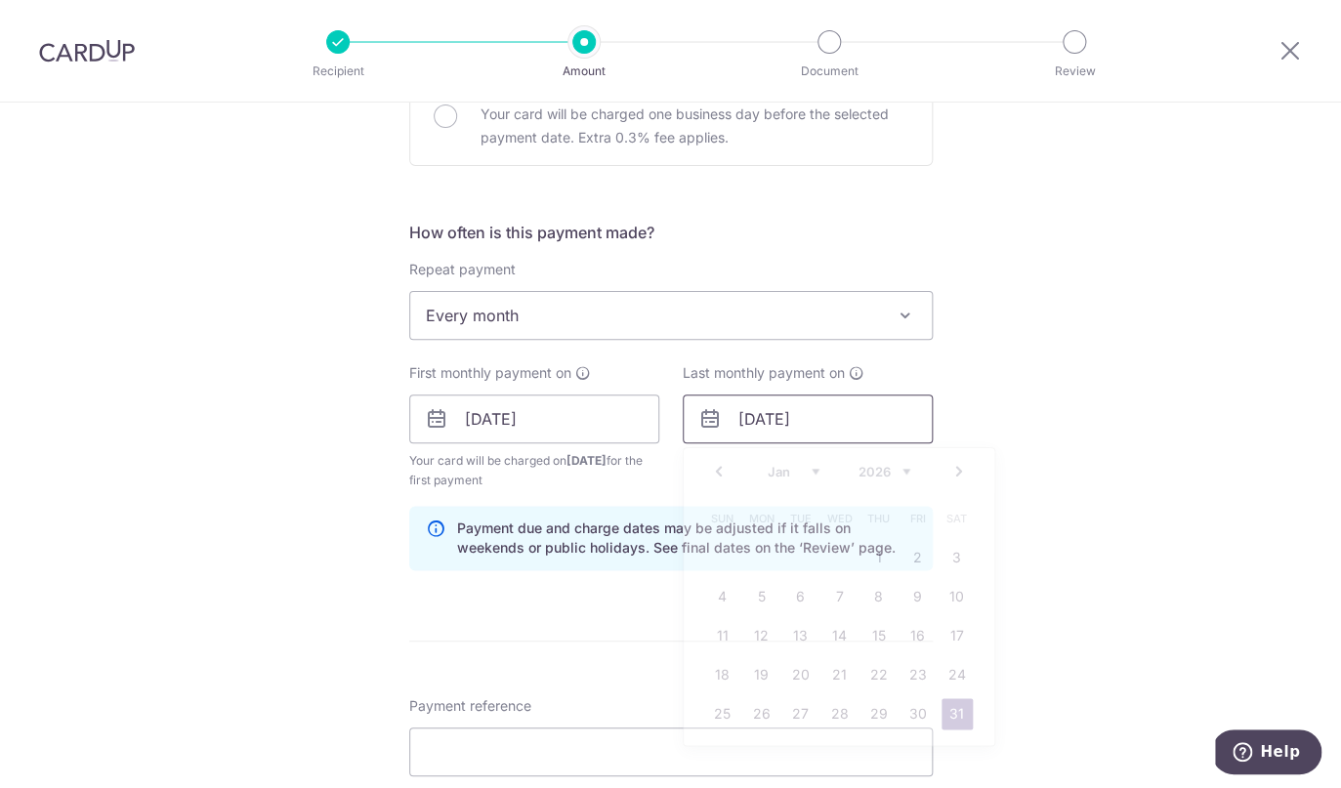
click at [791, 426] on input "31/01/2026" at bounding box center [808, 419] width 250 height 49
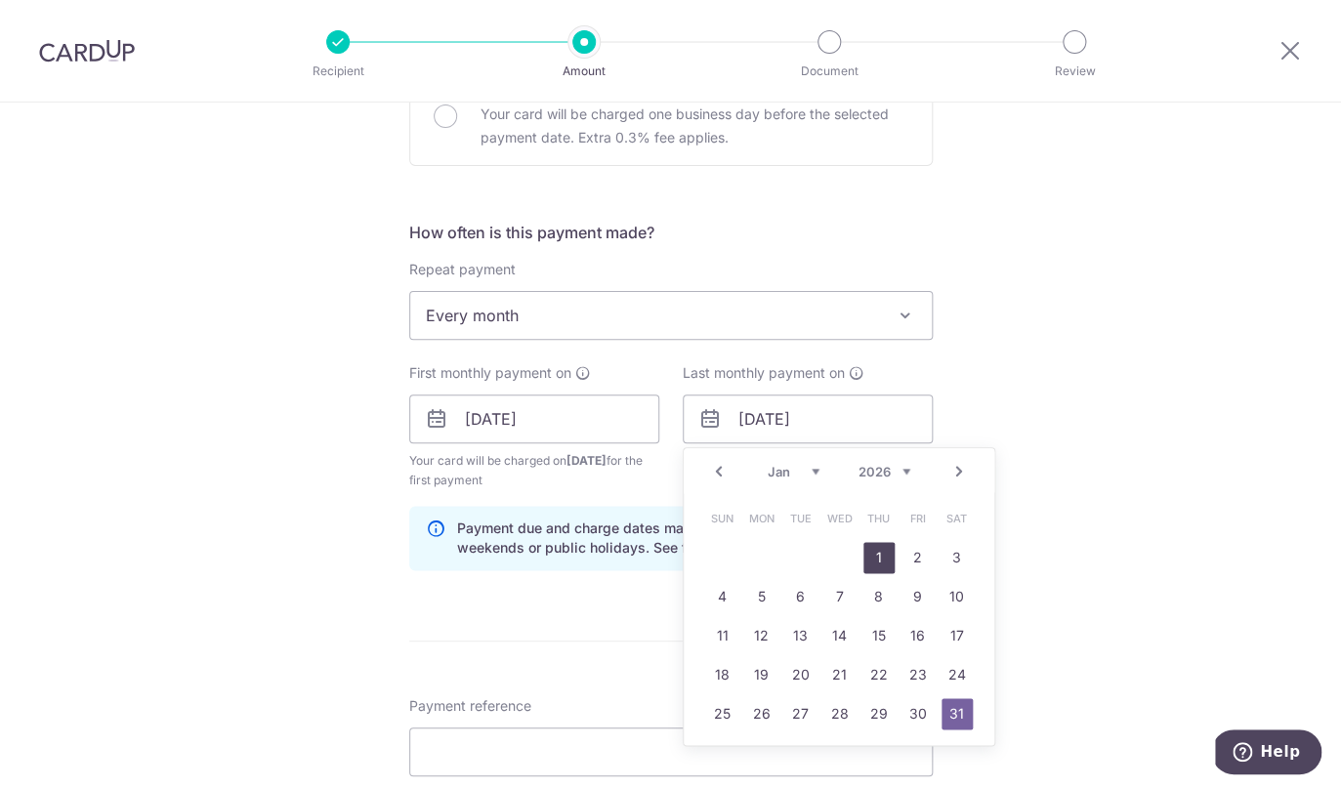
drag, startPoint x: 715, startPoint y: 469, endPoint x: 888, endPoint y: 568, distance: 199.5
click at [888, 568] on div "Prev Next Jan Feb Mar Apr May Jun Jul Aug Sep Oct Nov Dec 2025 2026 2027 2028 2…" at bounding box center [839, 596] width 312 height 299
click at [888, 564] on link "1" at bounding box center [878, 557] width 31 height 31
type input "01/01/2026"
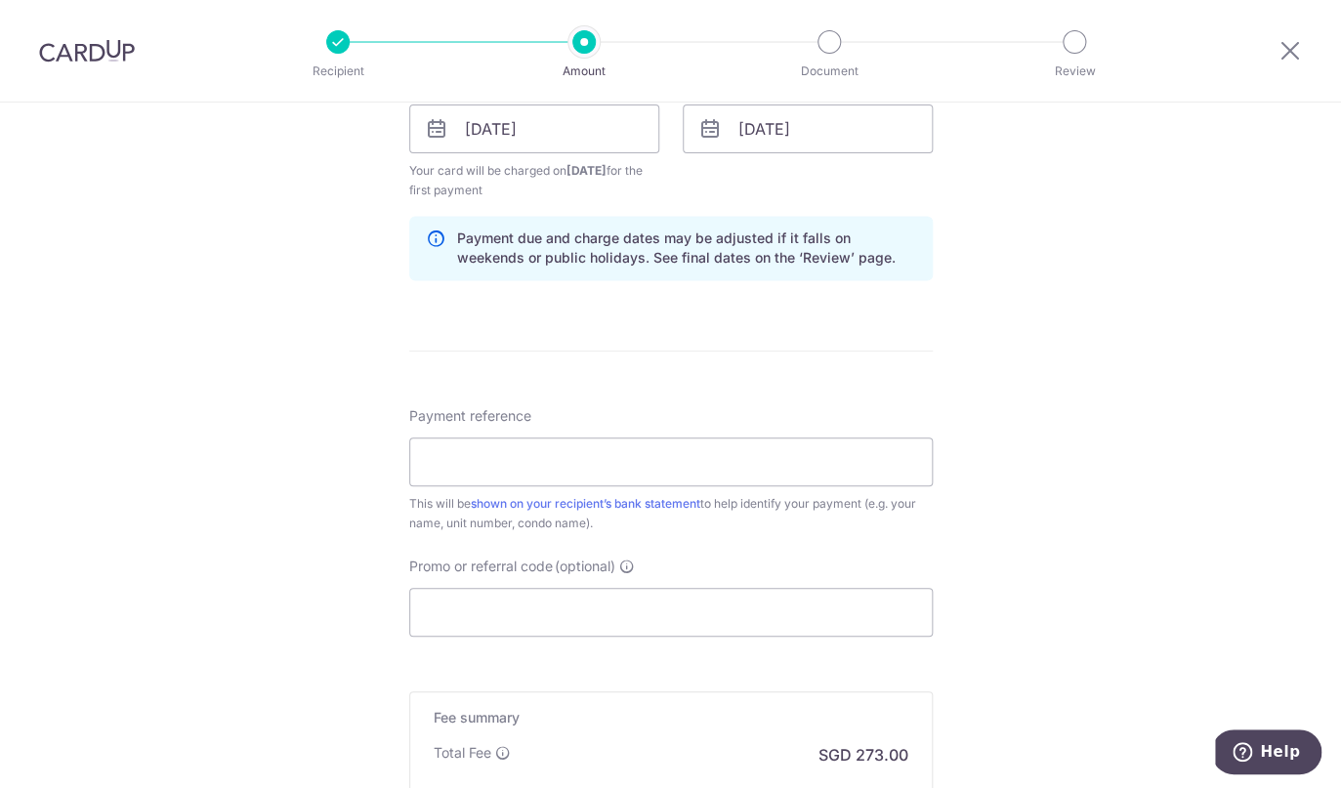
scroll to position [931, 0]
click at [663, 467] on input "Payment reference" at bounding box center [670, 459] width 523 height 49
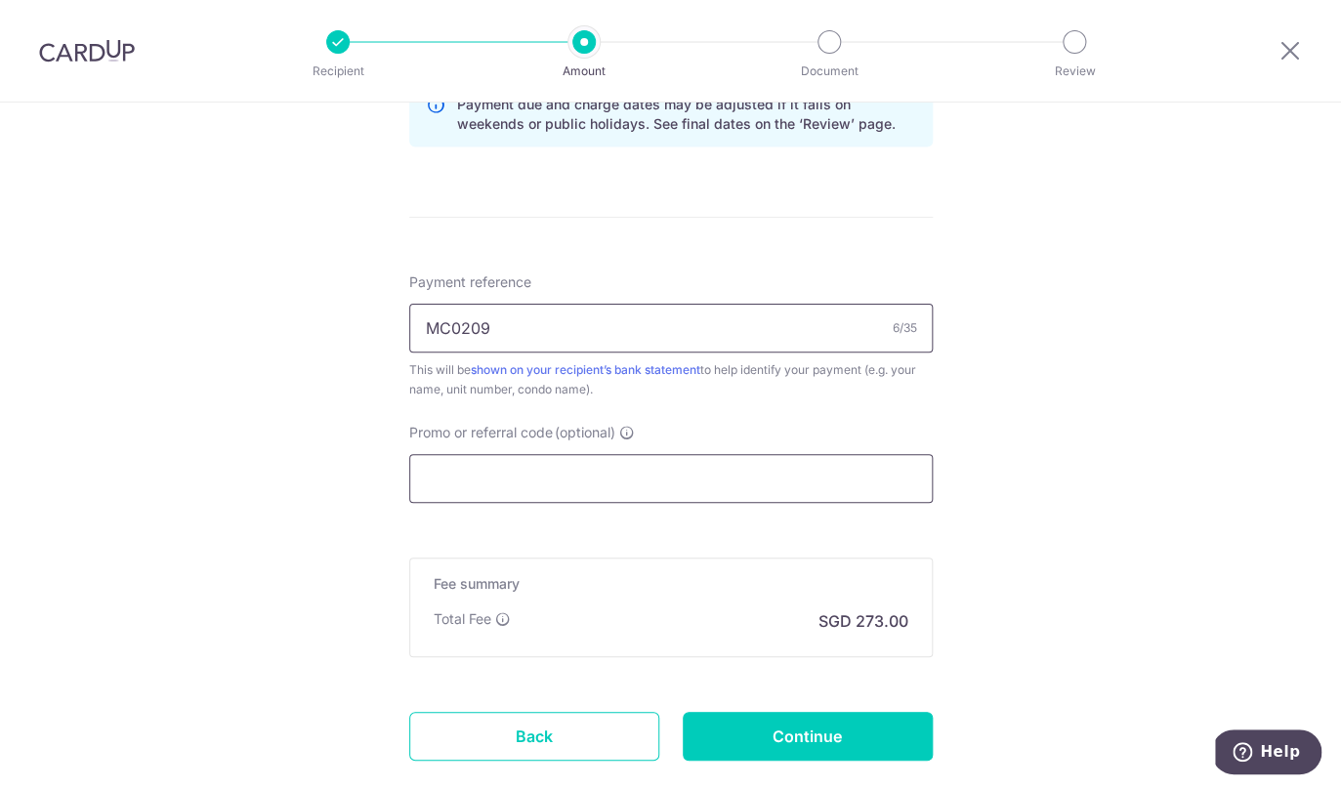
type input "MC0209"
click at [852, 475] on input "Promo or referral code (optional)" at bounding box center [670, 478] width 523 height 49
click at [638, 472] on input "Promo or referral code (optional)" at bounding box center [670, 478] width 523 height 49
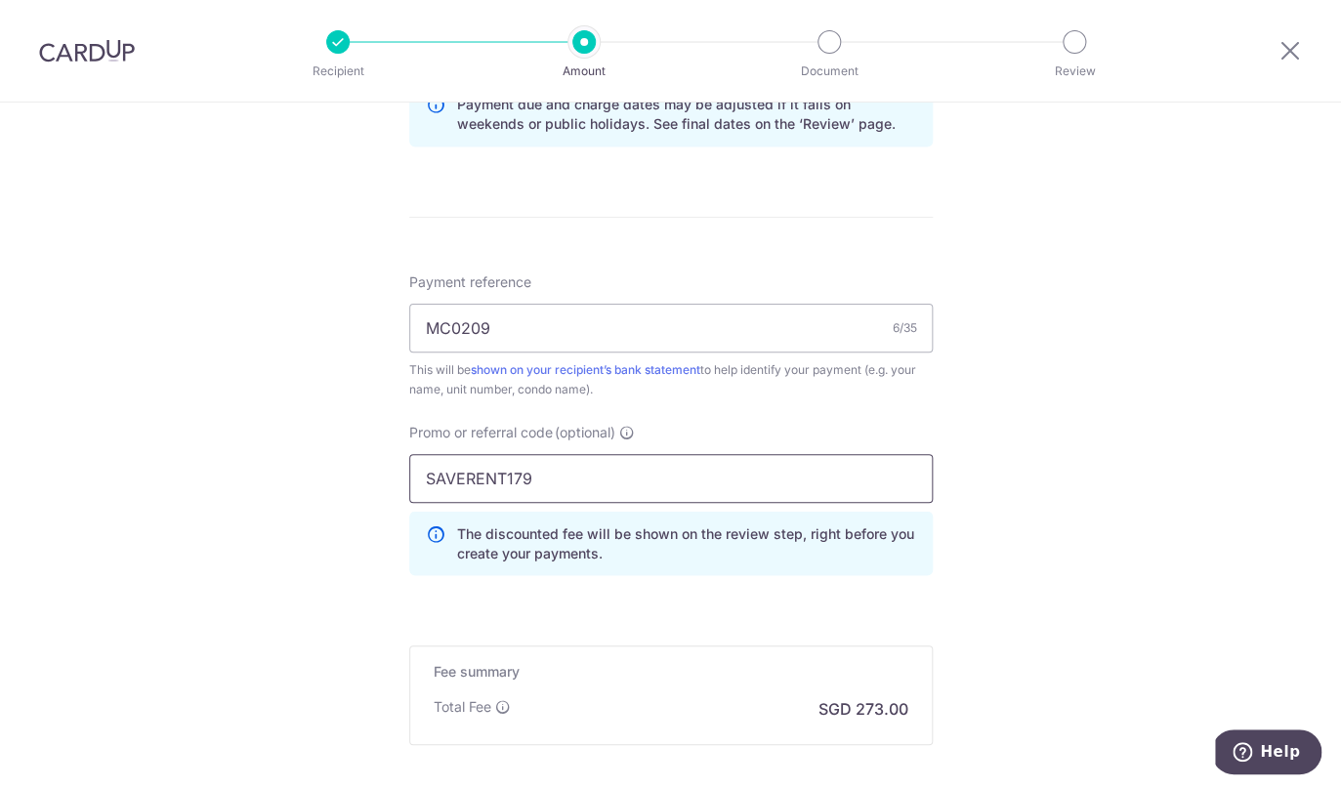
type input "SAVERENT179"
click at [956, 539] on div "Tell us more about your payment Enter payment amount SGD 10,500.00 10500.00 Sel…" at bounding box center [670, 18] width 1341 height 1954
click at [757, 458] on input "SAVERENT179" at bounding box center [670, 478] width 523 height 49
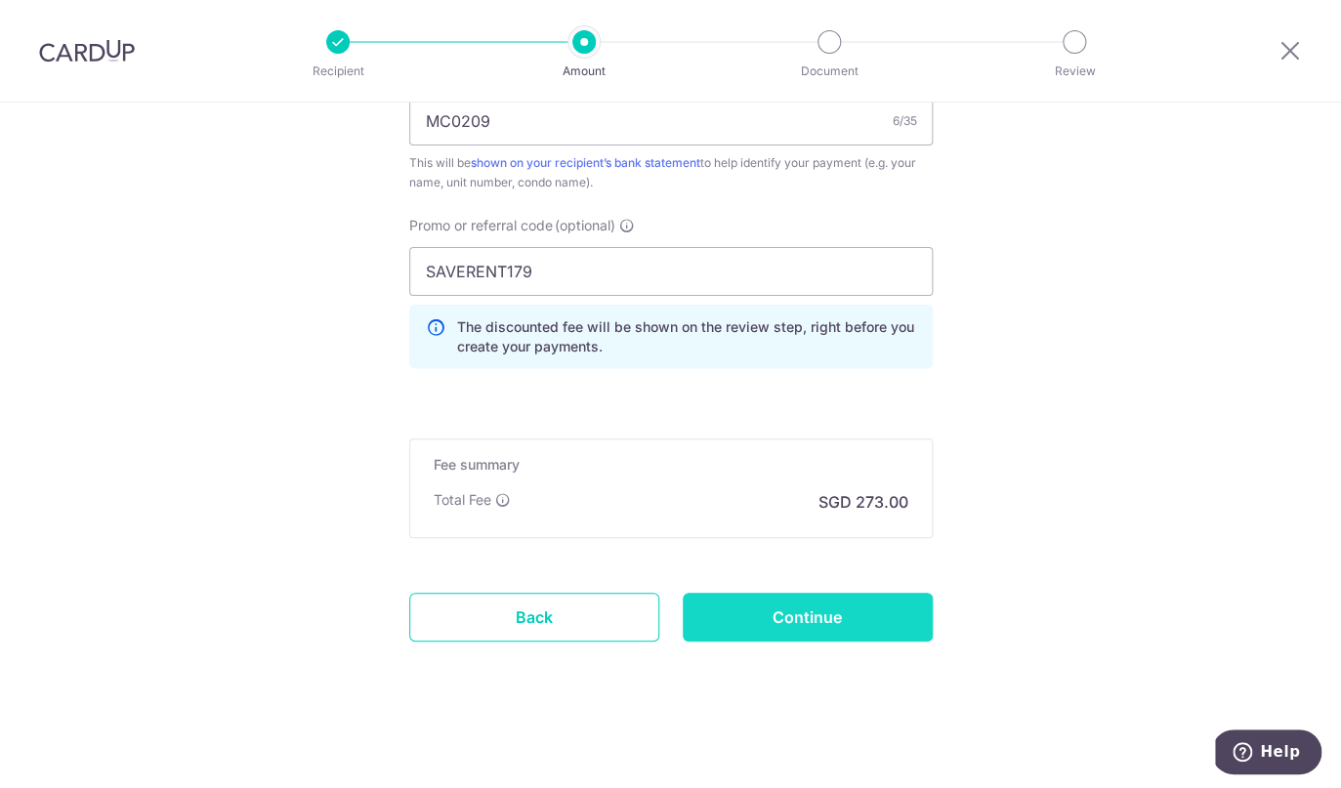
click at [753, 610] on input "Continue" at bounding box center [808, 617] width 250 height 49
type input "Create Schedule"
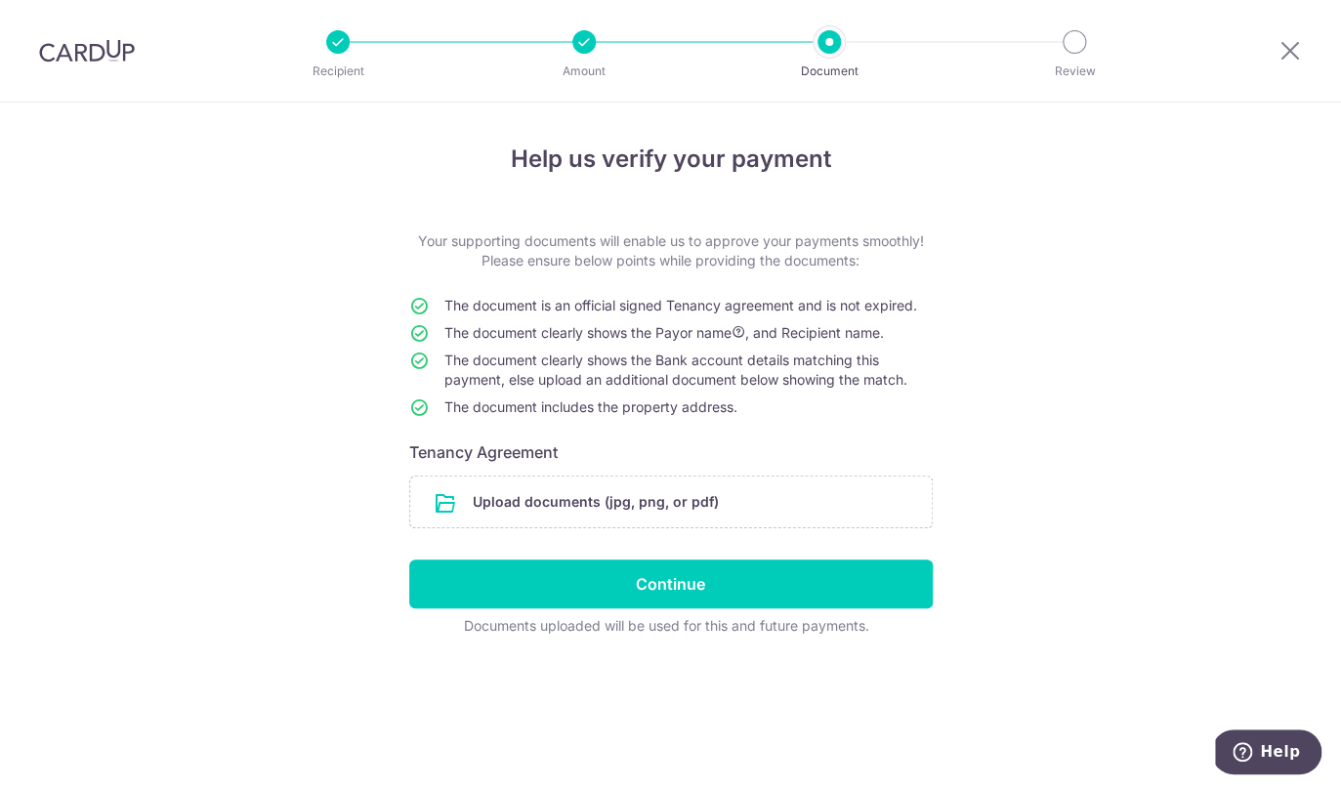
click at [588, 46] on div at bounding box center [583, 41] width 23 height 23
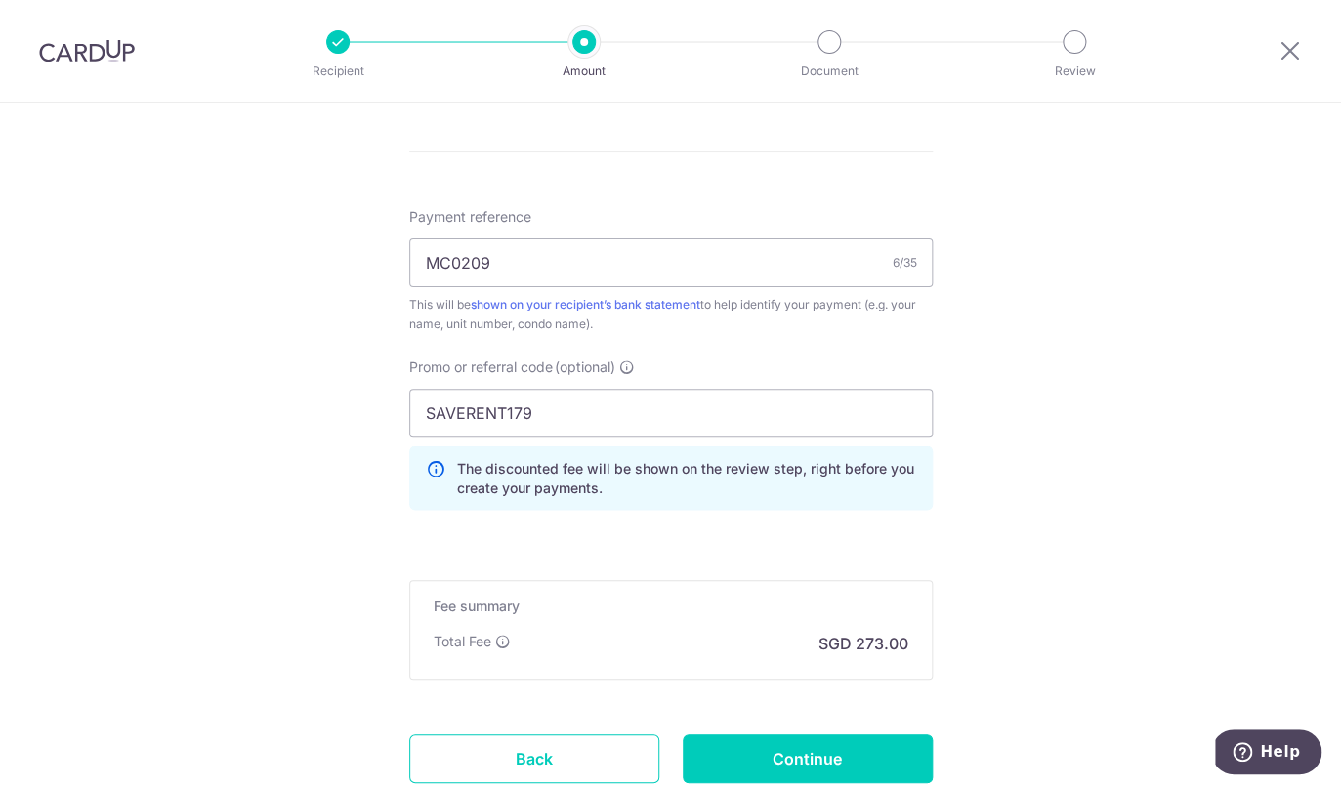
scroll to position [1029, 0]
click at [780, 770] on input "Continue" at bounding box center [808, 756] width 250 height 49
type input "Update Schedule"
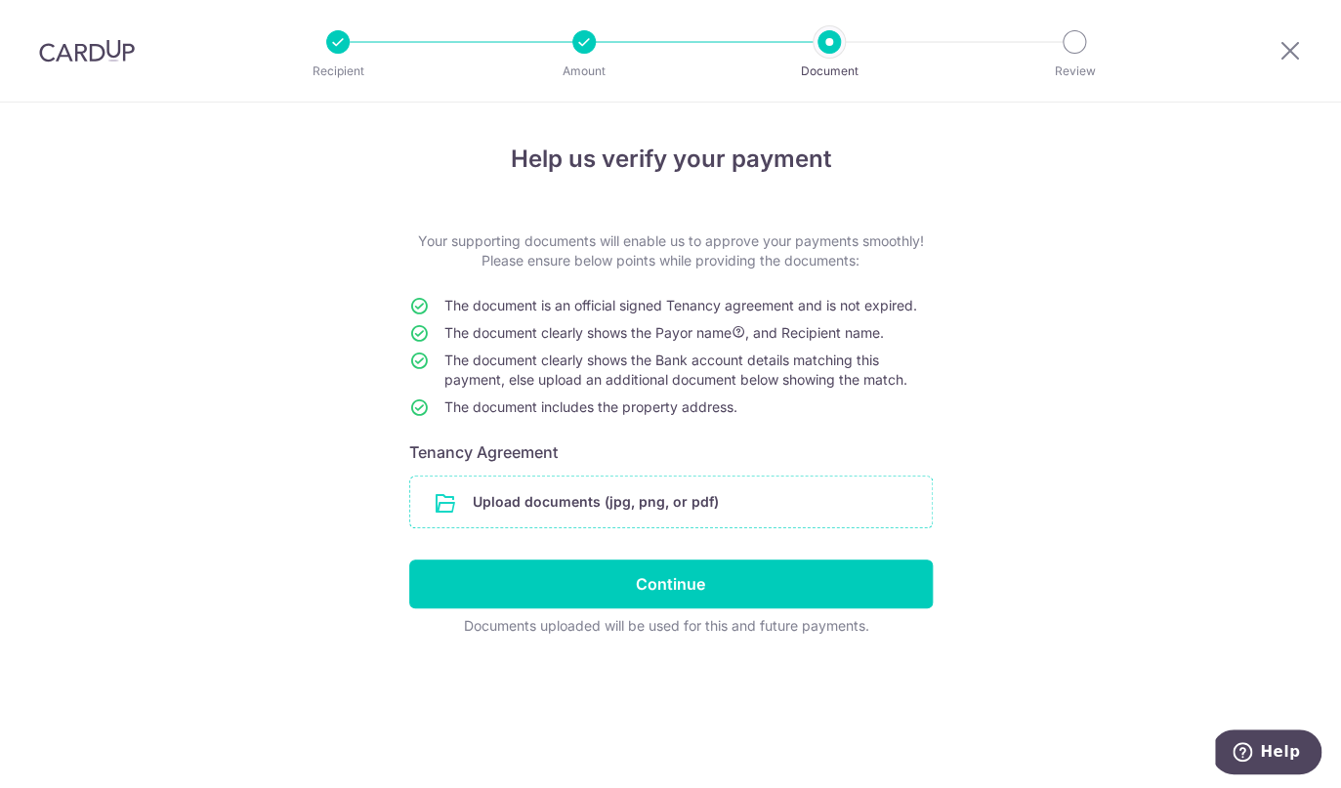
click at [670, 509] on input "file" at bounding box center [670, 502] width 521 height 51
click at [505, 503] on input "file" at bounding box center [670, 502] width 521 height 51
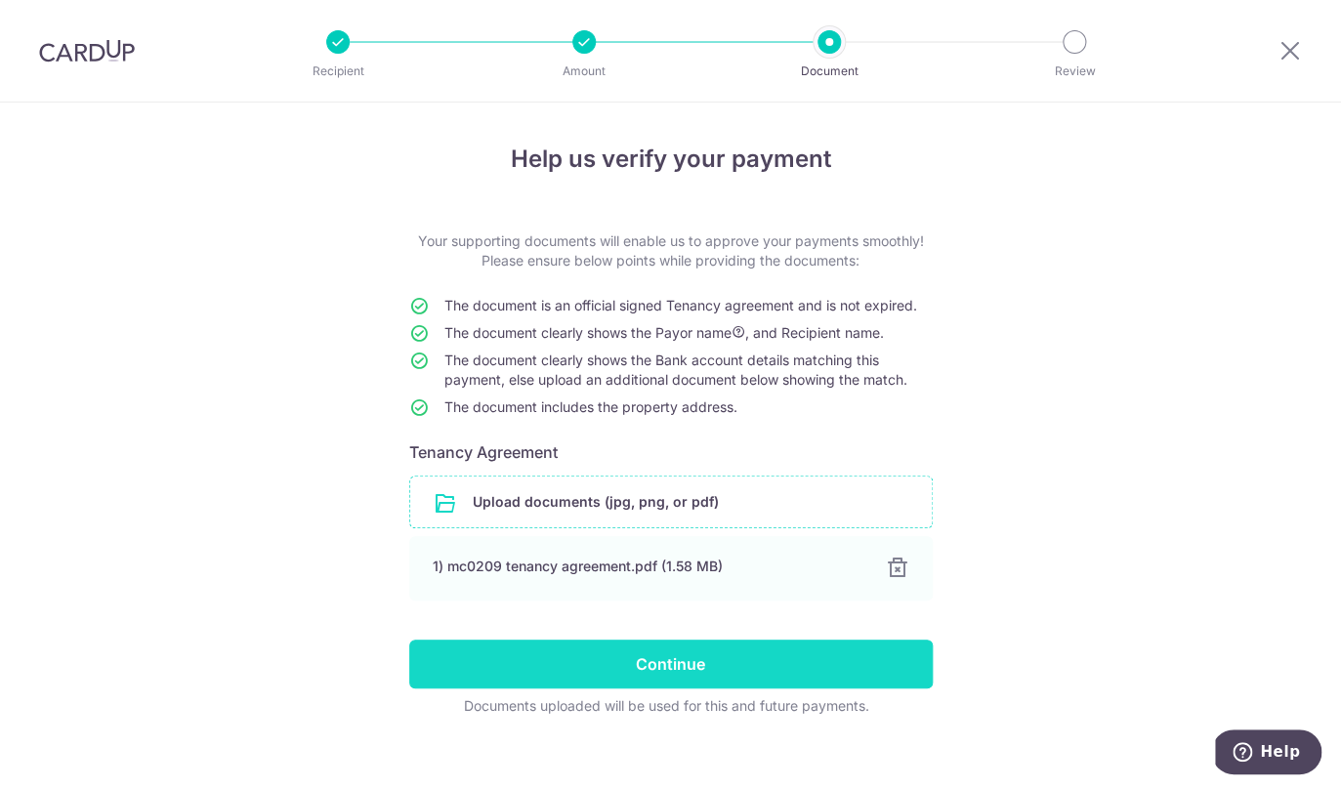
click at [810, 685] on input "Continue" at bounding box center [670, 664] width 523 height 49
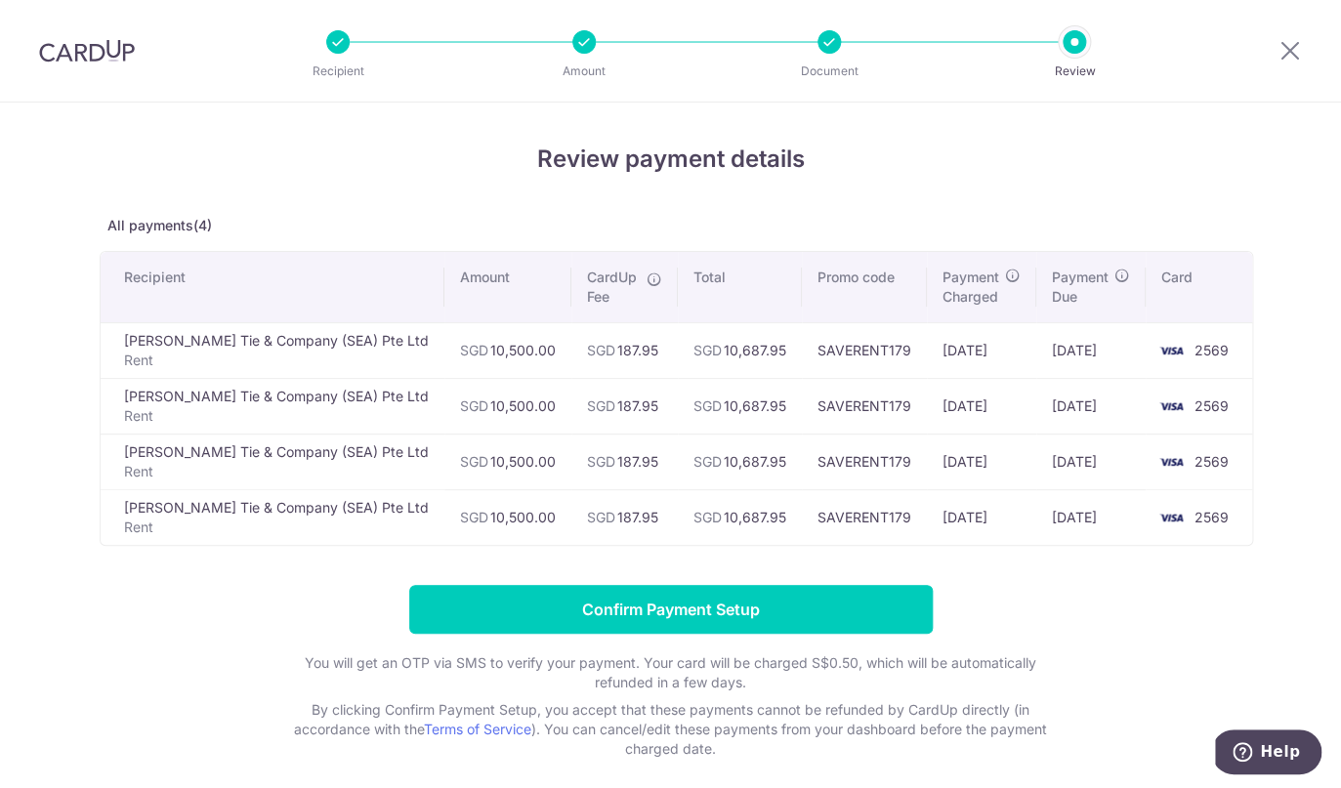
scroll to position [73, 0]
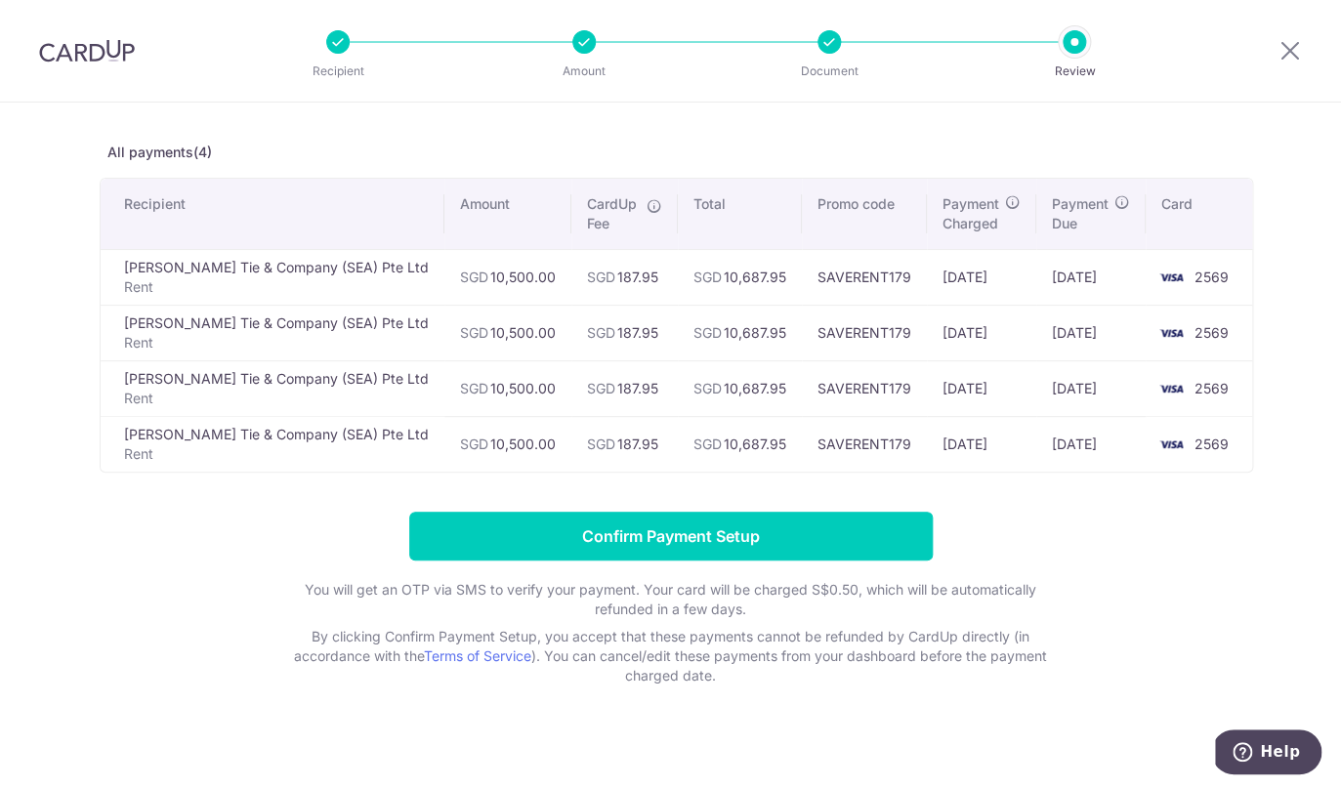
click at [589, 283] on td "SGD 187.95" at bounding box center [624, 277] width 106 height 56
click at [603, 278] on td "SGD 187.95" at bounding box center [624, 277] width 106 height 56
click at [612, 277] on td "SGD 187.95" at bounding box center [624, 277] width 106 height 56
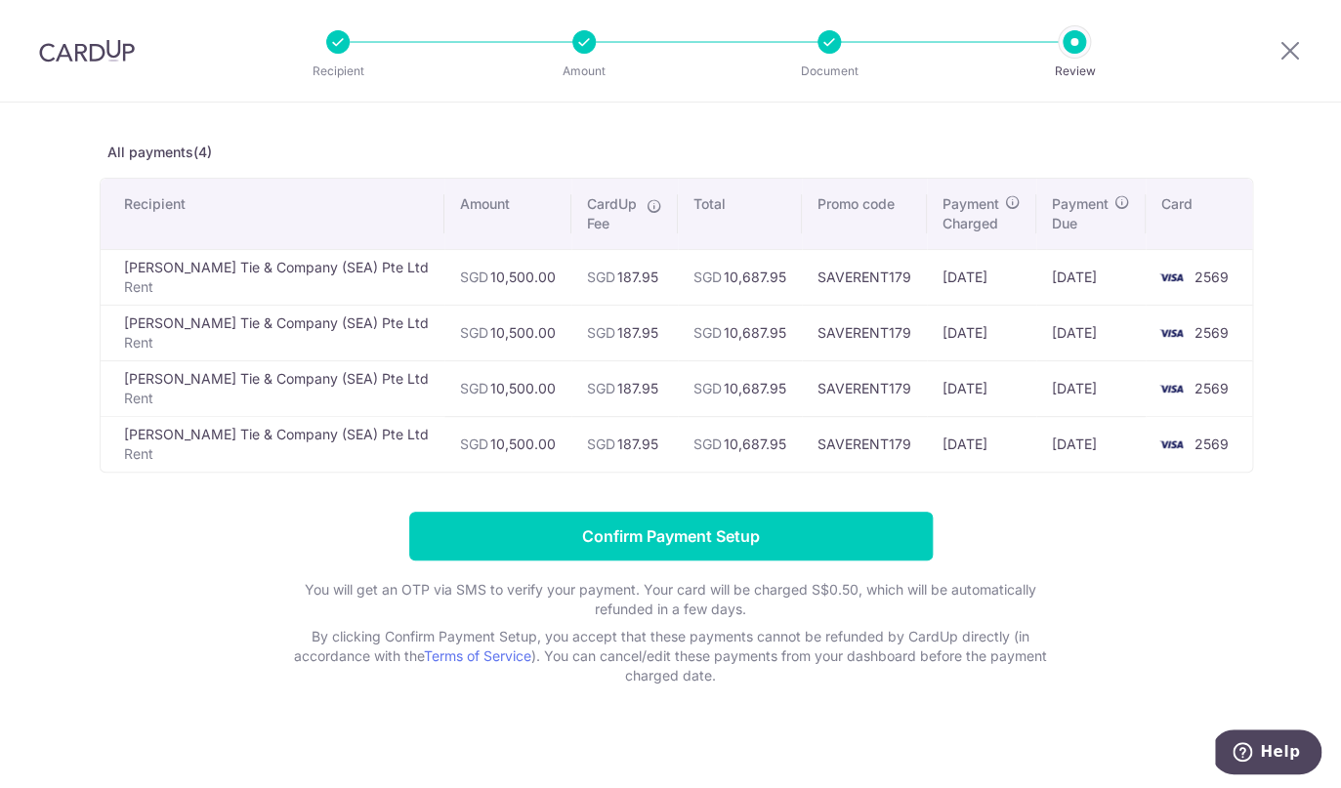
drag, startPoint x: 611, startPoint y: 277, endPoint x: 593, endPoint y: 281, distance: 19.0
click at [593, 281] on td "SGD 187.95" at bounding box center [624, 277] width 106 height 56
drag, startPoint x: 562, startPoint y: 282, endPoint x: 614, endPoint y: 281, distance: 51.8
click at [614, 281] on td "SGD 187.95" at bounding box center [624, 277] width 106 height 56
copy td "187.95"
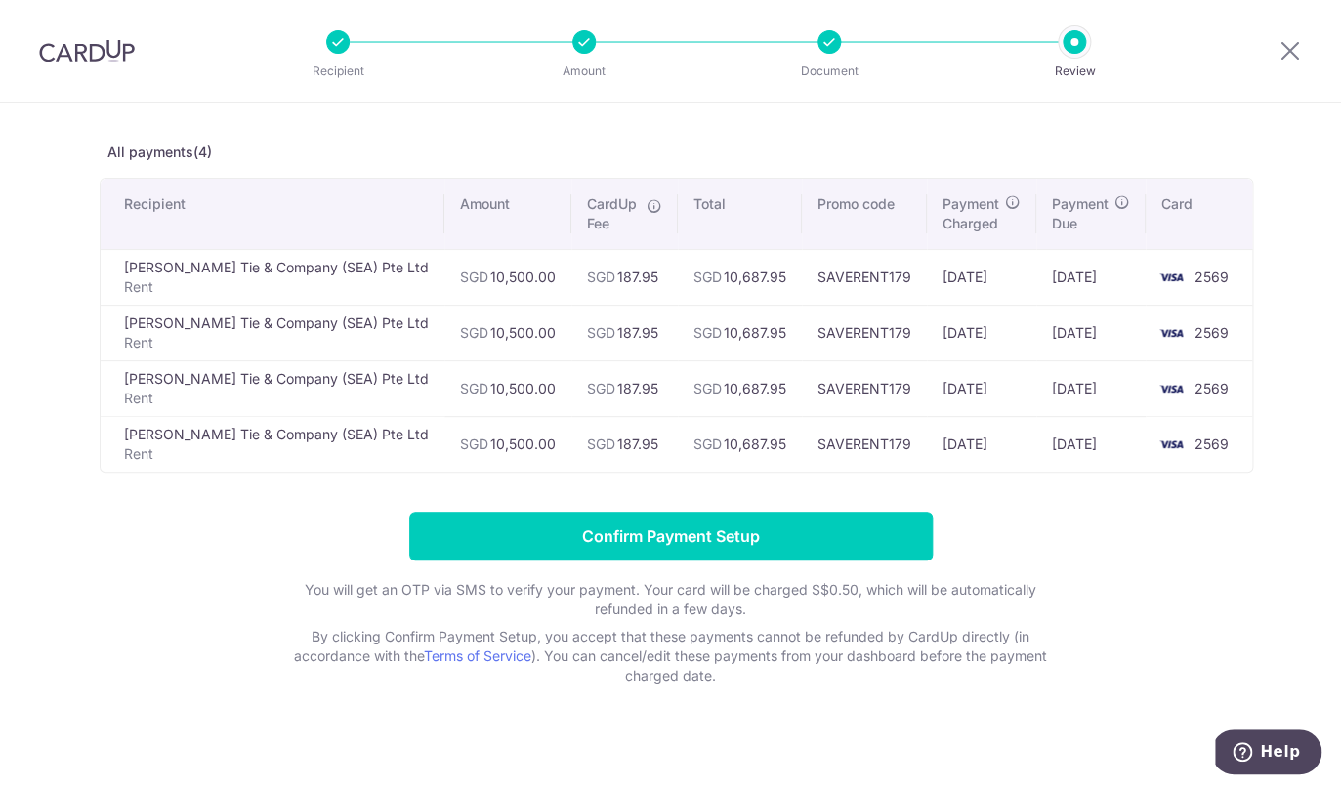
drag, startPoint x: 614, startPoint y: 281, endPoint x: 868, endPoint y: 30, distance: 357.0
click at [637, 242] on table "Recipient Amount CardUp Fee Total Promo code Payment Charged Payment Due Card E…" at bounding box center [676, 325] width 1153 height 295
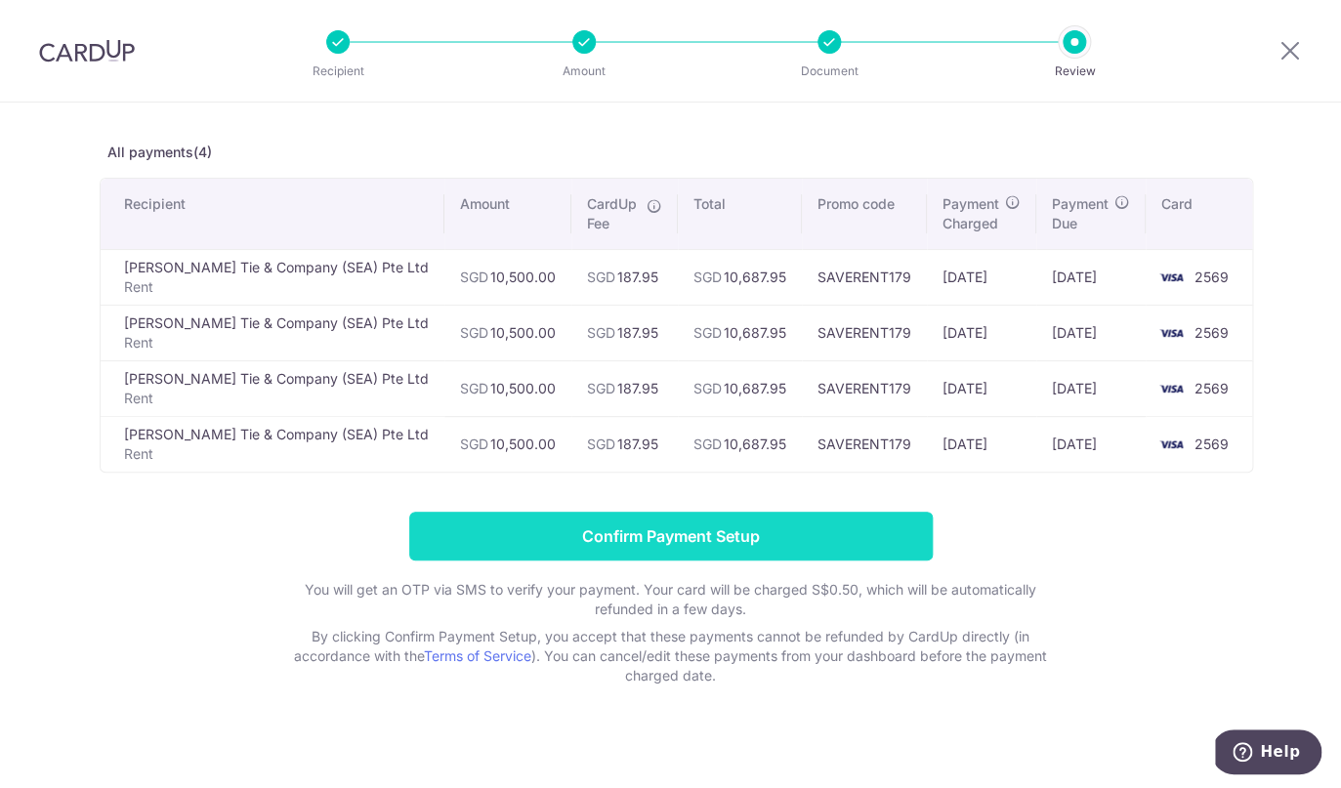
click at [686, 535] on input "Confirm Payment Setup" at bounding box center [670, 536] width 523 height 49
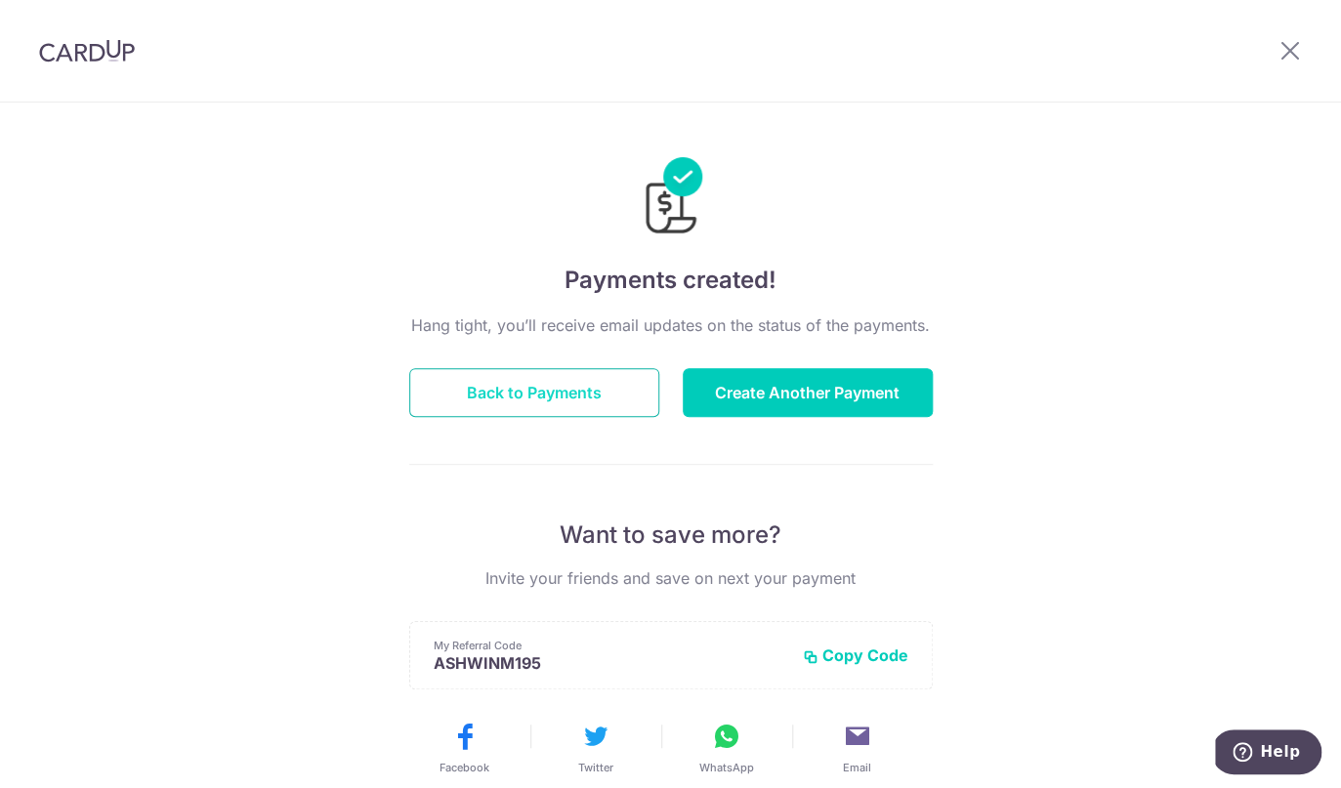
click at [602, 387] on button "Back to Payments" at bounding box center [534, 392] width 250 height 49
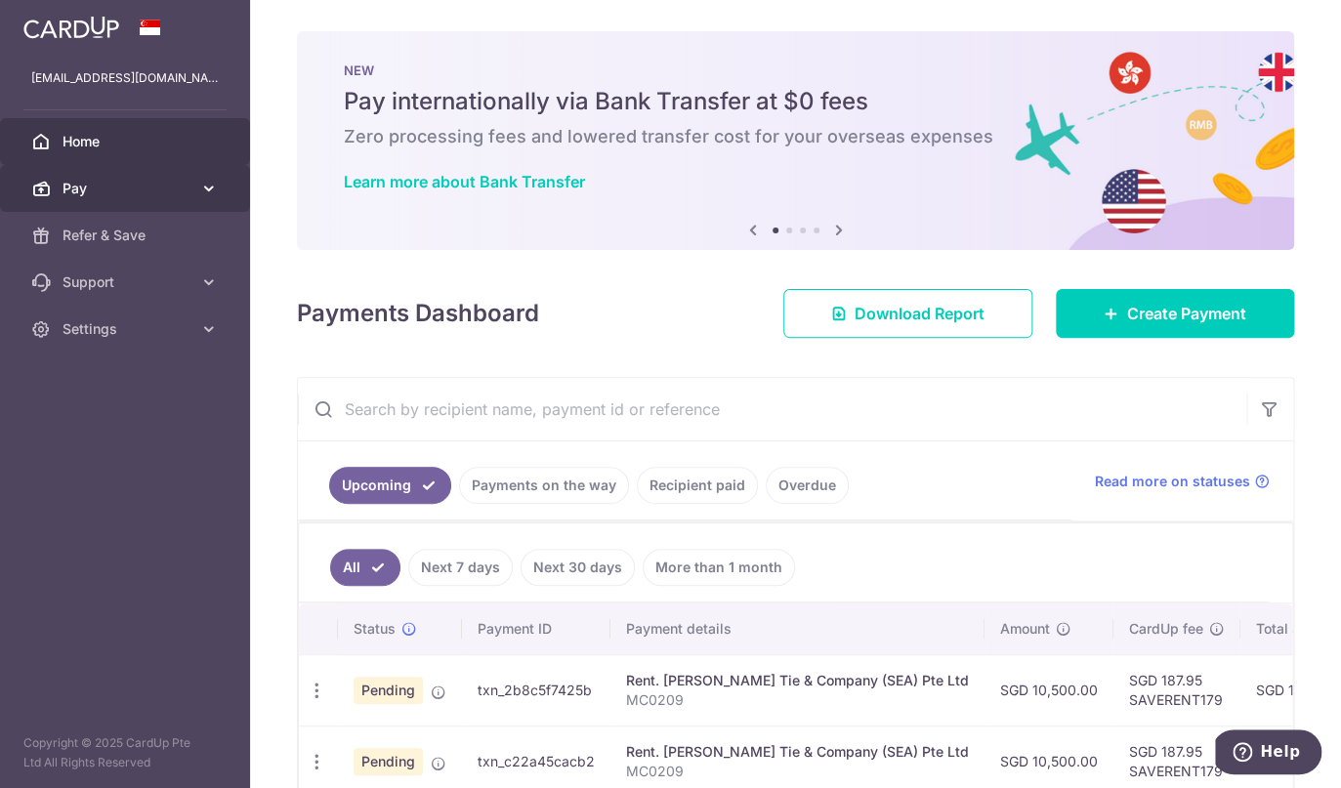
click at [209, 200] on link "Pay" at bounding box center [125, 188] width 250 height 47
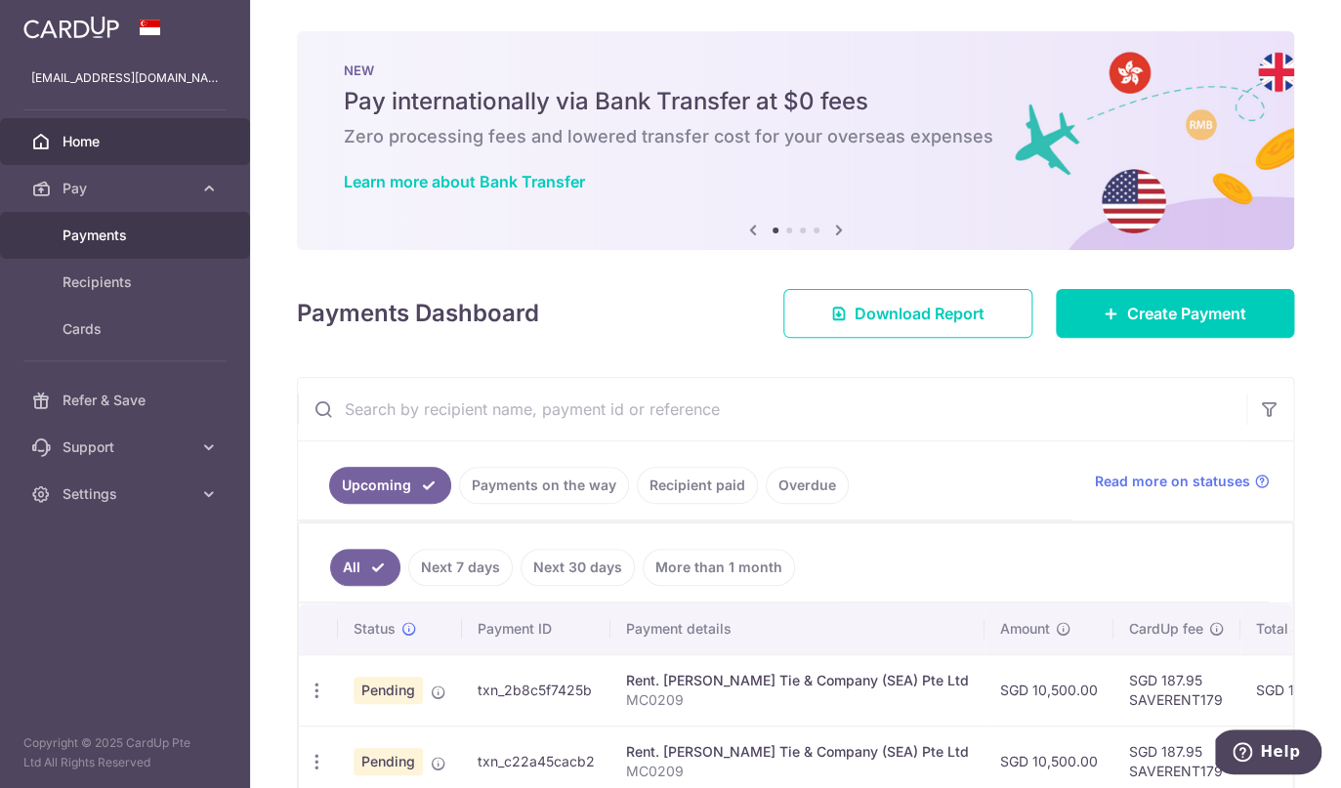
click at [137, 259] on link "Payments" at bounding box center [125, 235] width 250 height 47
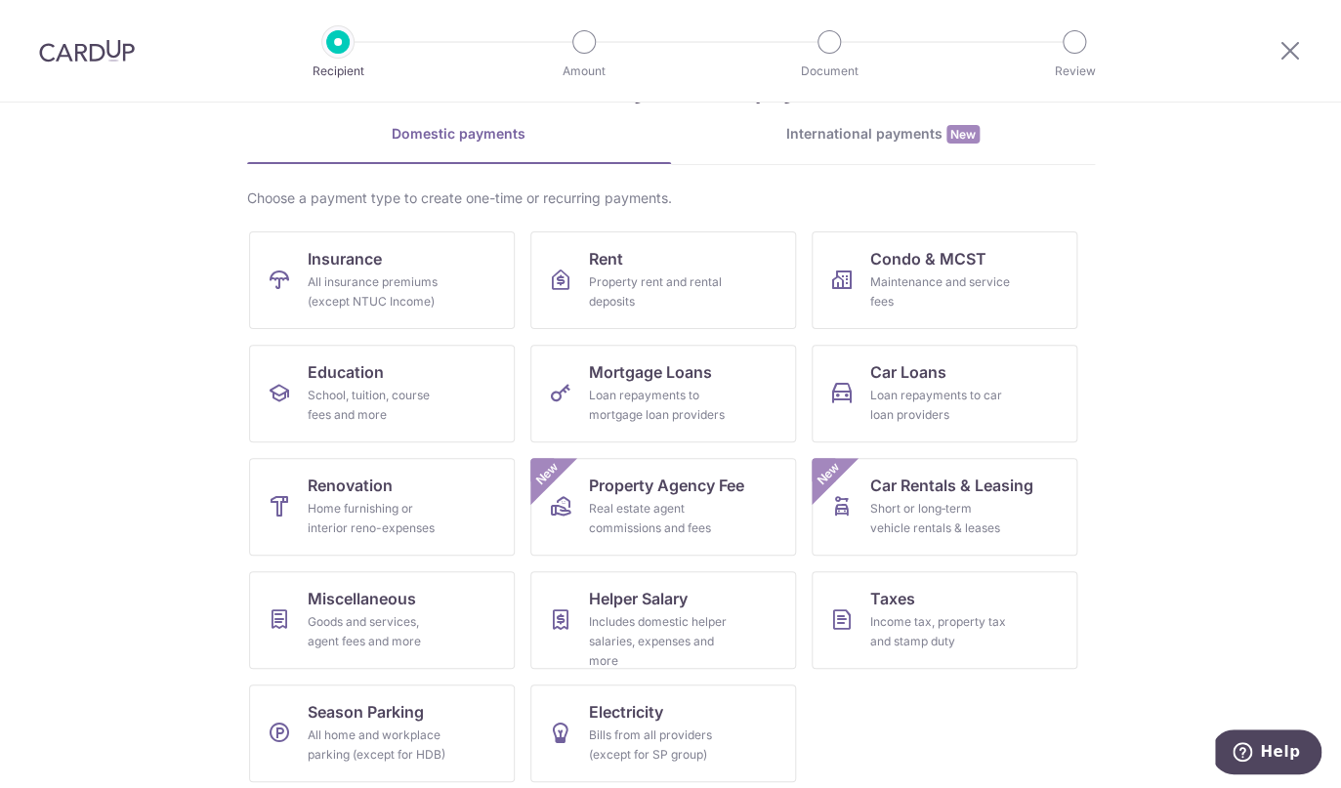
scroll to position [86, 0]
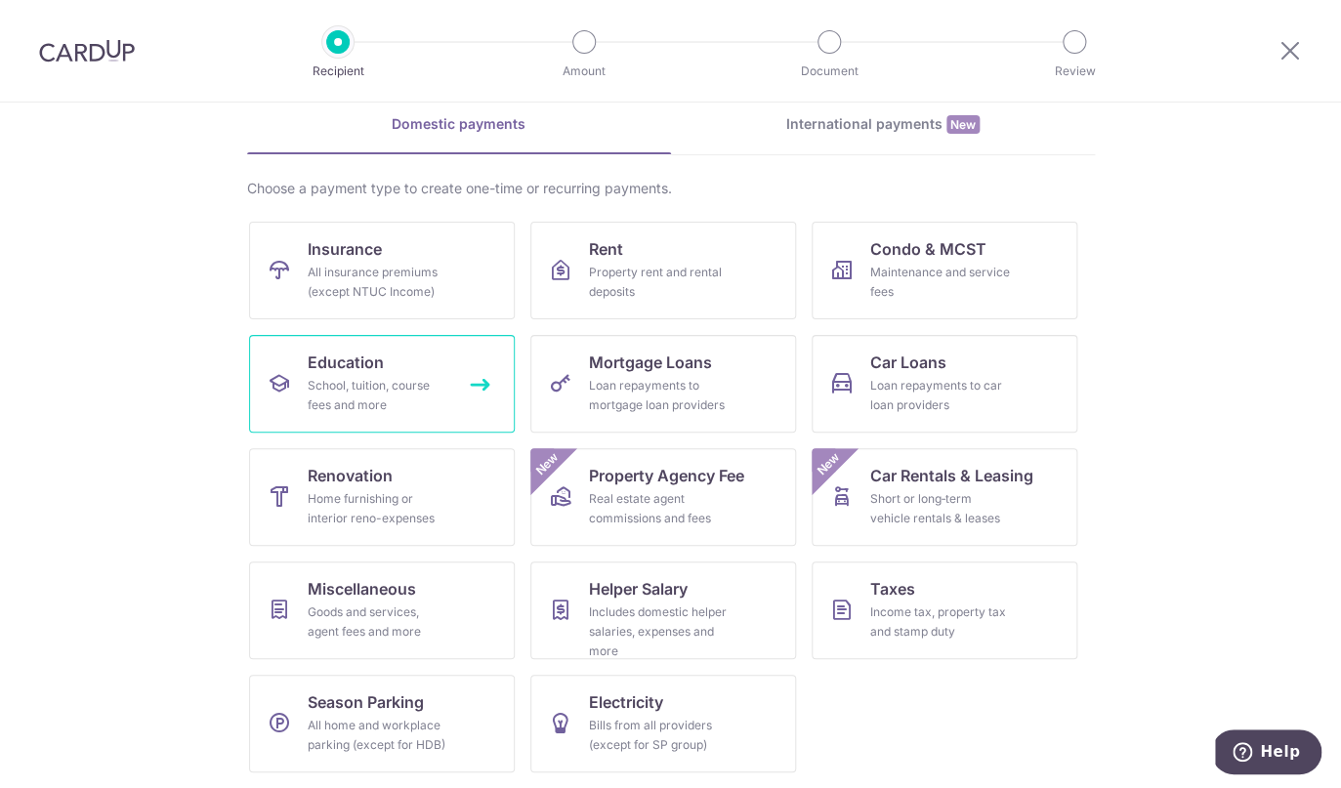
click at [421, 398] on div "School, tuition, course fees and more" at bounding box center [378, 395] width 141 height 39
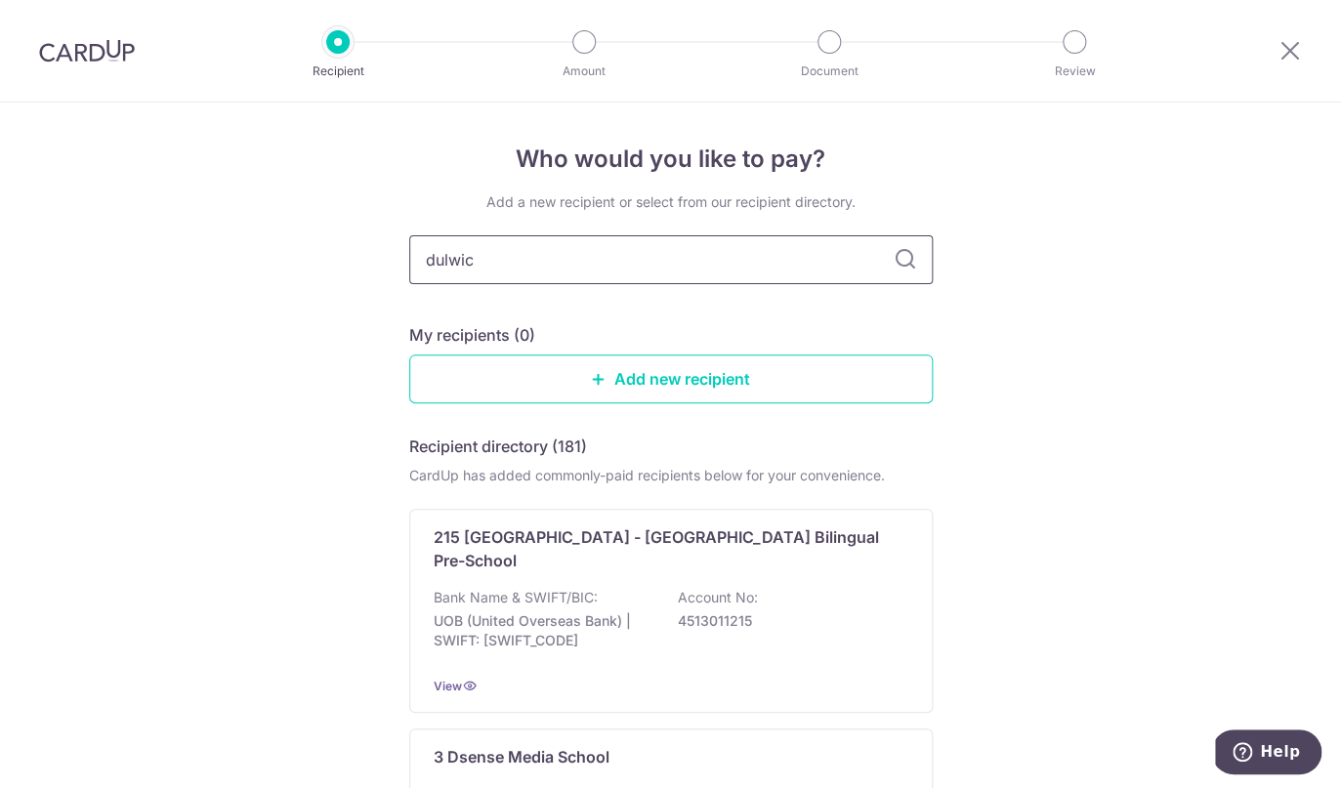
type input "dulwich"
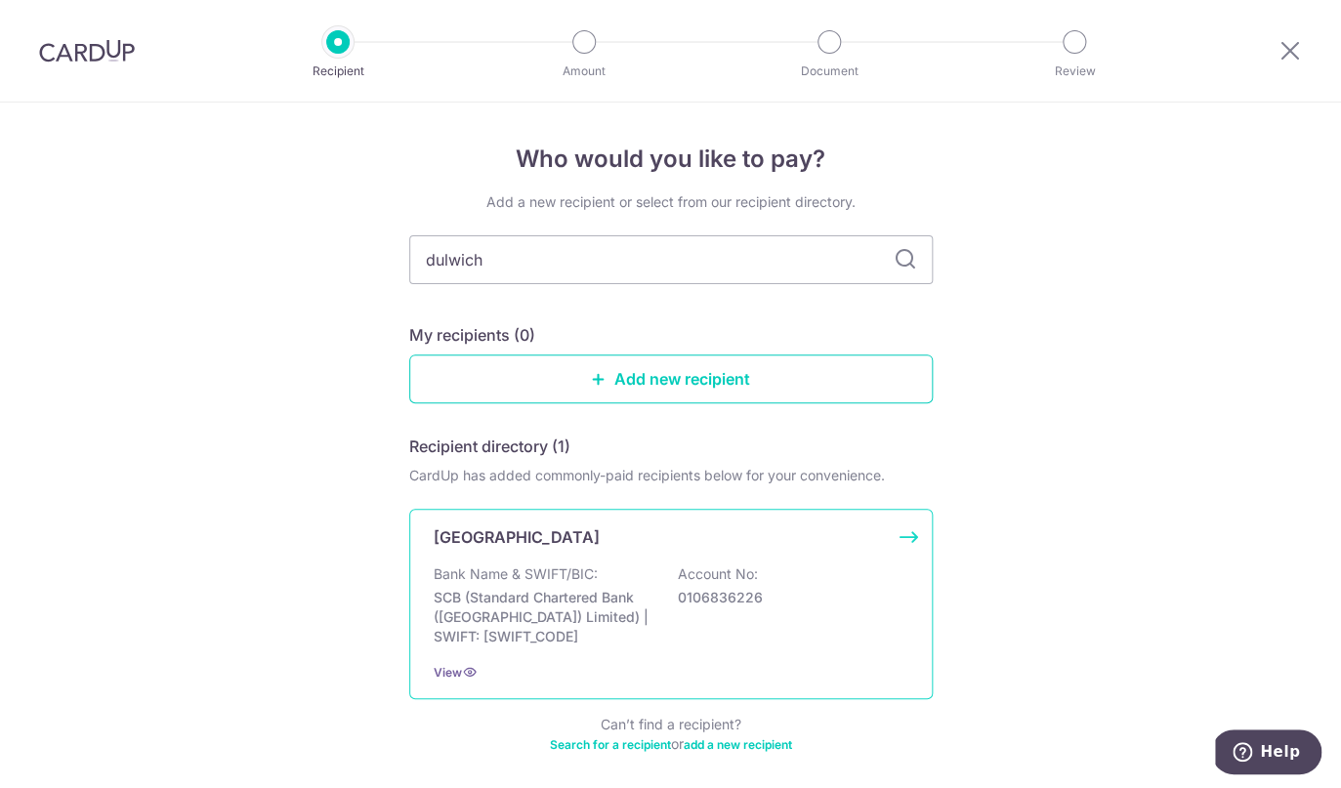
click at [634, 669] on div "[GEOGRAPHIC_DATA] Bank Name & SWIFT/BIC: SCB (Standard Chartered Bank (Singapor…" at bounding box center [670, 604] width 523 height 190
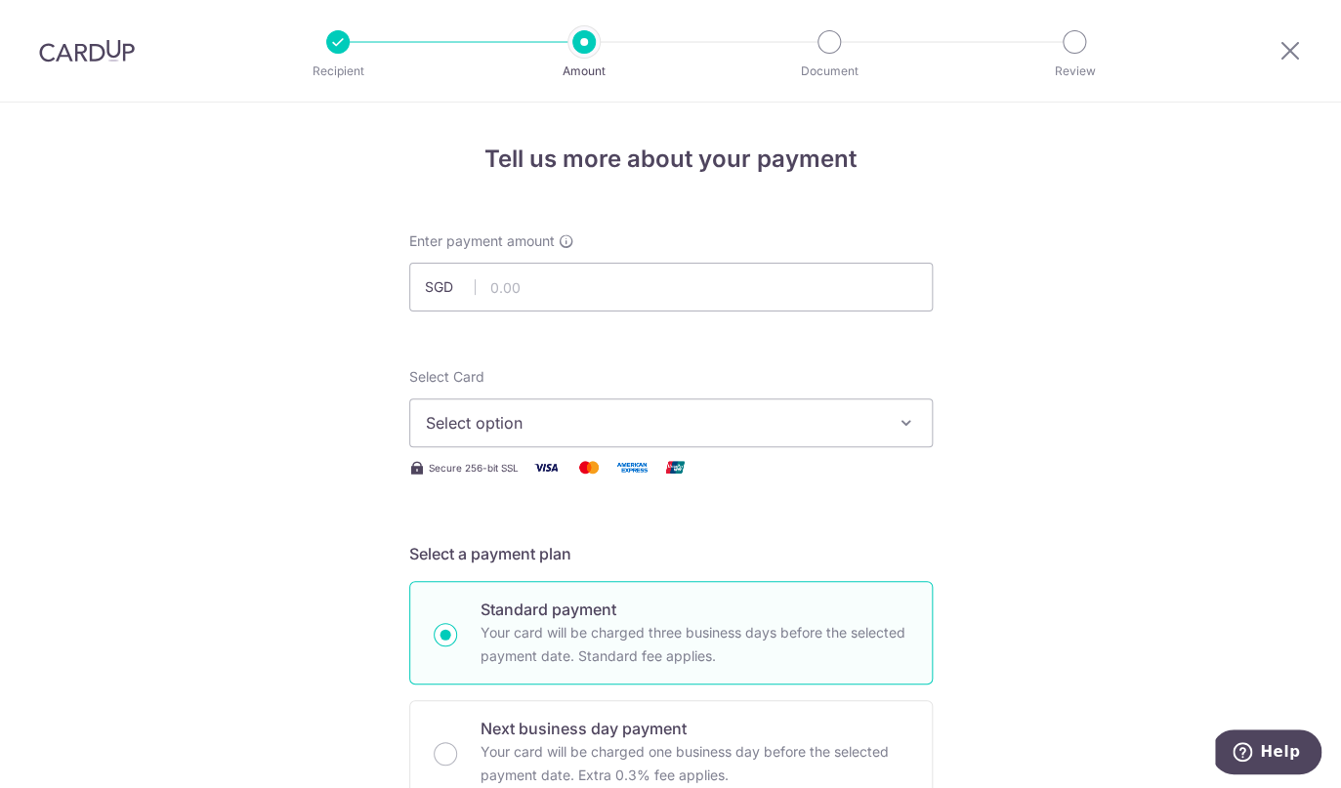
scroll to position [1, 0]
click at [1297, 48] on icon at bounding box center [1289, 50] width 23 height 24
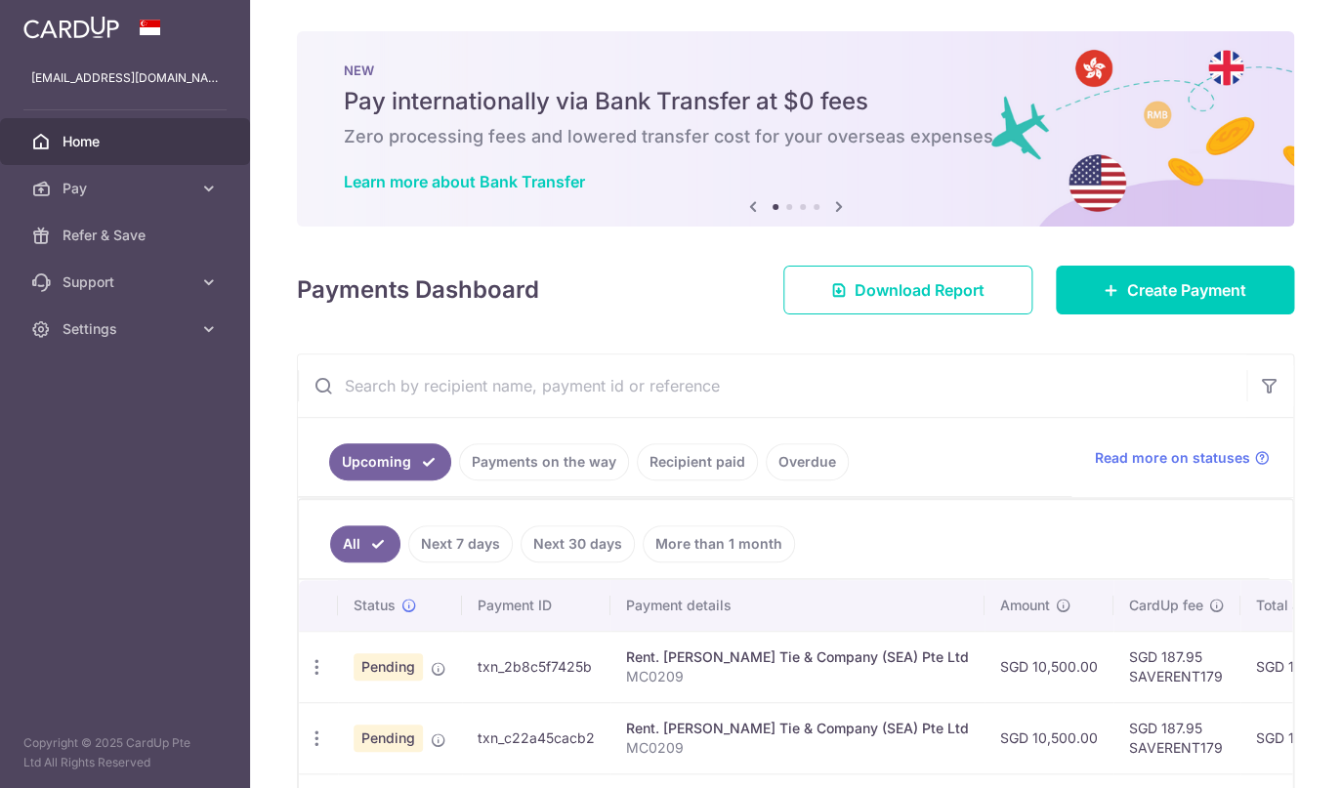
scroll to position [224, 0]
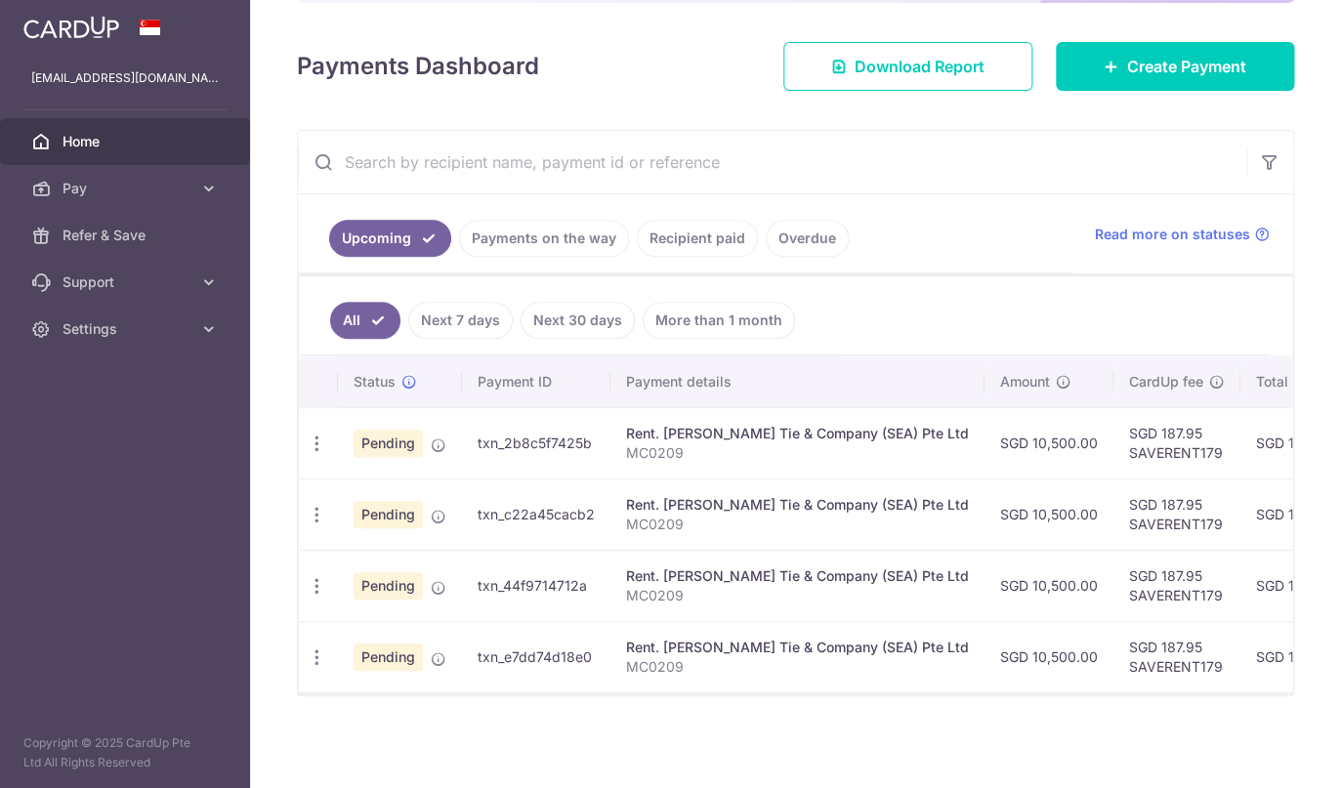
click at [615, 34] on div "Payments Dashboard Download Report Create Payment" at bounding box center [795, 62] width 997 height 57
click at [613, 145] on input "text" at bounding box center [772, 162] width 948 height 62
